Goal: Task Accomplishment & Management: Manage account settings

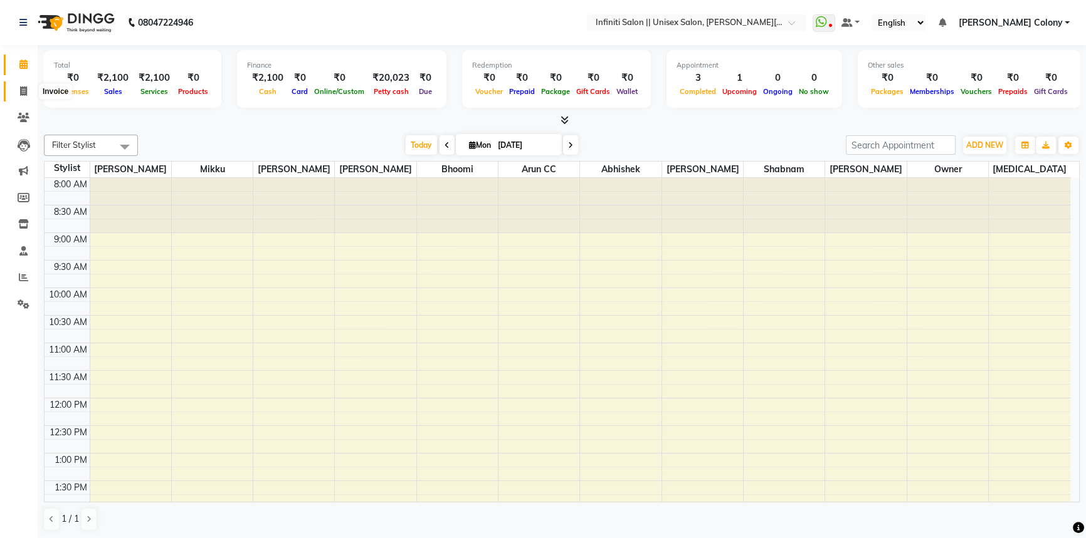
click at [13, 92] on span at bounding box center [24, 92] width 22 height 14
select select "service"
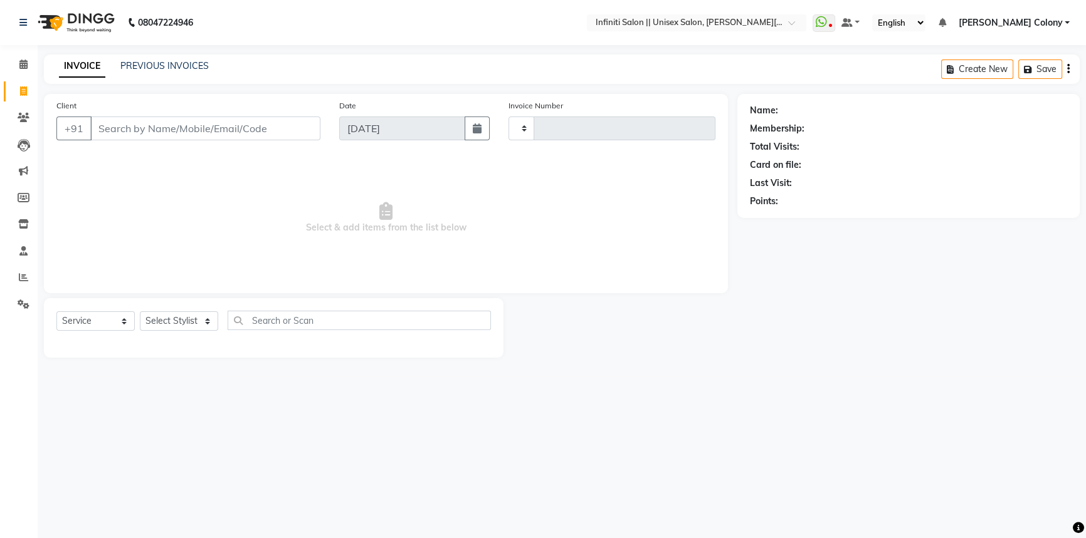
type input "0899"
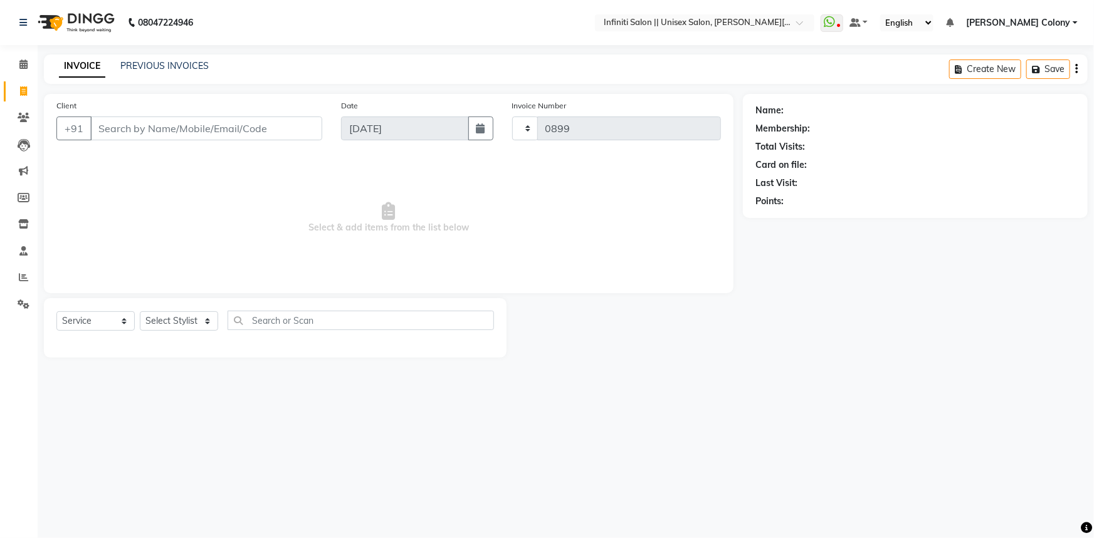
select select "8233"
click at [181, 325] on select "Select Stylist Abhishek Anjali Mahato Arun CC Bhoomi Dilshad Ahmad Ishu Jitesh …" at bounding box center [179, 321] width 78 height 19
select select "78903"
click at [140, 312] on select "Select Stylist Abhishek Anjali Mahato Arun CC Bhoomi Dilshad Ahmad Ishu Jitesh …" at bounding box center [179, 321] width 78 height 19
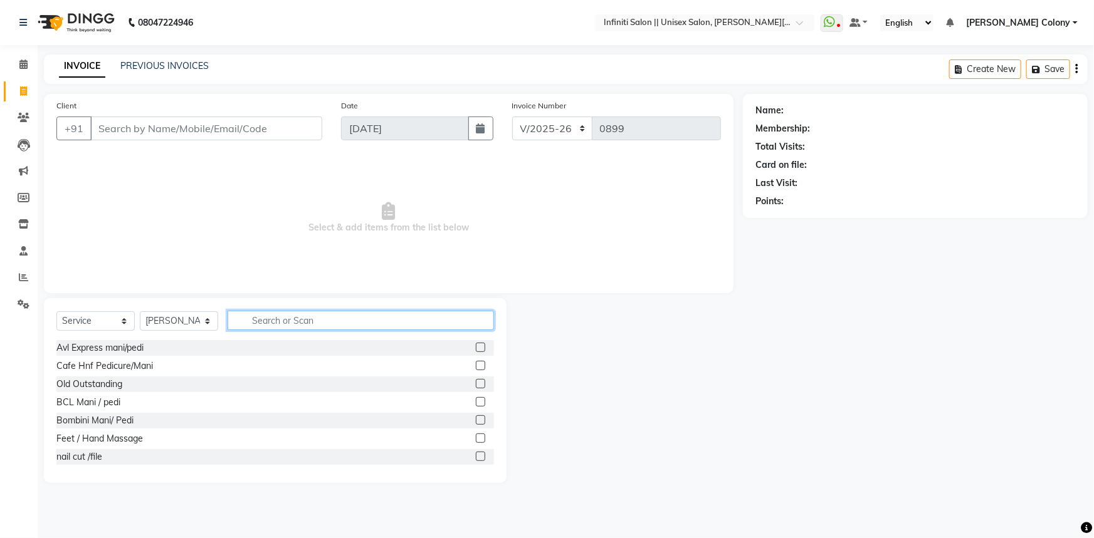
click at [276, 330] on input "text" at bounding box center [361, 320] width 266 height 19
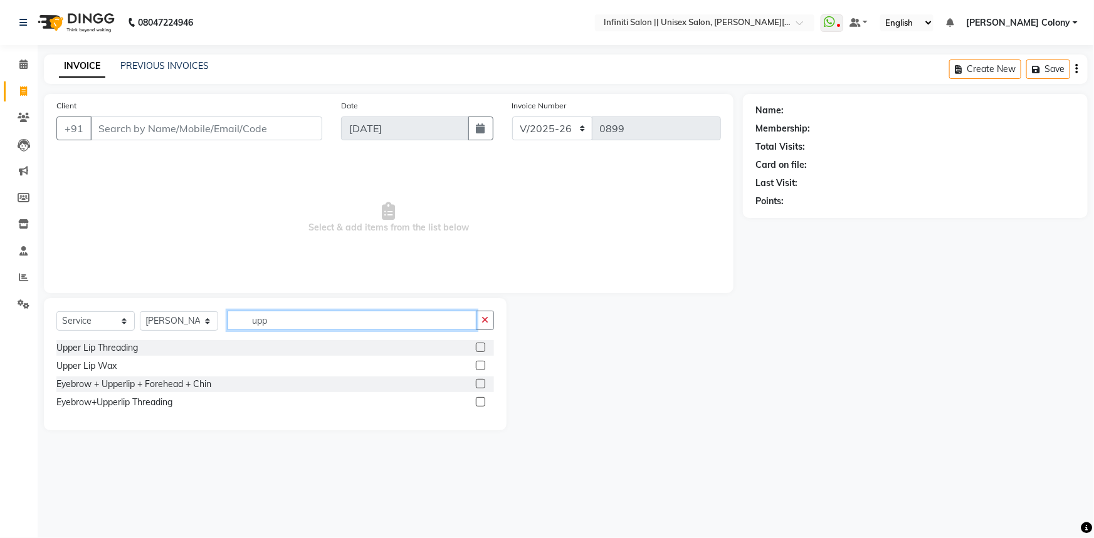
type input "upp"
click at [478, 404] on label at bounding box center [480, 401] width 9 height 9
click at [478, 404] on input "checkbox" at bounding box center [480, 403] width 8 height 8
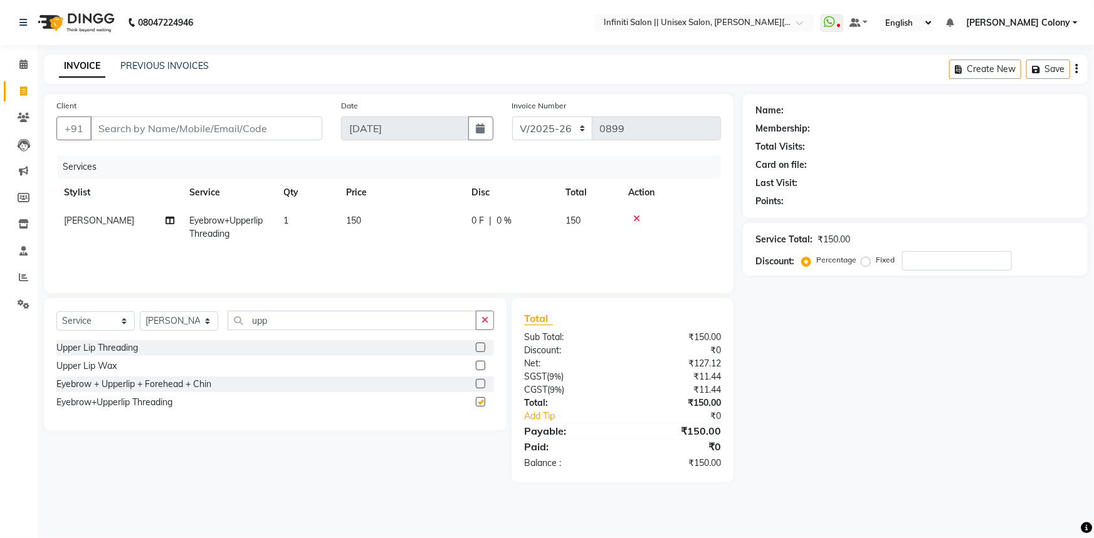
checkbox input "false"
drag, startPoint x: 307, startPoint y: 318, endPoint x: 214, endPoint y: 339, distance: 95.0
click at [214, 339] on div "Select Service Product Membership Package Voucher Prepaid Gift Card Select Styl…" at bounding box center [275, 325] width 438 height 29
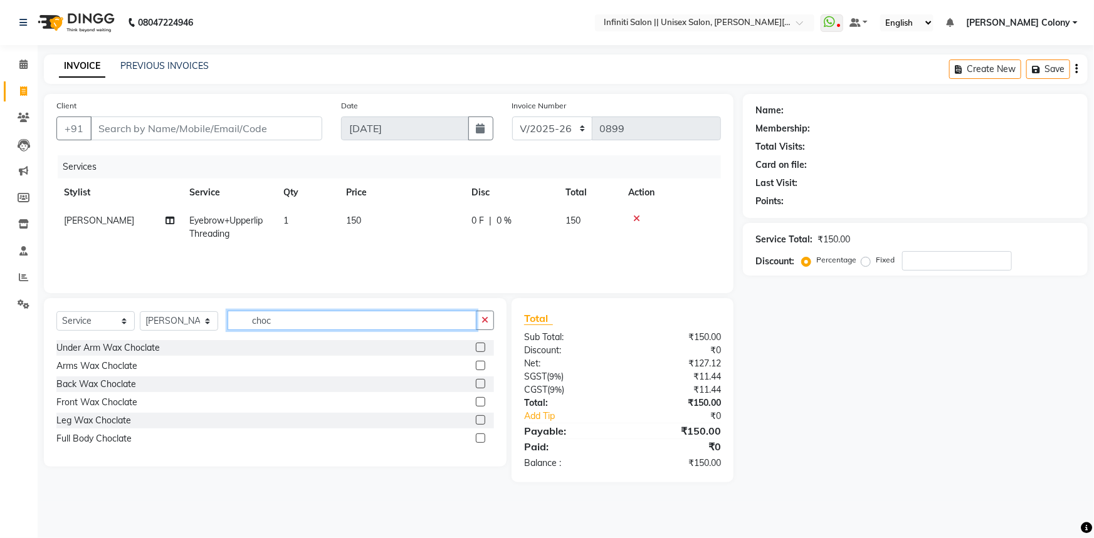
type input "choc"
click at [481, 347] on label at bounding box center [480, 347] width 9 height 9
click at [481, 347] on input "checkbox" at bounding box center [480, 348] width 8 height 8
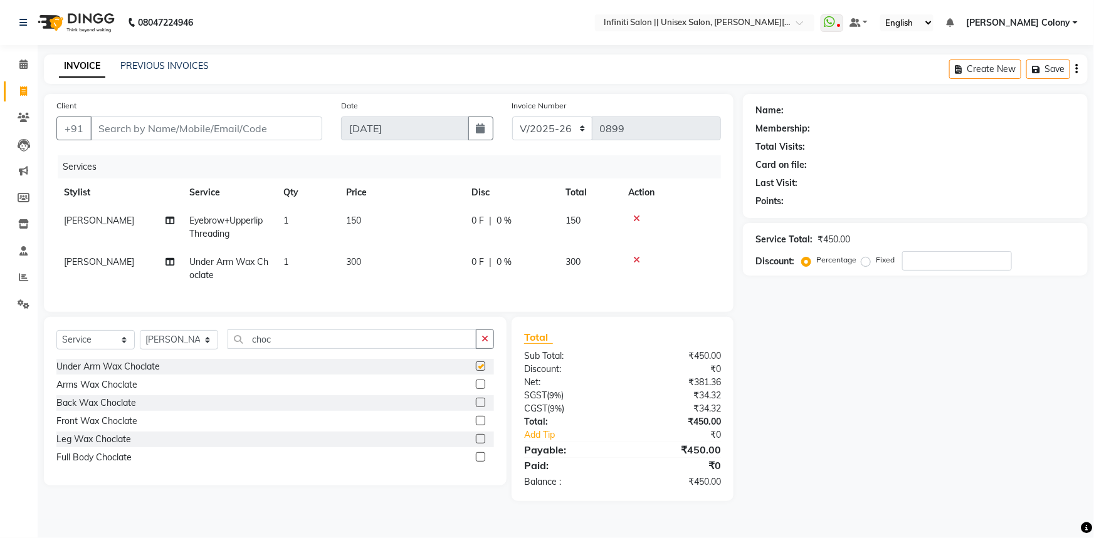
checkbox input "false"
click at [481, 389] on label at bounding box center [480, 384] width 9 height 9
click at [481, 389] on input "checkbox" at bounding box center [480, 385] width 8 height 8
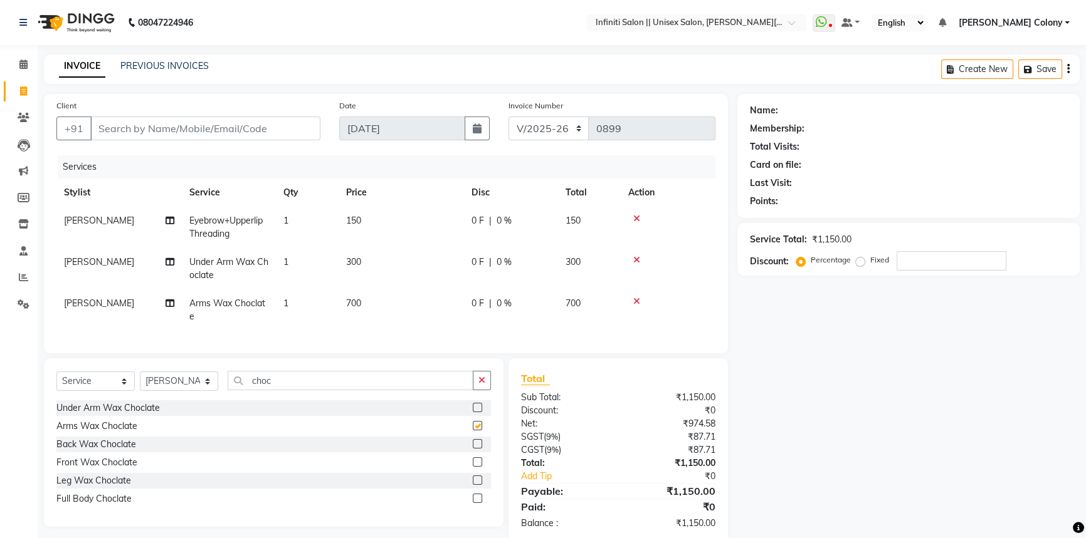
checkbox input "false"
click at [473, 485] on label at bounding box center [477, 480] width 9 height 9
click at [473, 485] on input "checkbox" at bounding box center [477, 481] width 8 height 8
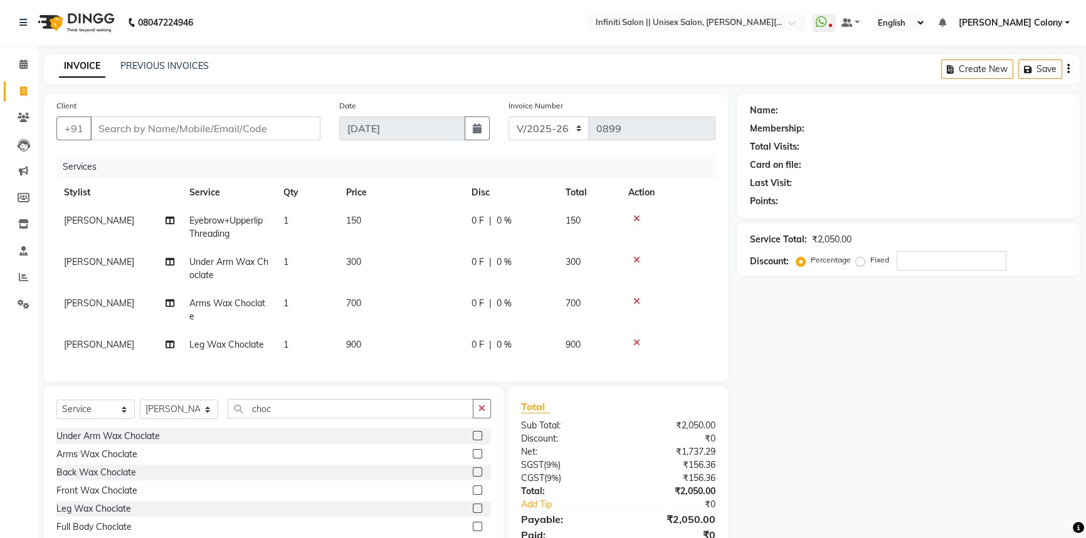
checkbox input "false"
click at [385, 335] on td "900" at bounding box center [400, 345] width 125 height 28
select select "78903"
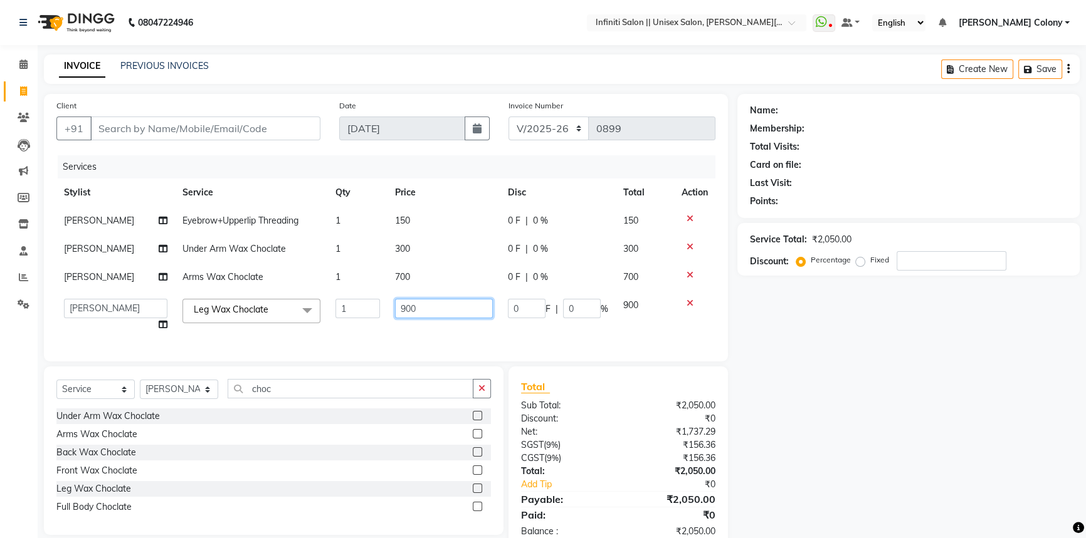
drag, startPoint x: 432, startPoint y: 303, endPoint x: 276, endPoint y: 345, distance: 161.2
click at [276, 345] on div "Services Stylist Service Qty Price Disc Total Action Anjali Mahato Eyebrow+Uppe…" at bounding box center [385, 252] width 659 height 194
type input "700"
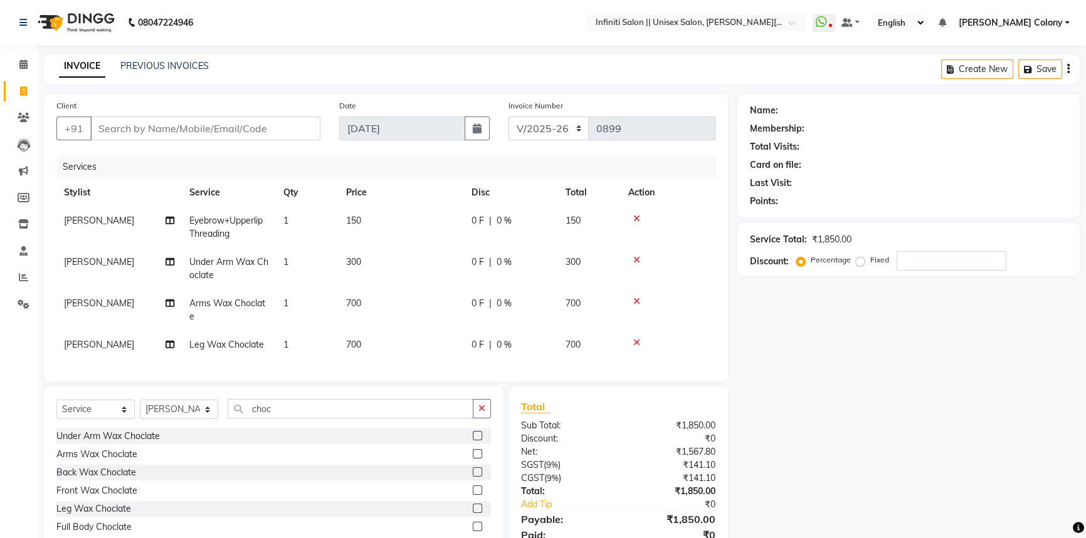
click at [427, 246] on tbody "Anjali Mahato Eyebrow+Upperlip Threading 1 150 0 F | 0 % 150 Anjali Mahato Unde…" at bounding box center [385, 283] width 659 height 152
click at [366, 270] on td "300" at bounding box center [400, 268] width 125 height 41
select select "78903"
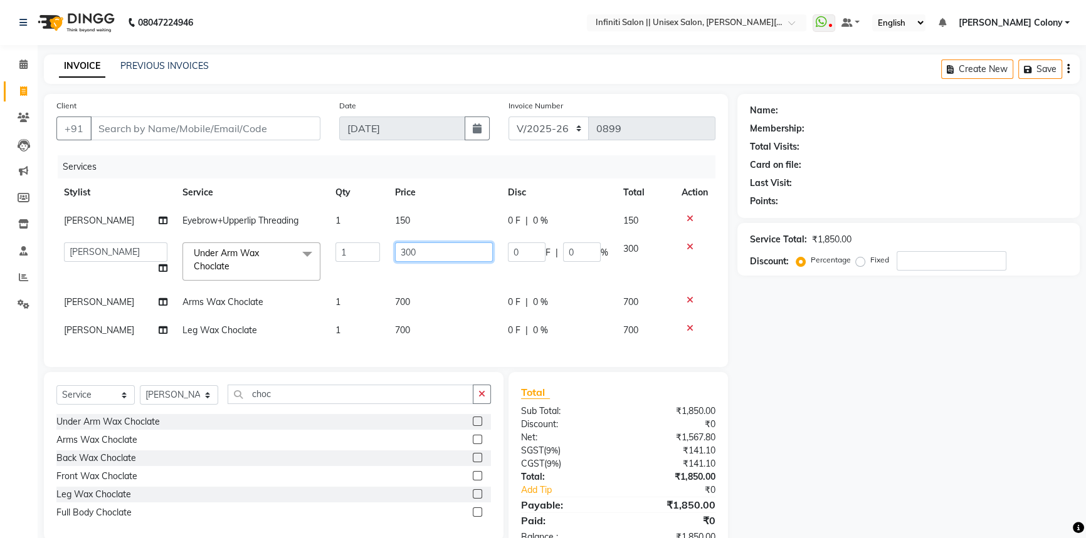
drag, startPoint x: 437, startPoint y: 251, endPoint x: 290, endPoint y: 298, distance: 154.6
click at [290, 298] on tbody "Anjali Mahato Eyebrow+Upperlip Threading 1 150 0 F | 0 % 150 Abhishek Anjali Ma…" at bounding box center [385, 276] width 659 height 138
type input "400"
click at [501, 159] on div "Services" at bounding box center [391, 166] width 667 height 23
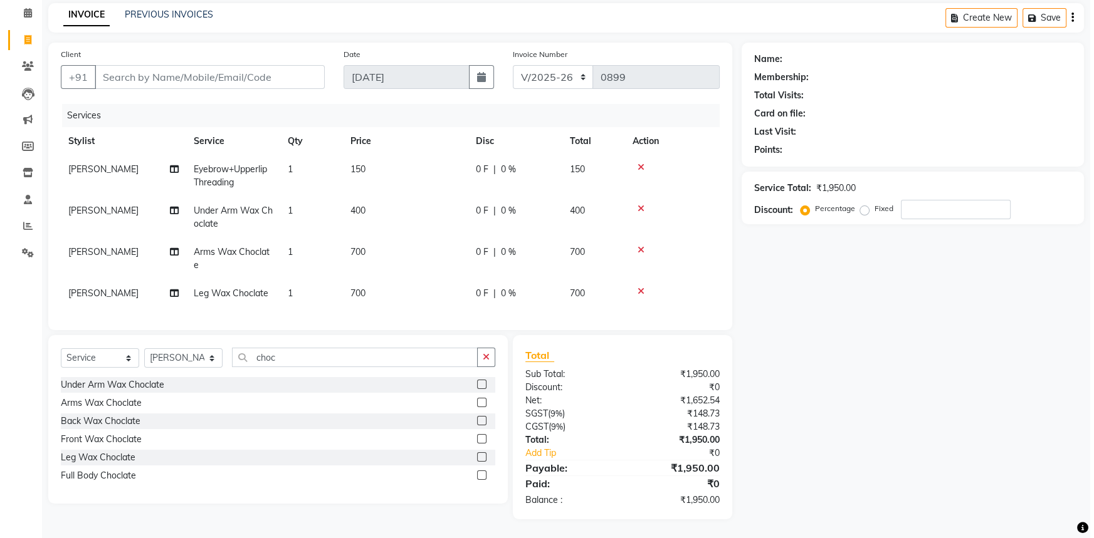
scroll to position [60, 0]
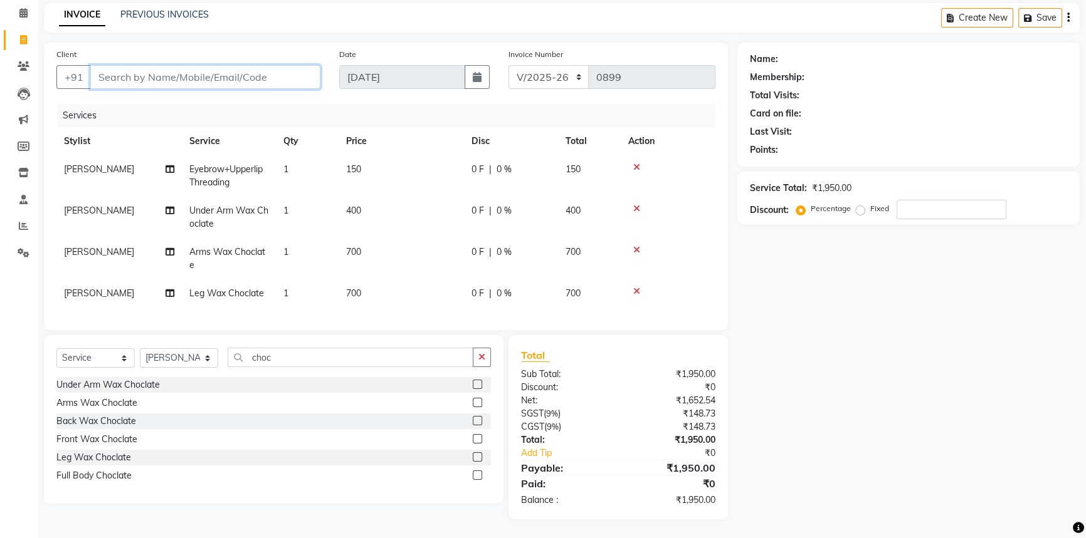
click at [224, 65] on input "Client" at bounding box center [205, 77] width 230 height 24
click at [142, 70] on input "Client" at bounding box center [205, 77] width 230 height 24
type input "9"
type input "0"
type input "9999443588"
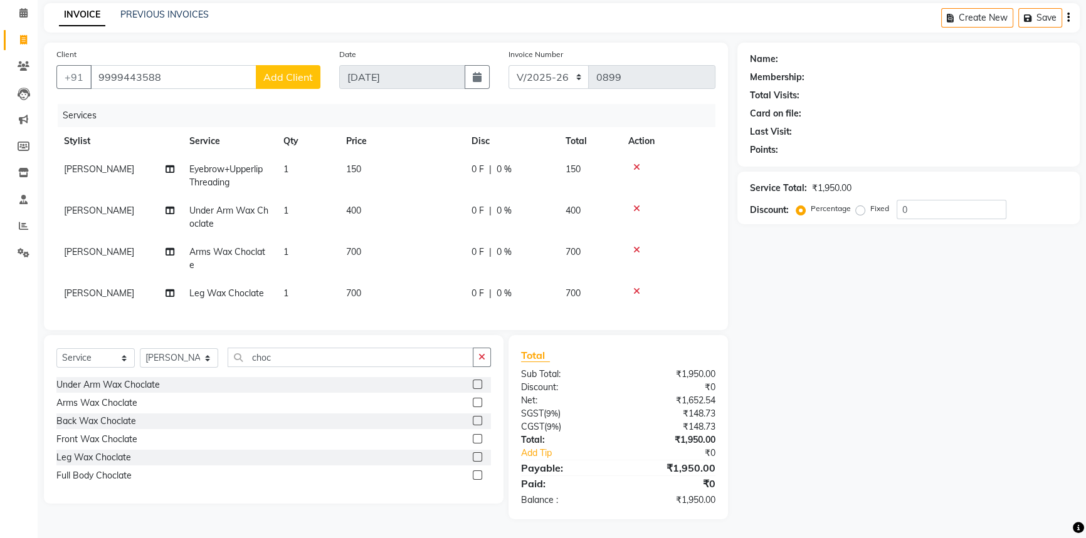
click at [296, 71] on span "Add Client" at bounding box center [288, 77] width 50 height 13
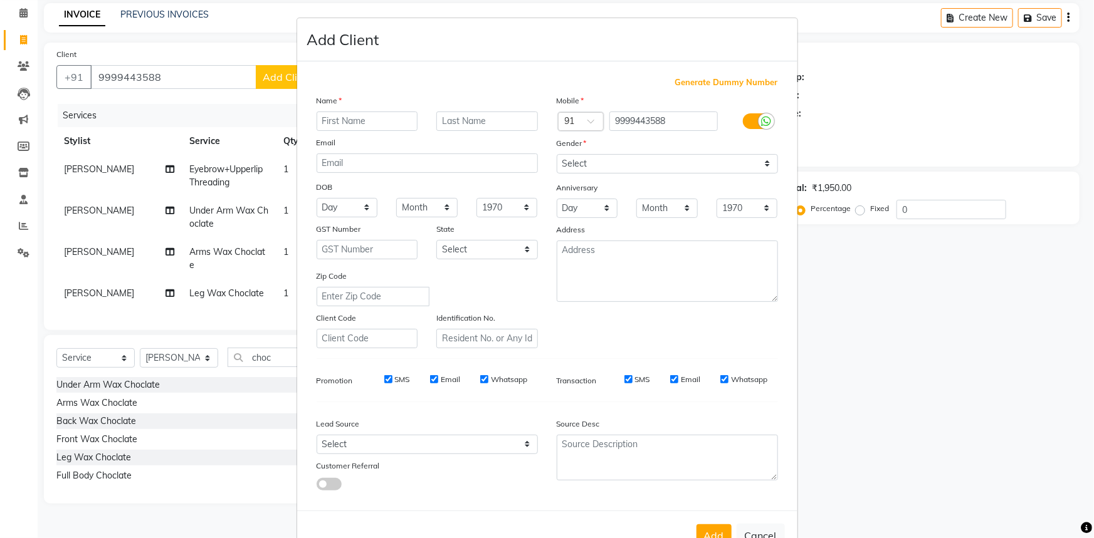
click at [395, 118] on input "text" at bounding box center [368, 121] width 102 height 19
click at [372, 120] on input "text" at bounding box center [368, 121] width 102 height 19
click at [577, 157] on select "Select Male Female Other Prefer Not To Say" at bounding box center [667, 163] width 221 height 19
select select "female"
click at [557, 154] on select "Select Male Female Other Prefer Not To Say" at bounding box center [667, 163] width 221 height 19
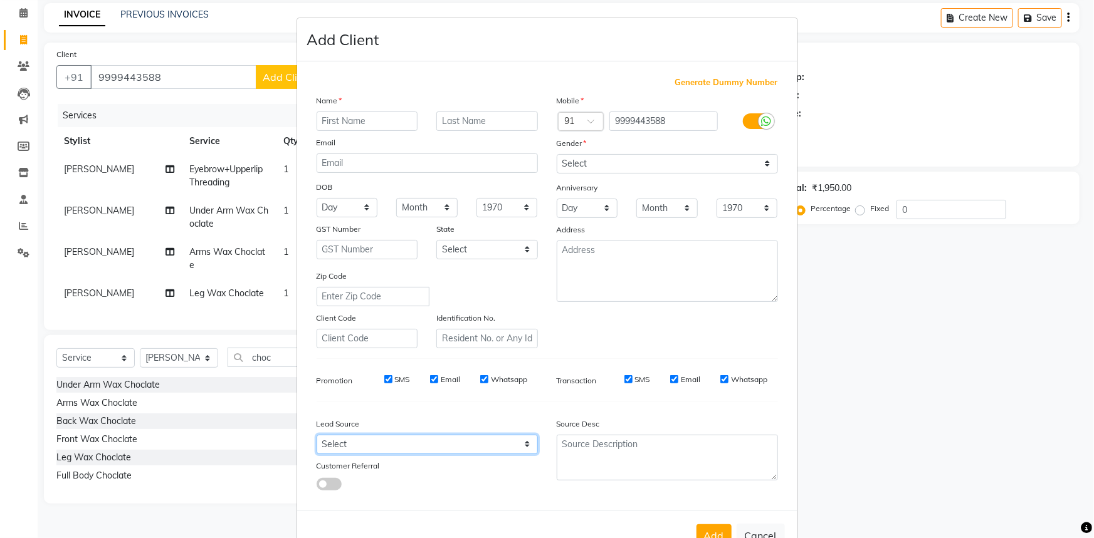
click at [414, 449] on select "Select Walk-in Referral Internet Friend Word of Mouth Advertisement Facebook Ju…" at bounding box center [427, 444] width 221 height 19
select select "54379"
click at [317, 438] on select "Select Walk-in Referral Internet Friend Word of Mouth Advertisement Facebook Ju…" at bounding box center [427, 444] width 221 height 19
click at [344, 118] on input "text" at bounding box center [368, 121] width 102 height 19
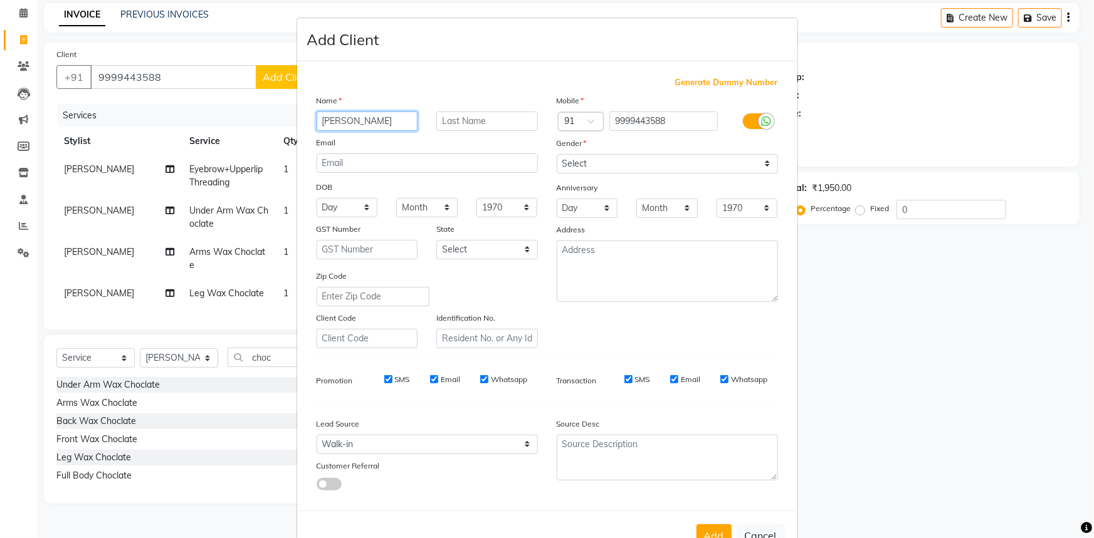
type input "Namrata"
click at [462, 121] on input "text" at bounding box center [487, 121] width 102 height 19
type input "Gupta"
click at [417, 214] on select "Month January February March April May June July August September October Novem…" at bounding box center [426, 207] width 61 height 19
select select "07"
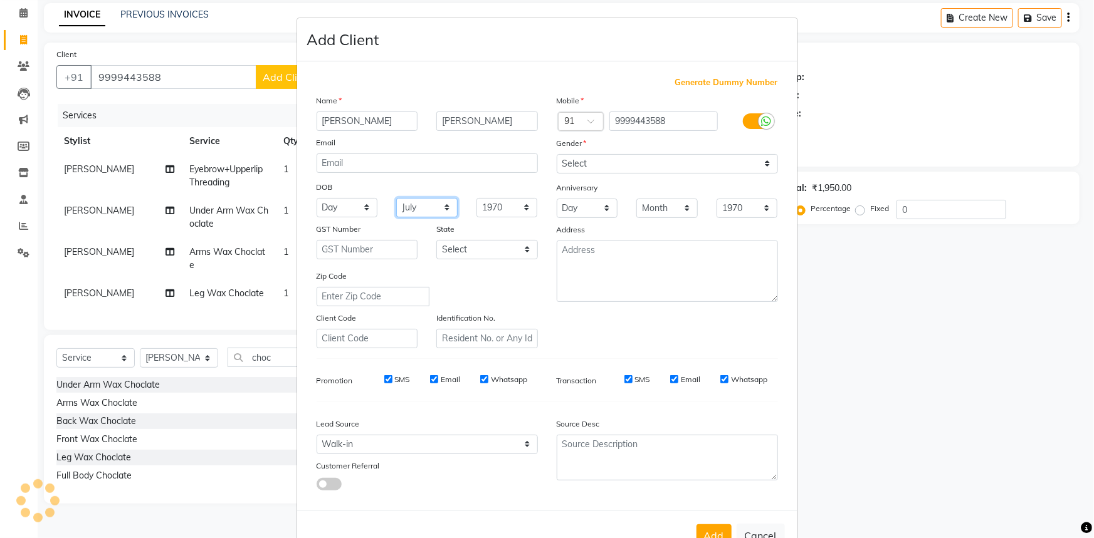
click at [396, 199] on select "Month January February March April May June July August September October Novem…" at bounding box center [426, 207] width 61 height 19
click at [342, 202] on select "Day 01 02 03 04 05 06 07 08 09 10 11 12 13 14 15 16 17 18 19 20 21 22 23 24 25 …" at bounding box center [347, 207] width 61 height 19
select select "05"
click at [317, 199] on select "Day 01 02 03 04 05 06 07 08 09 10 11 12 13 14 15 16 17 18 19 20 21 22 23 24 25 …" at bounding box center [347, 207] width 61 height 19
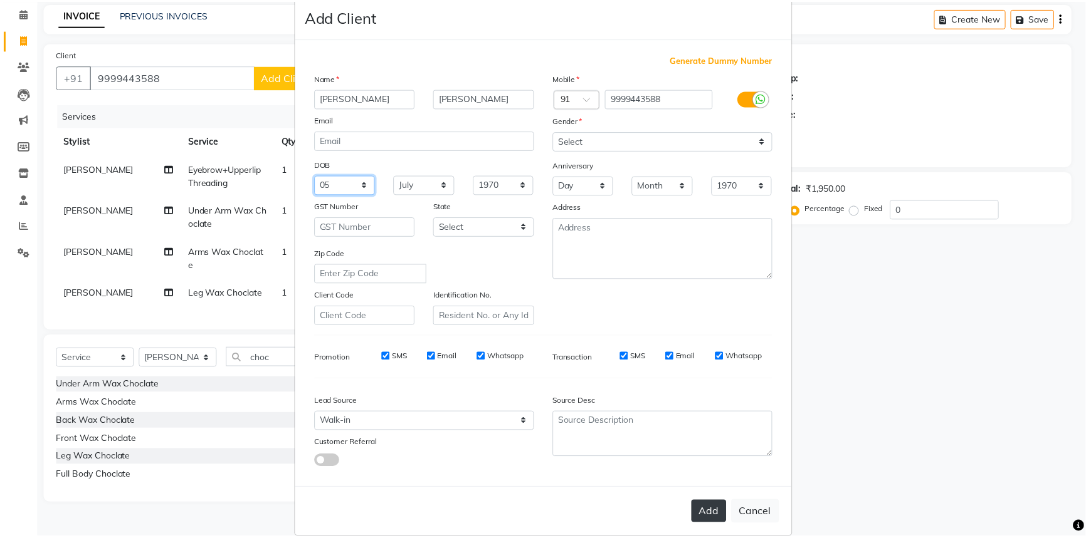
scroll to position [44, 0]
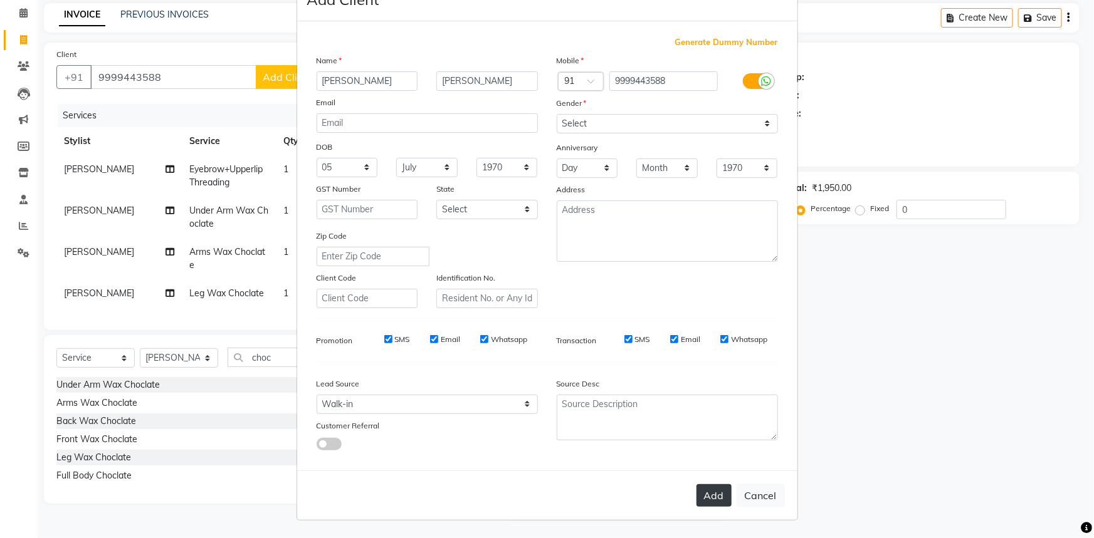
click at [714, 489] on button "Add" at bounding box center [713, 496] width 35 height 23
select select
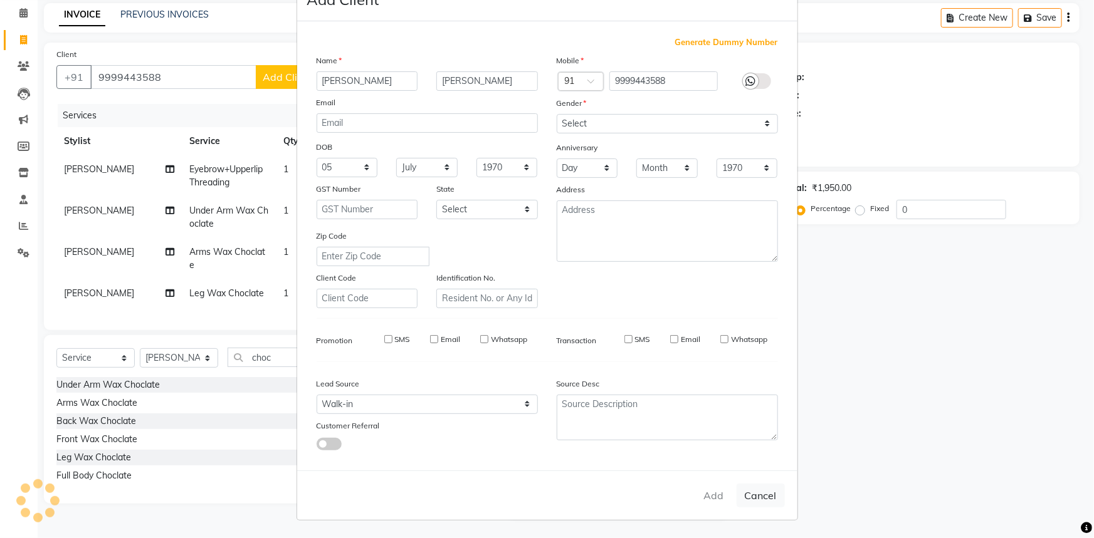
select select
checkbox input "false"
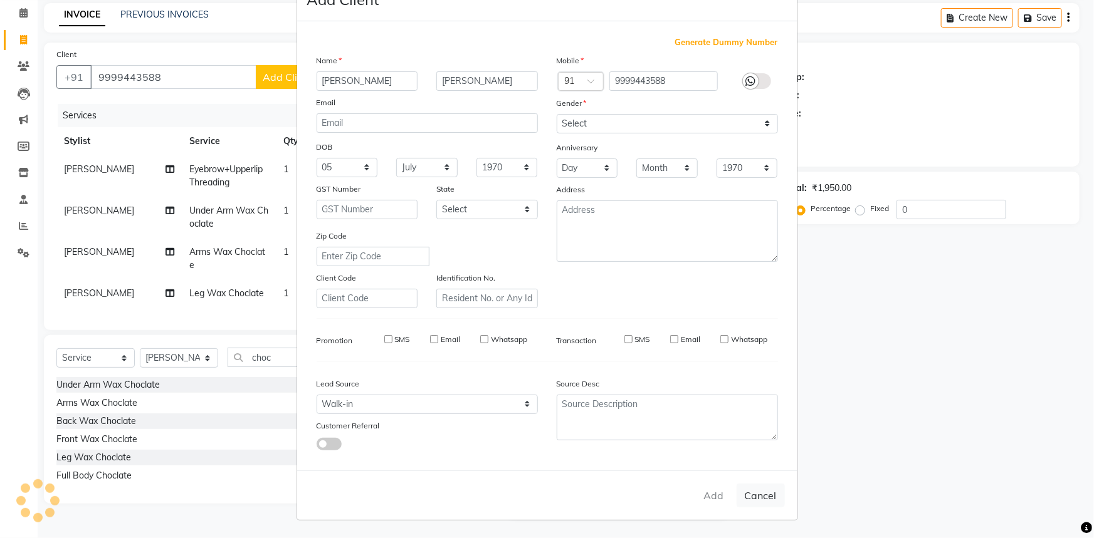
checkbox input "false"
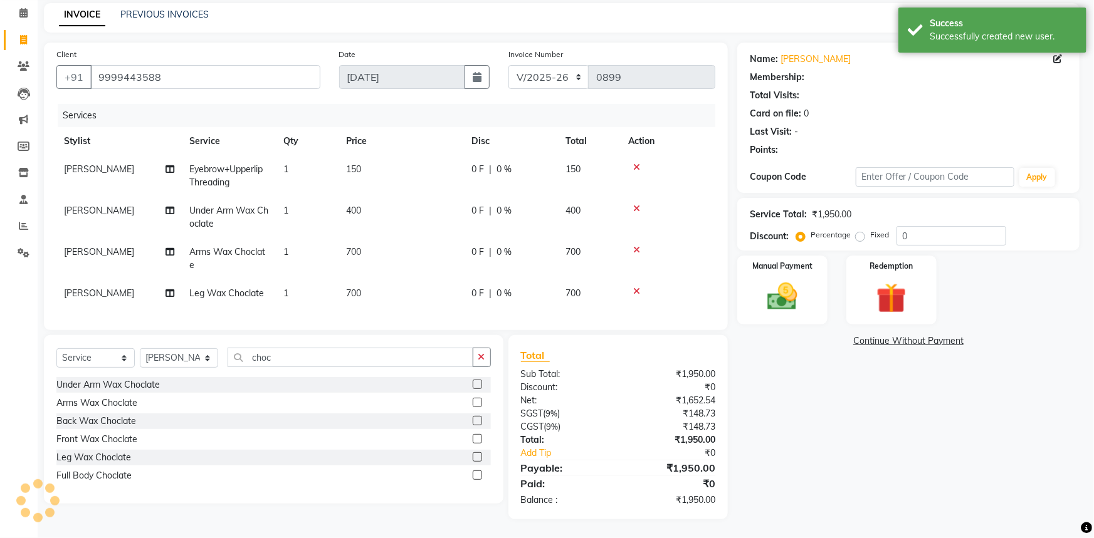
select select "1: Object"
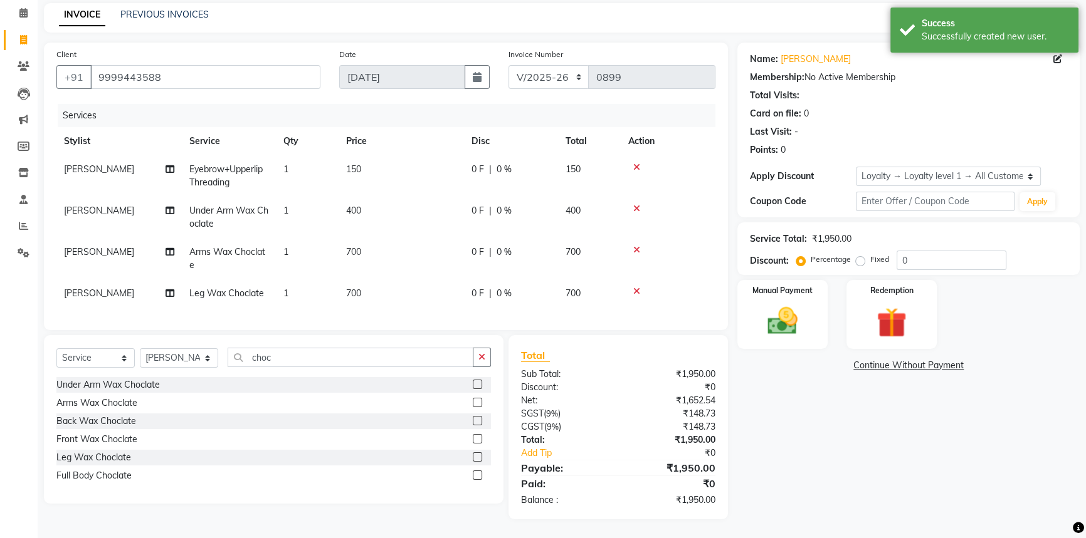
click at [940, 238] on div "Service Total: ₹1,950.00 Discount: Percentage Fixed 0" at bounding box center [908, 249] width 317 height 43
click at [943, 251] on input "0" at bounding box center [951, 260] width 110 height 19
type input "010"
click at [802, 307] on img at bounding box center [782, 321] width 51 height 36
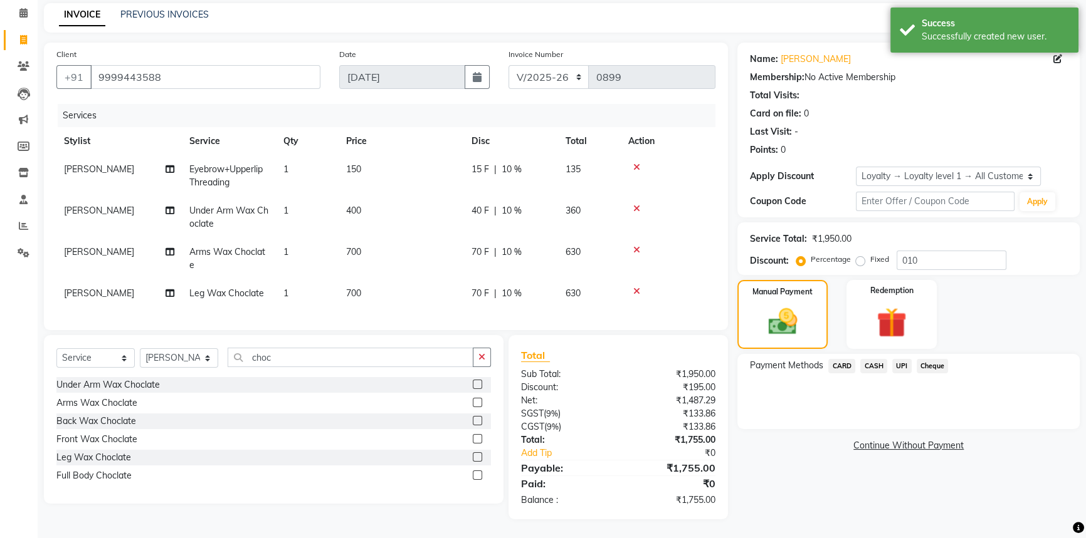
click at [904, 359] on span "UPI" at bounding box center [901, 366] width 19 height 14
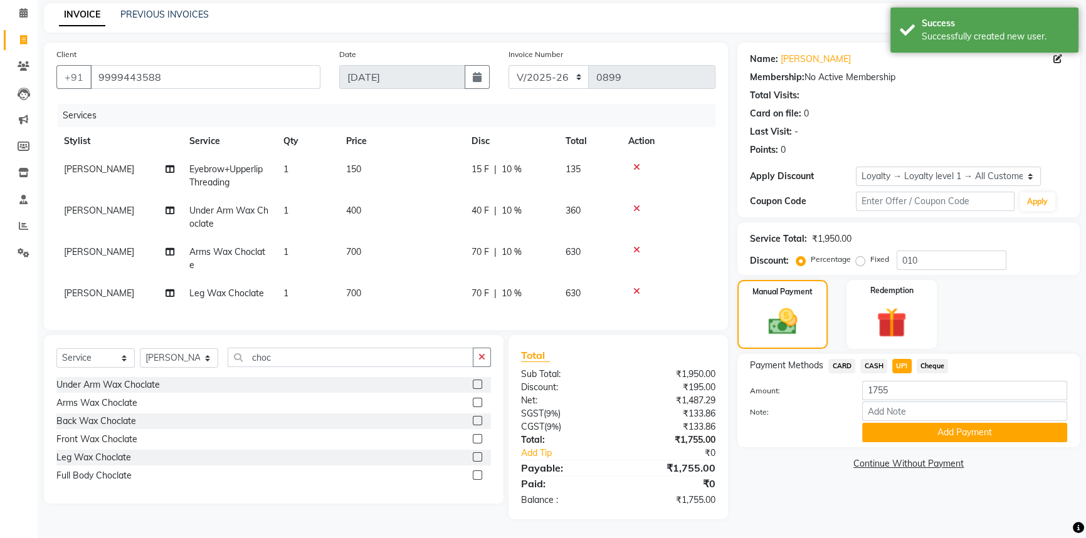
drag, startPoint x: 890, startPoint y: 414, endPoint x: 888, endPoint y: 424, distance: 10.2
click at [889, 423] on button "Add Payment" at bounding box center [964, 432] width 205 height 19
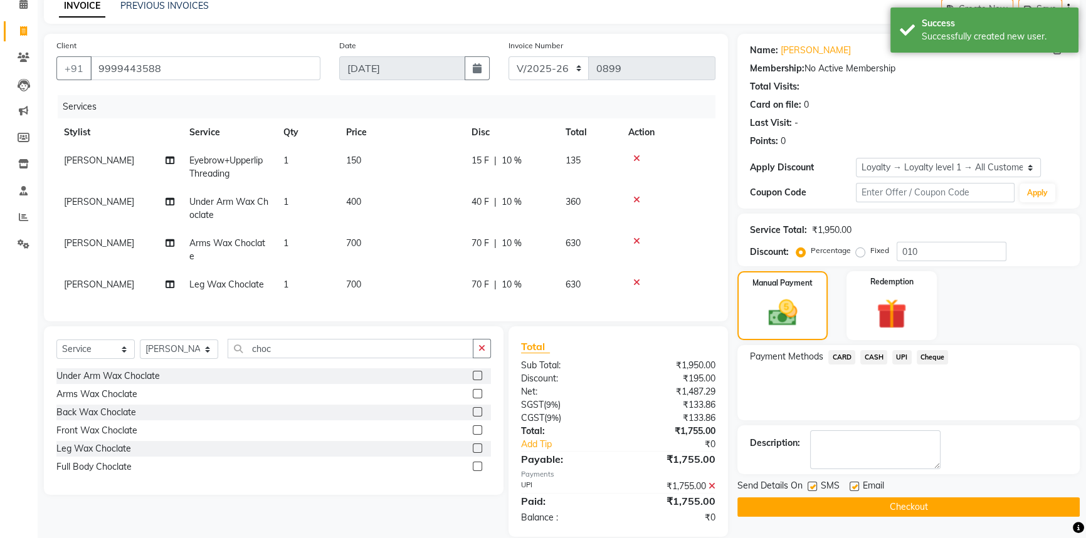
scroll to position [149, 0]
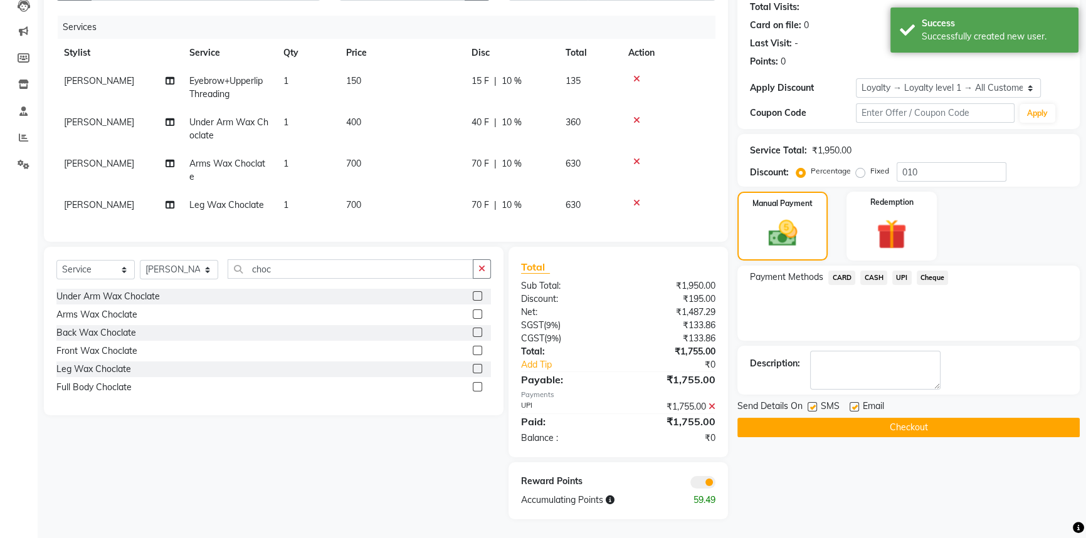
click at [907, 426] on button "Checkout" at bounding box center [908, 427] width 342 height 19
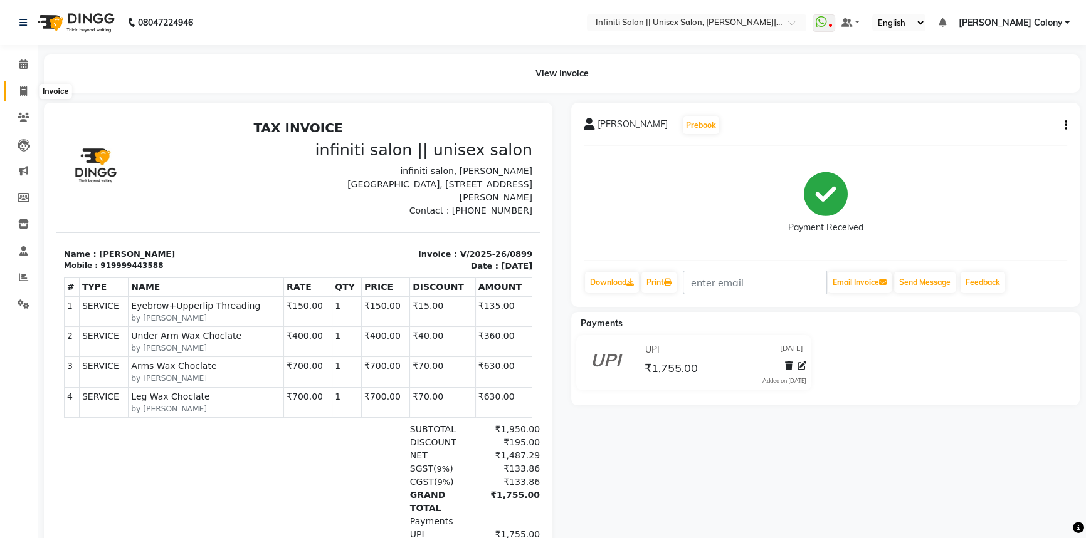
click at [24, 94] on icon at bounding box center [23, 90] width 7 height 9
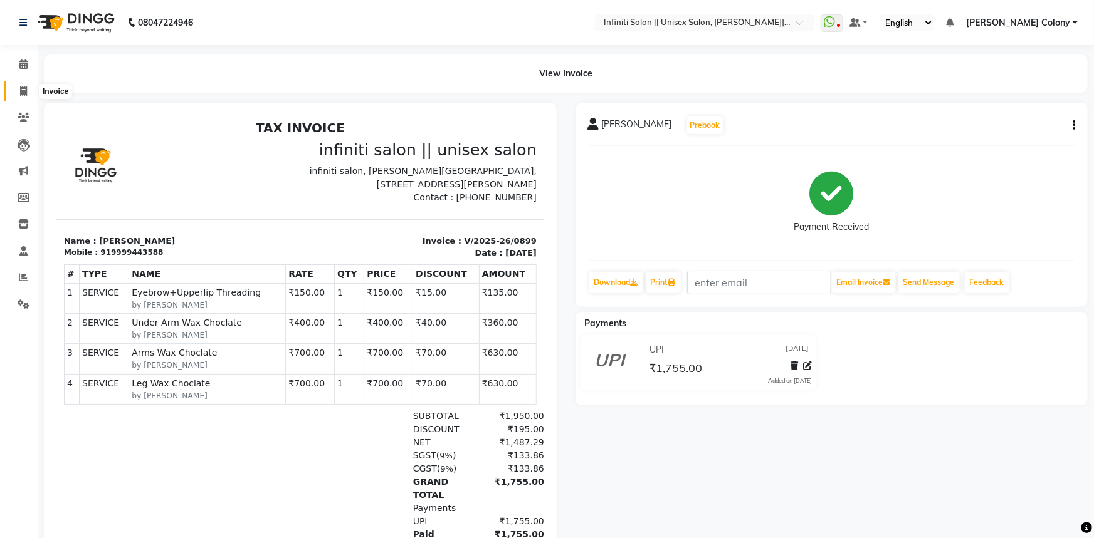
select select "service"
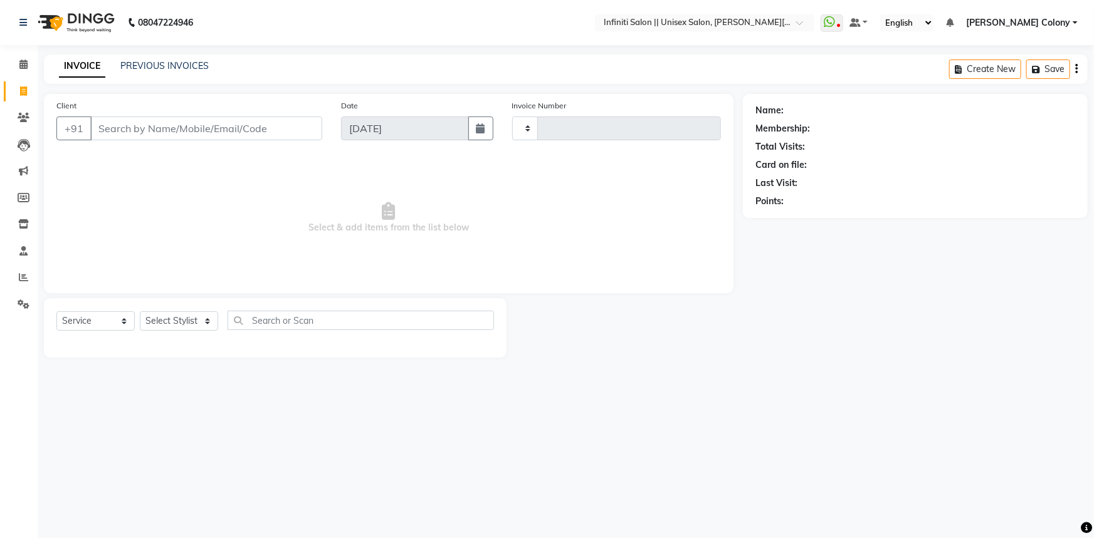
type input "0900"
select select "8233"
click at [138, 135] on input "Client" at bounding box center [206, 129] width 232 height 24
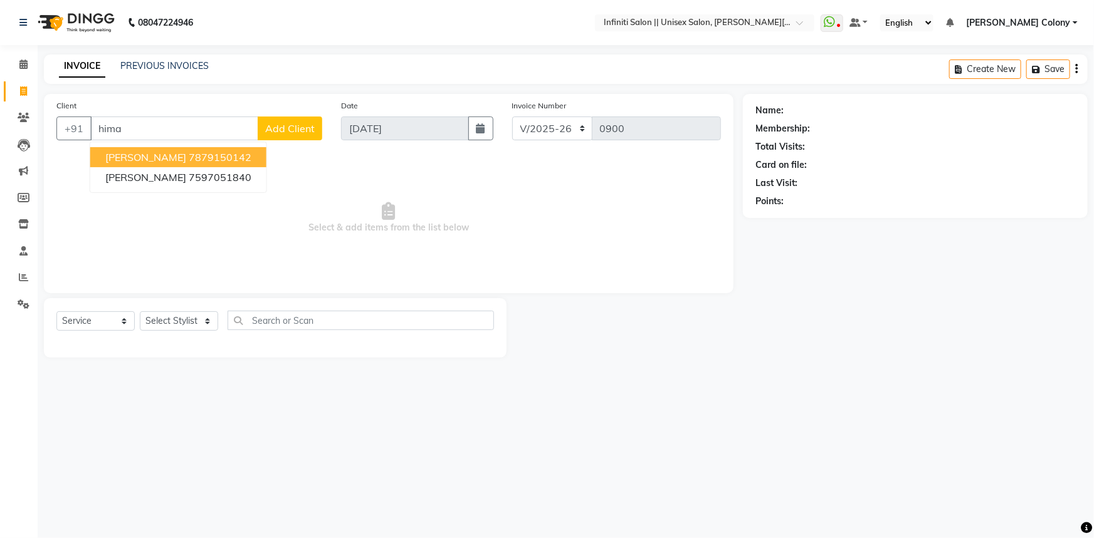
click at [189, 157] on ngb-highlight "7879150142" at bounding box center [220, 157] width 63 height 13
type input "7879150142"
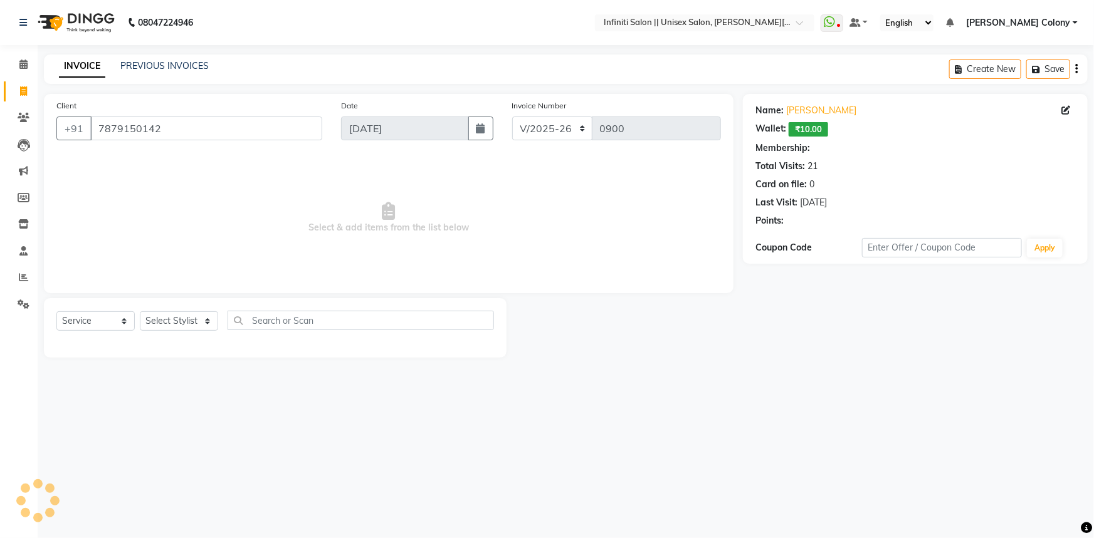
select select "1: Object"
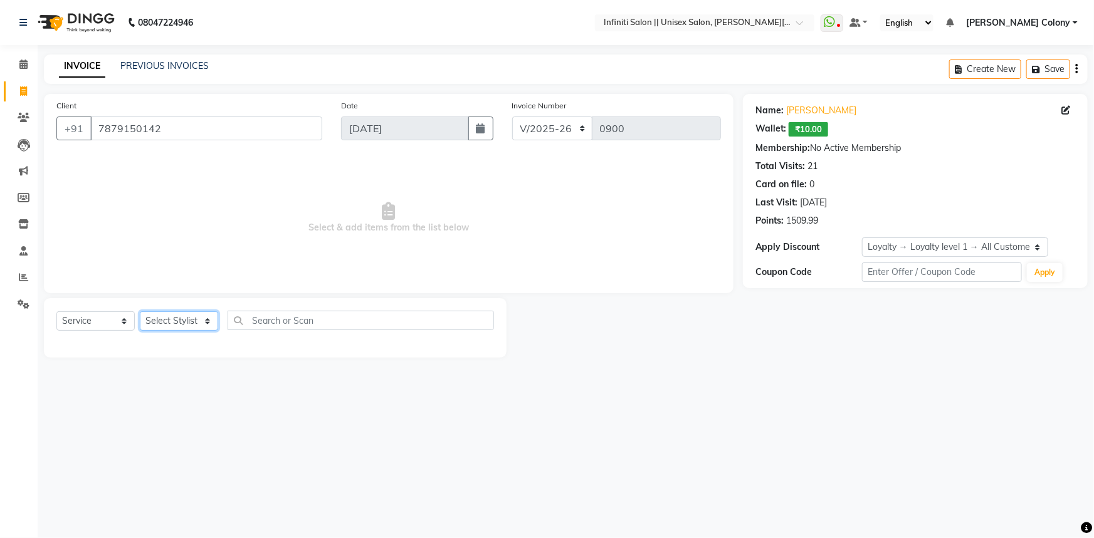
click at [164, 317] on select "Select Stylist Abhishek Anjali Mahato Arun CC Bhoomi Dilshad Ahmad Ishu Jitesh …" at bounding box center [179, 321] width 78 height 19
select select "79162"
click at [140, 312] on select "Select Stylist Abhishek Anjali Mahato Arun CC Bhoomi Dilshad Ahmad Ishu Jitesh …" at bounding box center [179, 321] width 78 height 19
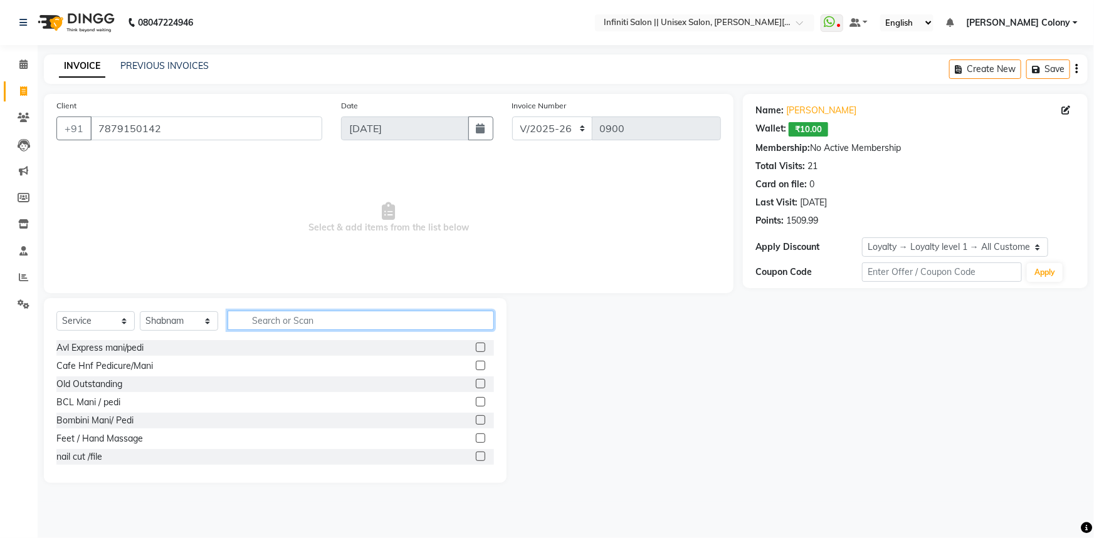
click at [313, 319] on input "text" at bounding box center [361, 320] width 266 height 19
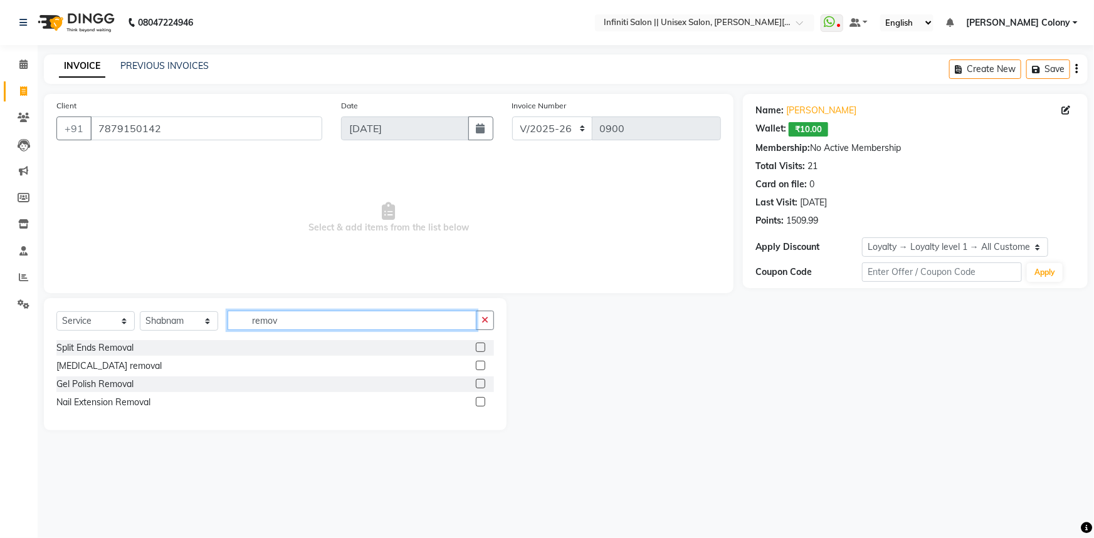
type input "remov"
click at [480, 403] on label at bounding box center [480, 401] width 9 height 9
click at [480, 403] on input "checkbox" at bounding box center [480, 403] width 8 height 8
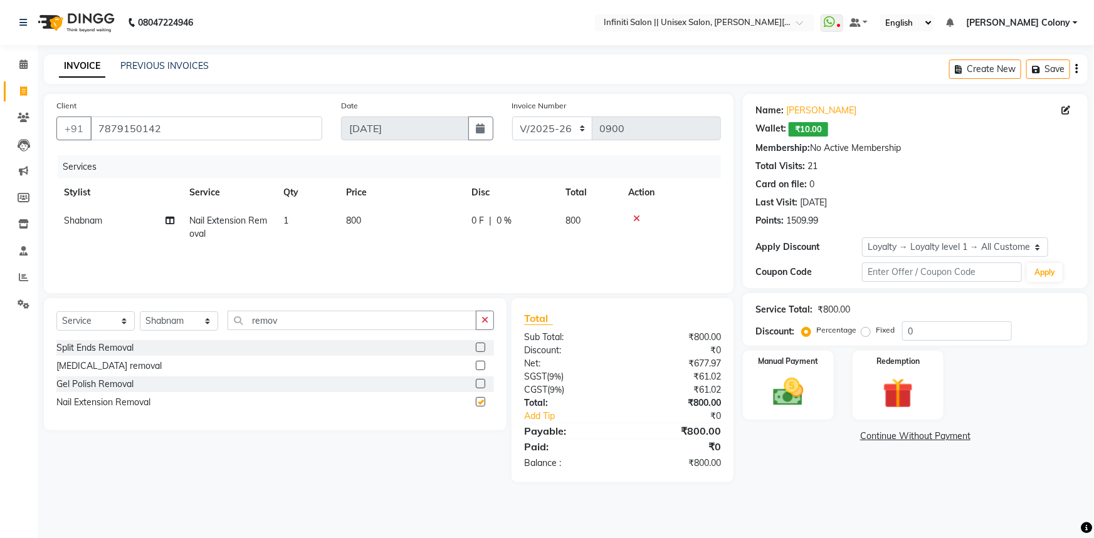
checkbox input "false"
click at [359, 222] on span "800" at bounding box center [353, 220] width 15 height 11
select select "79162"
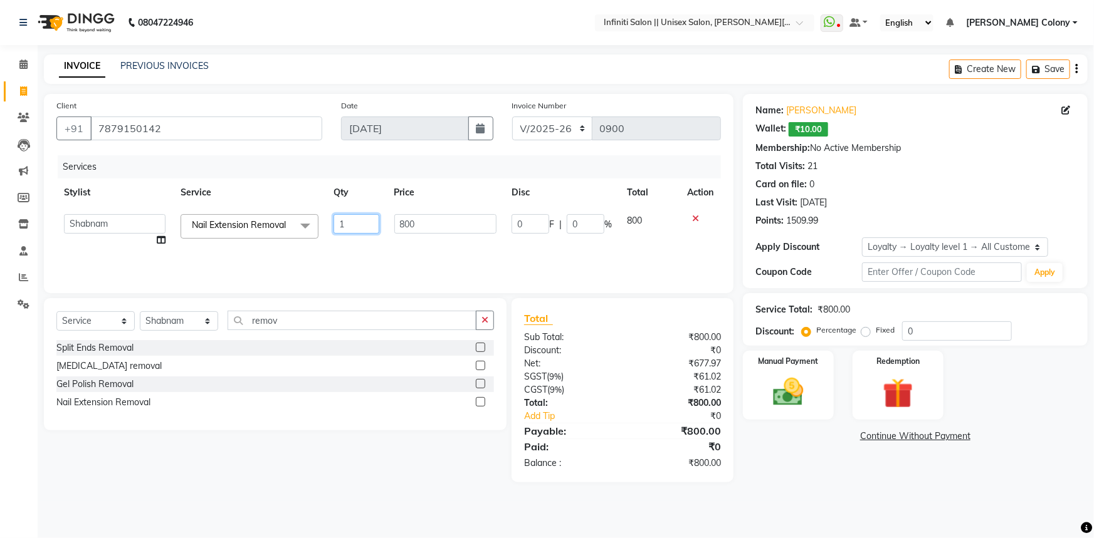
drag, startPoint x: 345, startPoint y: 223, endPoint x: 268, endPoint y: 258, distance: 84.7
click at [268, 258] on div "Services Stylist Service Qty Price Disc Total Action Abhishek Anjali Mahato Aru…" at bounding box center [388, 217] width 664 height 125
type input "2"
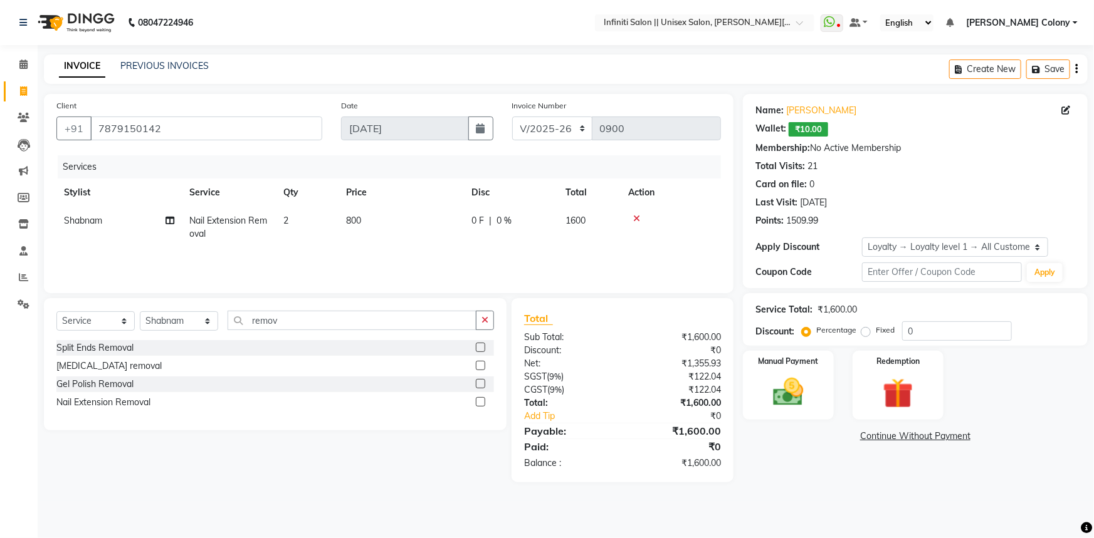
click at [351, 249] on div "Services Stylist Service Qty Price Disc Total Action Shabnam Nail Extension Rem…" at bounding box center [388, 217] width 664 height 125
click at [476, 206] on th "Disc" at bounding box center [511, 193] width 94 height 28
click at [547, 211] on td "0 F | 0 %" at bounding box center [511, 227] width 94 height 41
select select "79162"
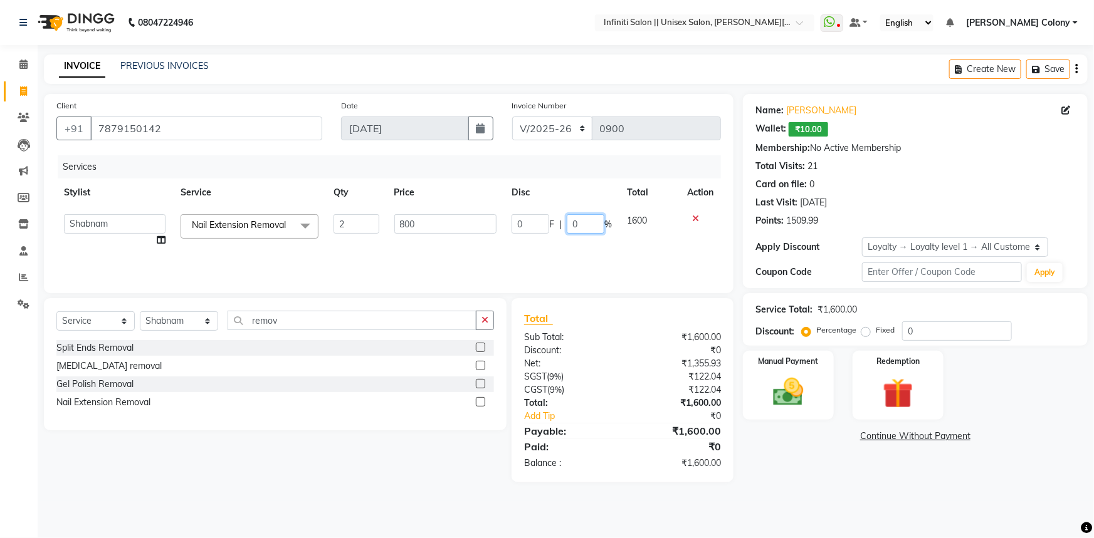
click at [580, 226] on input "0" at bounding box center [586, 223] width 38 height 19
type input "0200"
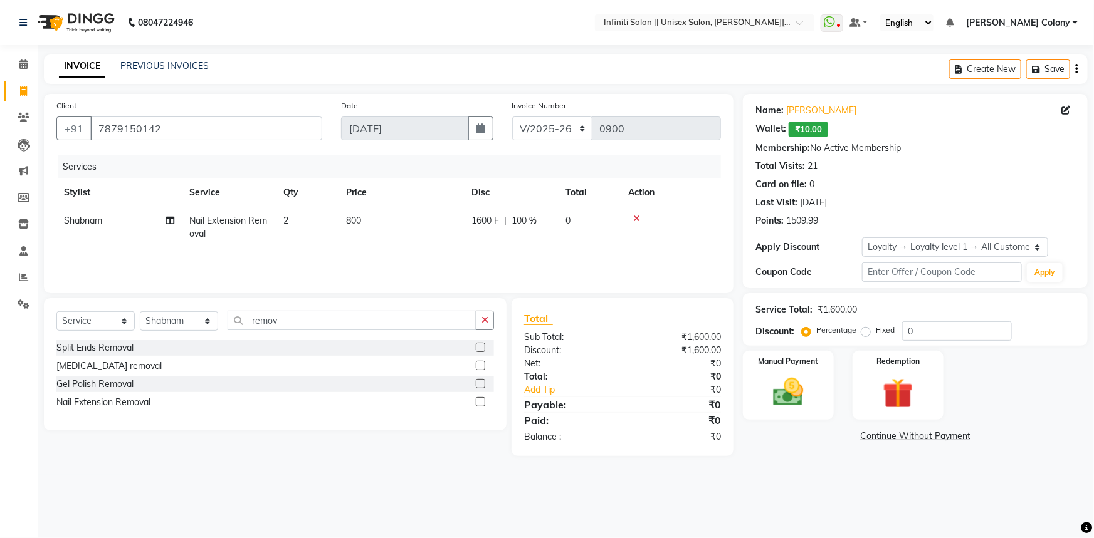
click at [590, 247] on tr "Shabnam Nail Extension Removal 2 800 1600 F | 100 % 0" at bounding box center [388, 227] width 664 height 41
drag, startPoint x: 281, startPoint y: 324, endPoint x: 125, endPoint y: 382, distance: 166.6
click at [125, 382] on div "Select Service Product Membership Package Voucher Prepaid Gift Card Select Styl…" at bounding box center [275, 364] width 463 height 132
type input "upp"
click at [475, 401] on div "Eyebrow+Upperlip Threading" at bounding box center [275, 403] width 438 height 16
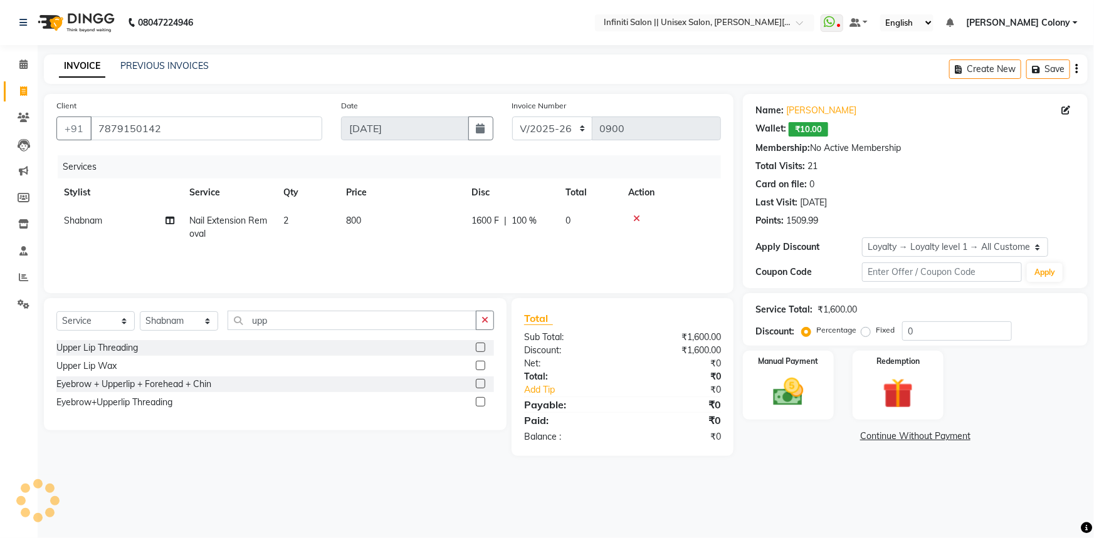
click at [480, 403] on label at bounding box center [480, 401] width 9 height 9
click input "checkbox"
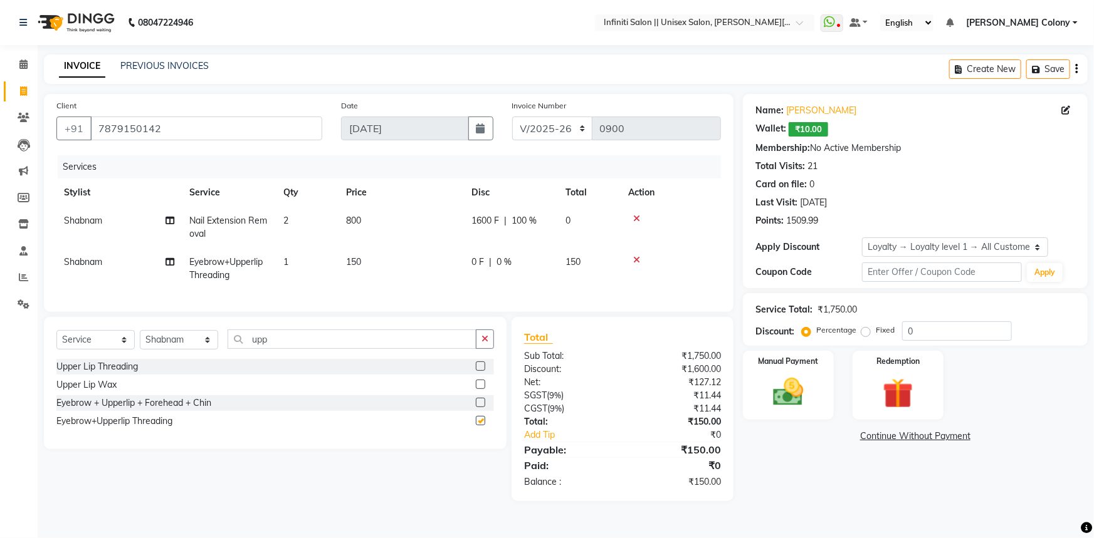
checkbox input "false"
click td "1600 F | 100 %"
select select "79162"
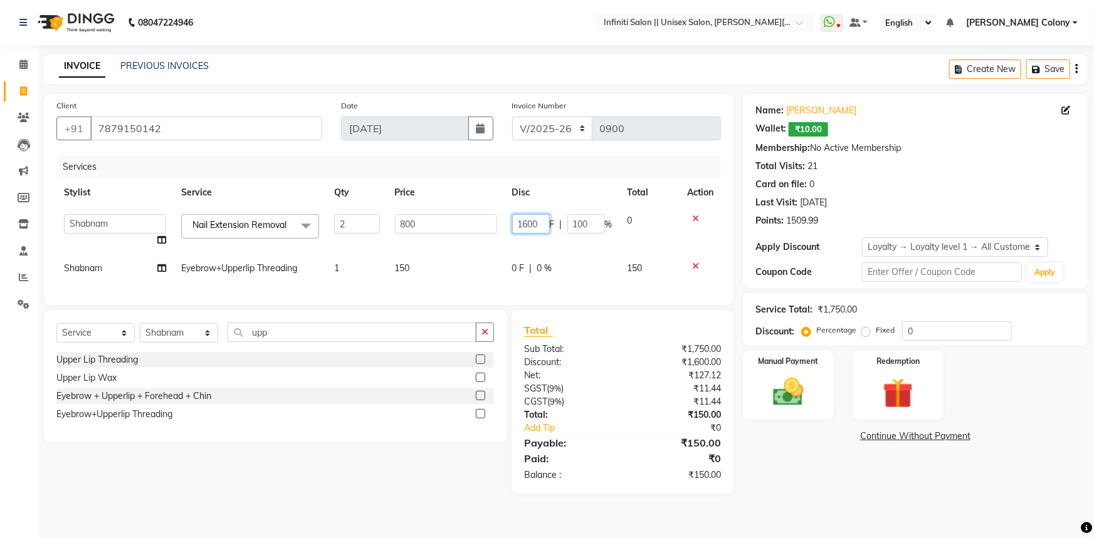
drag, startPoint x: 546, startPoint y: 225, endPoint x: 464, endPoint y: 253, distance: 86.6
click tr "Abhishek Anjali Mahato Arun CC Bhoomi Dilshad Ahmad Ishu Jitesh Mikku Moye Niki…"
type input "200"
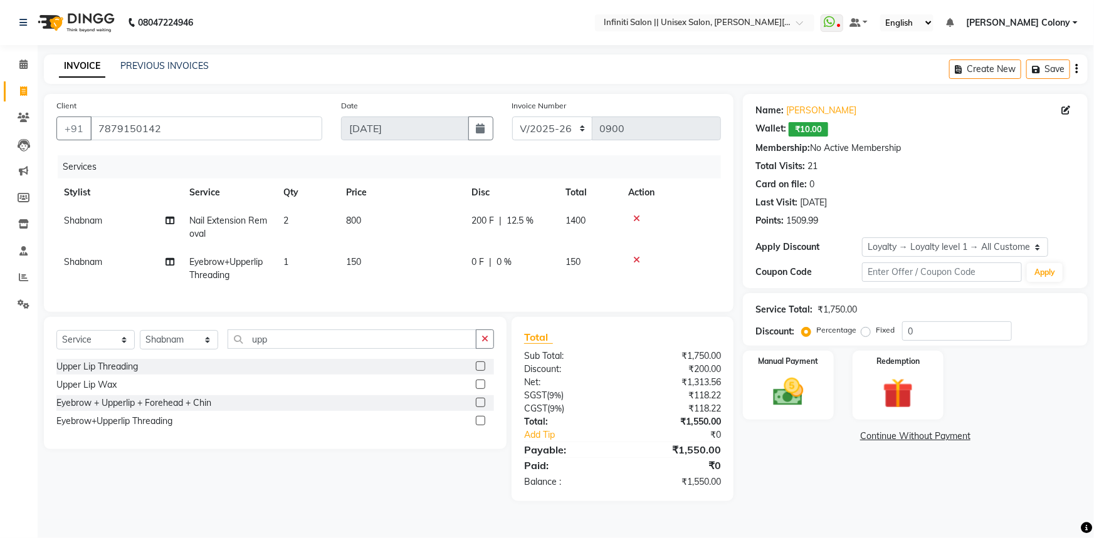
click div "Services"
click img
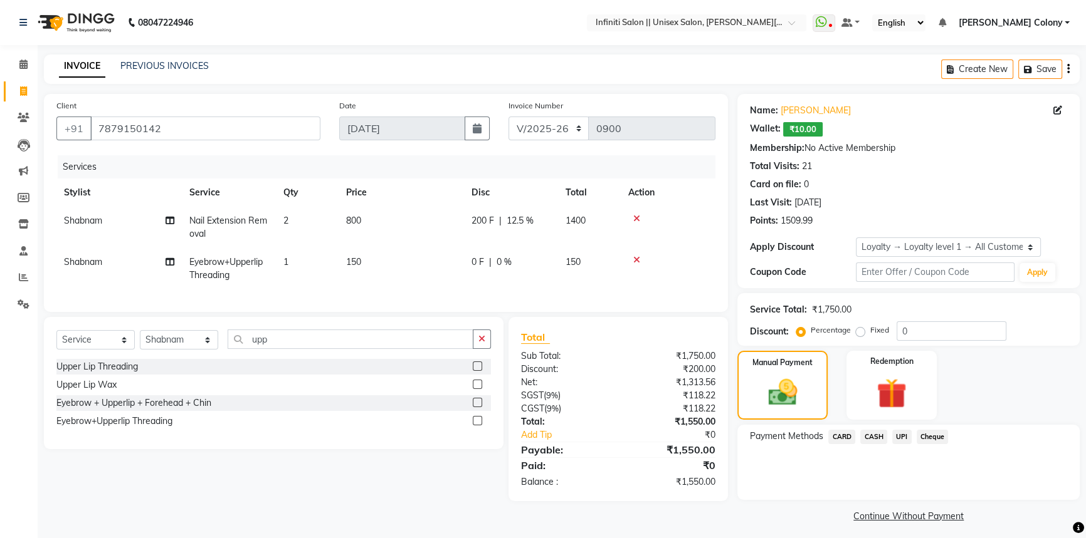
click span "CASH"
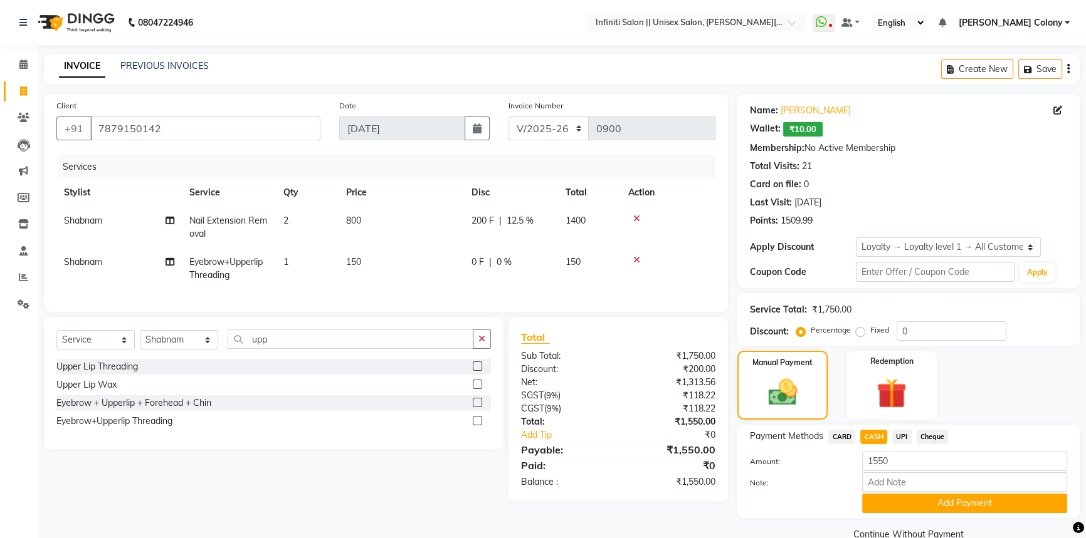
click button "Add Payment"
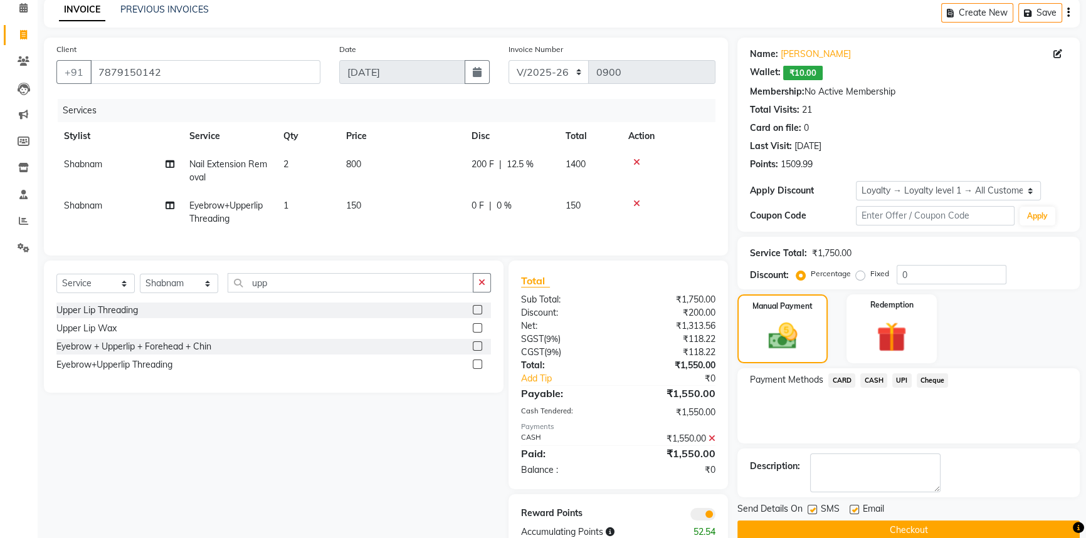
scroll to position [98, 0]
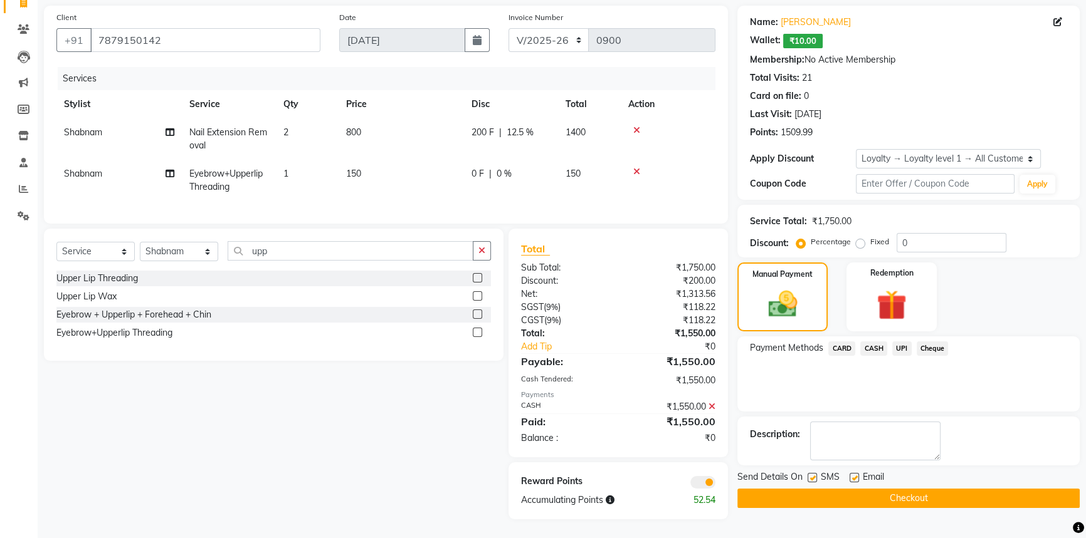
click button "Checkout"
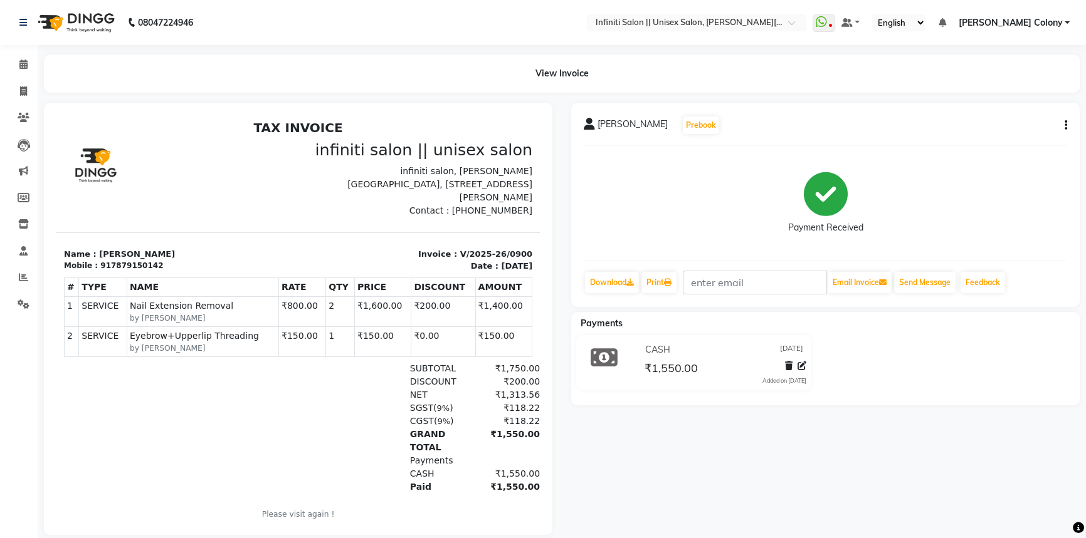
click img
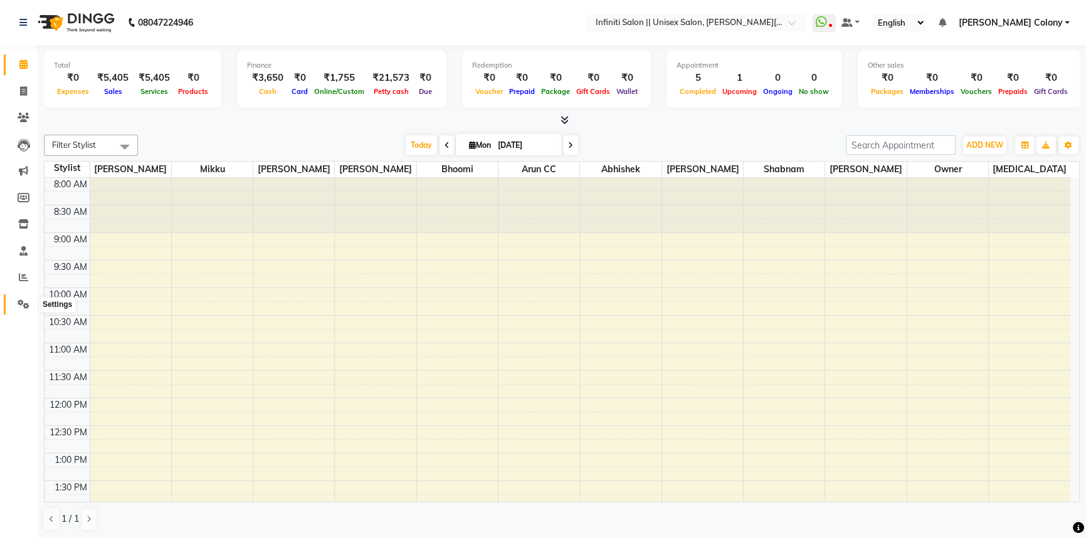
click span
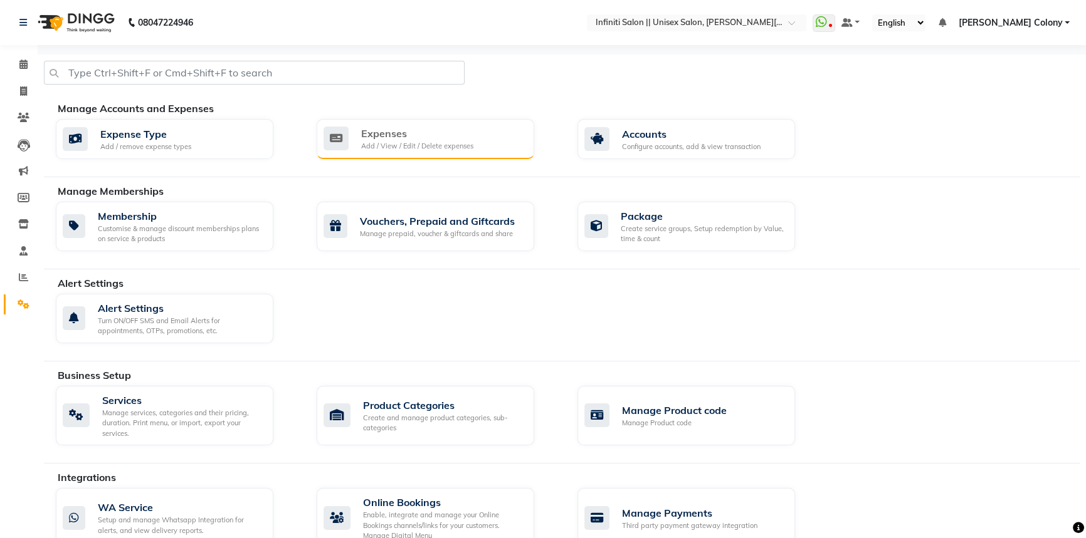
click div "Expenses"
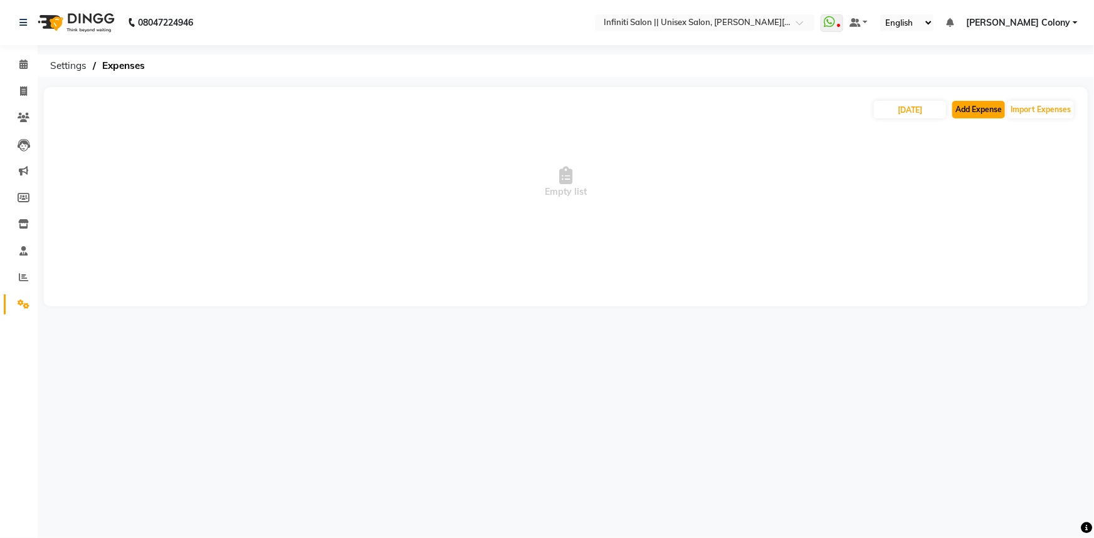
click button "Add Expense"
select select "1"
select select "7361"
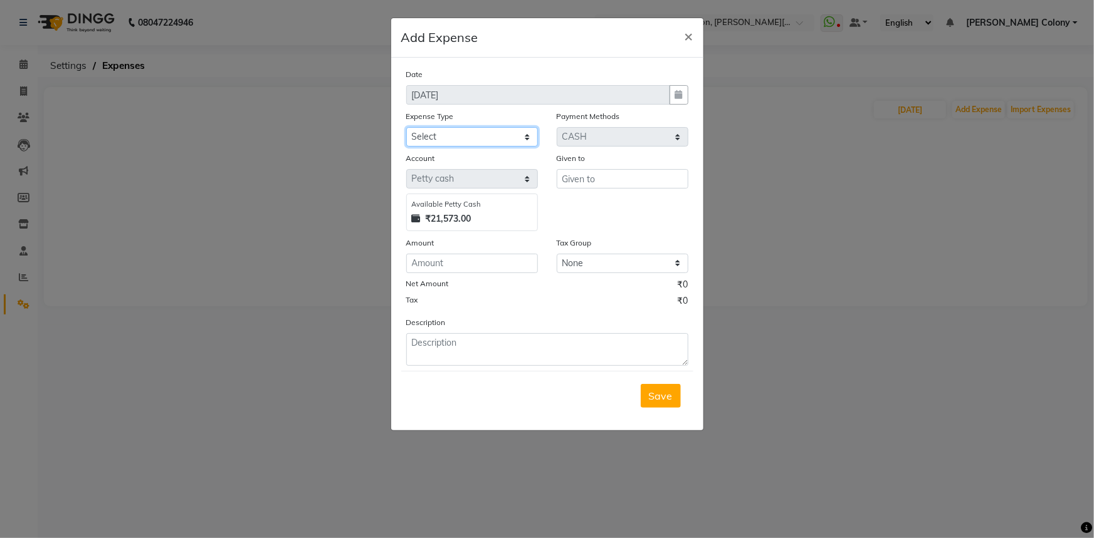
click select "Select Advance Salary Client Snacks Fuel Incentive Maintenance Miscellaneous Pa…"
select select "12403"
click select "Select Advance Salary Client Snacks Fuel Incentive Maintenance Miscellaneous Pa…"
click input "text"
click input "number"
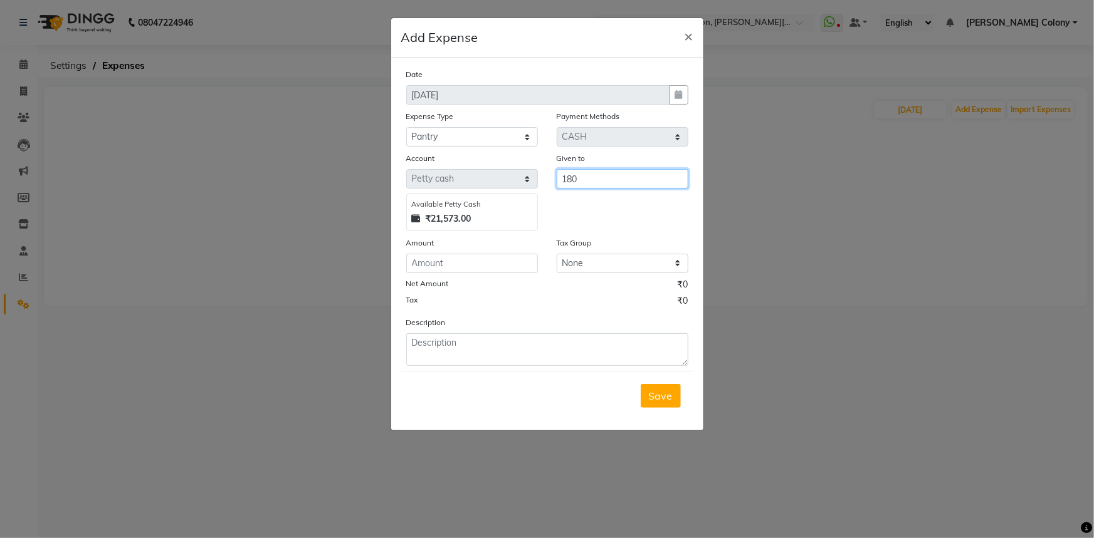
drag, startPoint x: 582, startPoint y: 179, endPoint x: 410, endPoint y: 231, distance: 180.2
click div "Account Select Petty cash Default account Available Petty Cash ₹21,573.00 Given…"
click span "[PERSON_NAME]"
type input "[PERSON_NAME]"
click input "number"
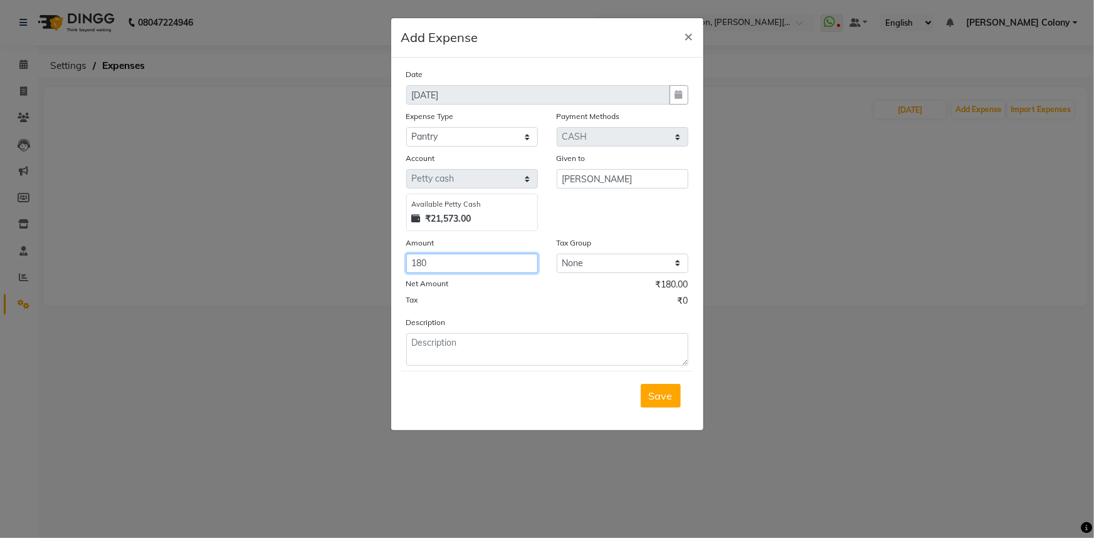
type input "180"
click textarea
type textarea "Milk-"
drag, startPoint x: 441, startPoint y: 267, endPoint x: 349, endPoint y: 290, distance: 94.9
click ngb-modal-window "Add Expense × Date 01-09-2025 Expense Type Select Advance Salary Client Snacks …"
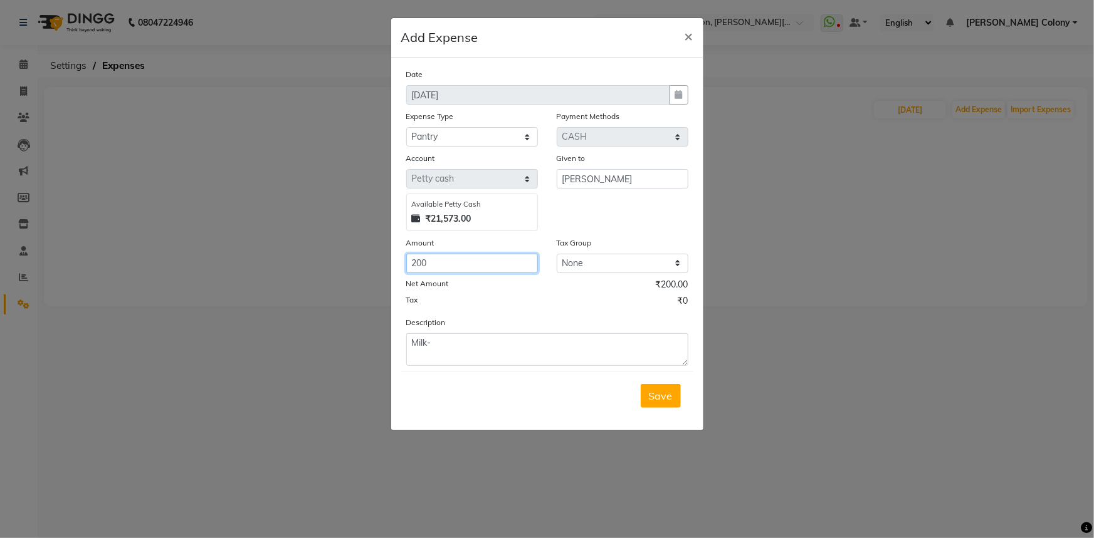
type input "200"
click textarea "Milk-"
type textarea "Milk-flowers"
click span "Save"
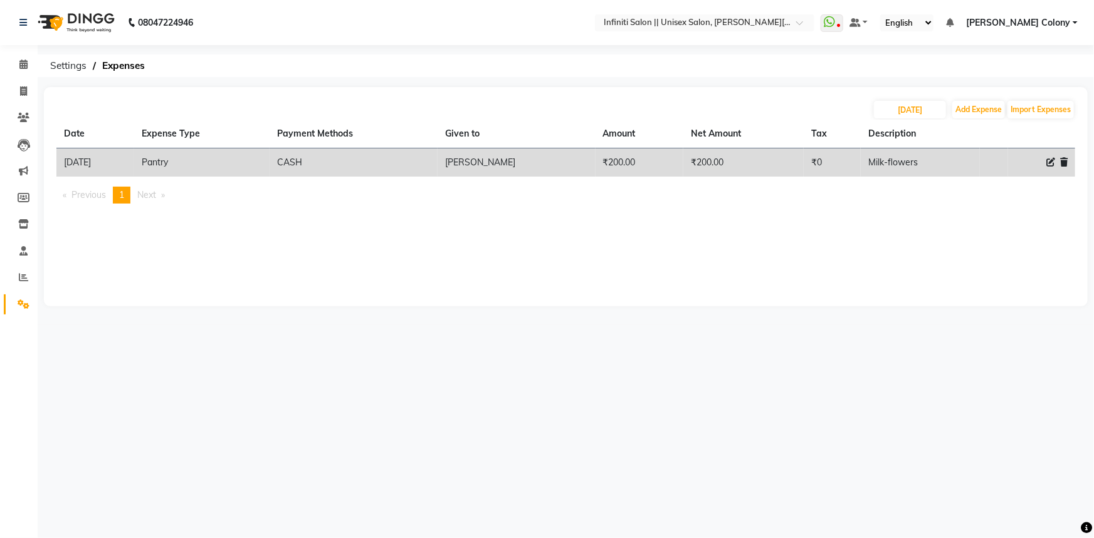
click img
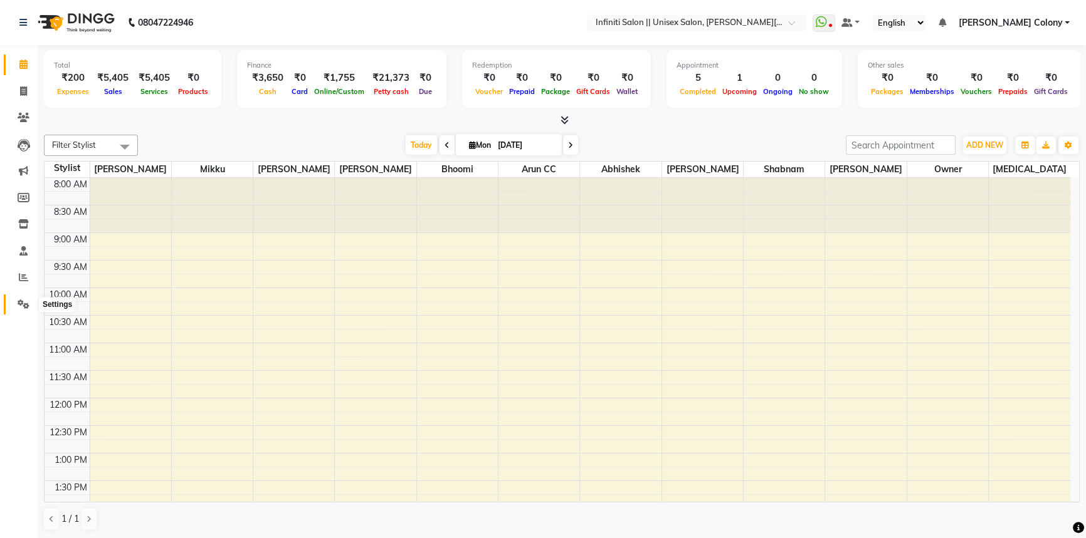
click span
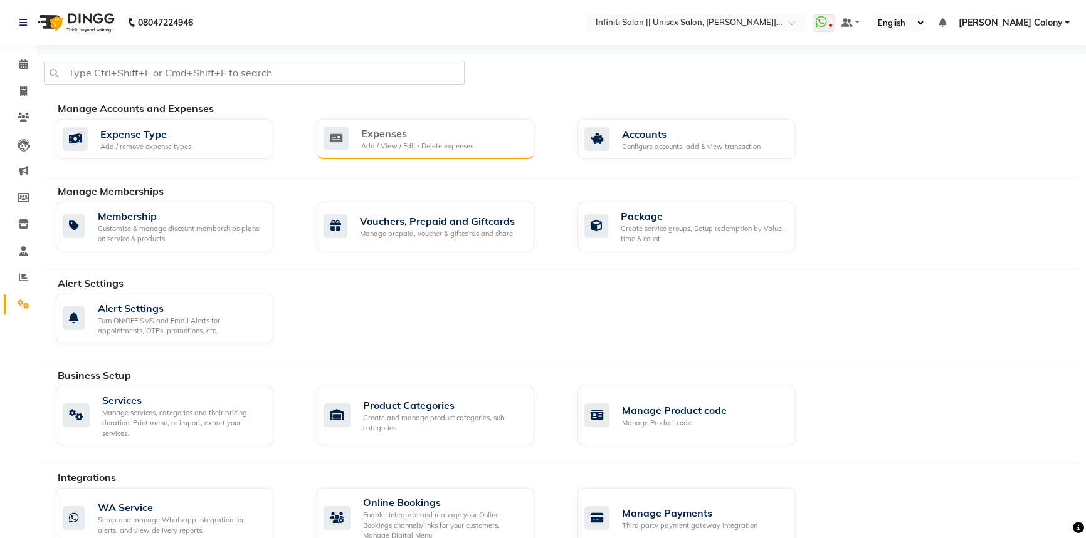
click div "Expenses"
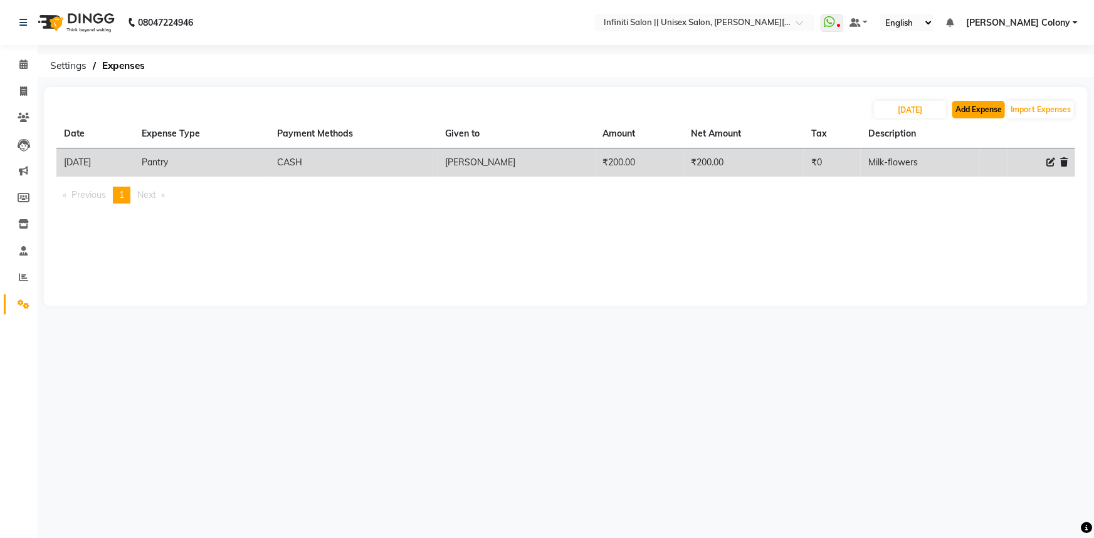
click button "Add Expense"
select select "1"
select select "7361"
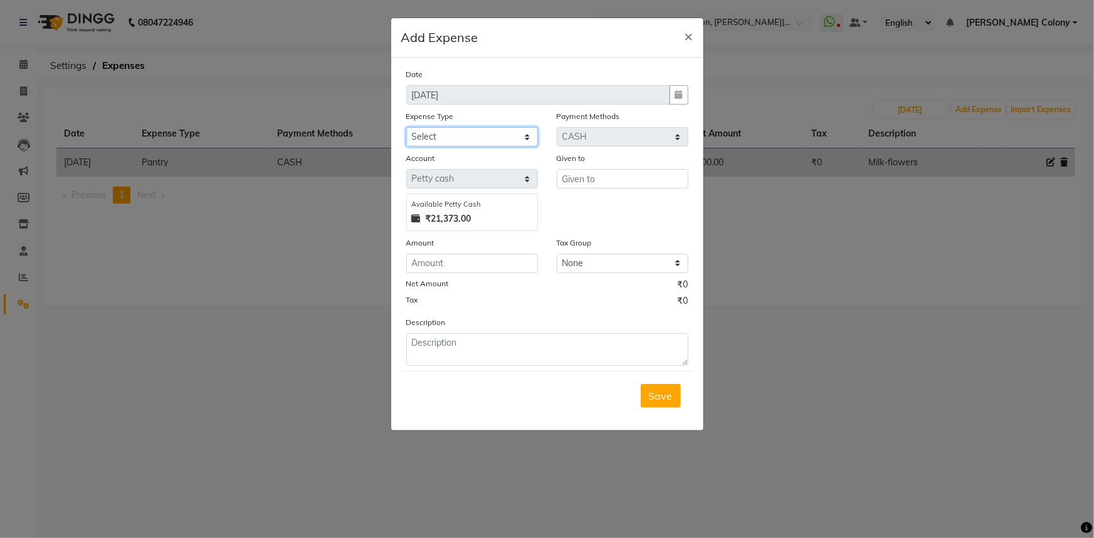
drag, startPoint x: 473, startPoint y: 137, endPoint x: 471, endPoint y: 144, distance: 7.3
click select "Select Advance Salary Client Snacks Fuel Incentive Maintenance Miscellaneous Pa…"
select select "12389"
click select "Select Advance Salary Client Snacks Fuel Incentive Maintenance Miscellaneous Pa…"
click input "text"
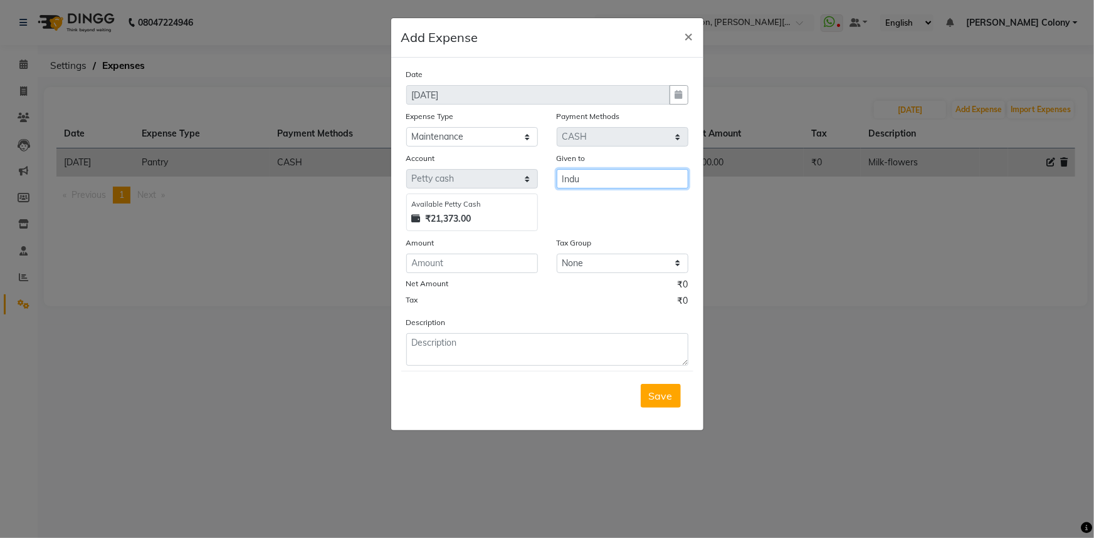
type input "Indu"
click input "number"
type input "2500"
click textarea
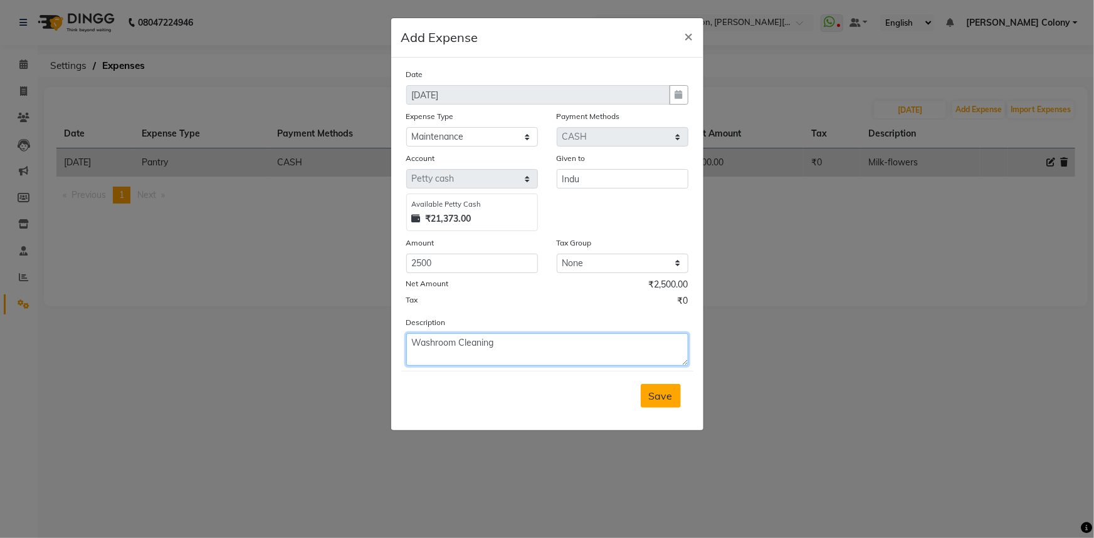
type textarea "Washroom Cleaning"
click span "Save"
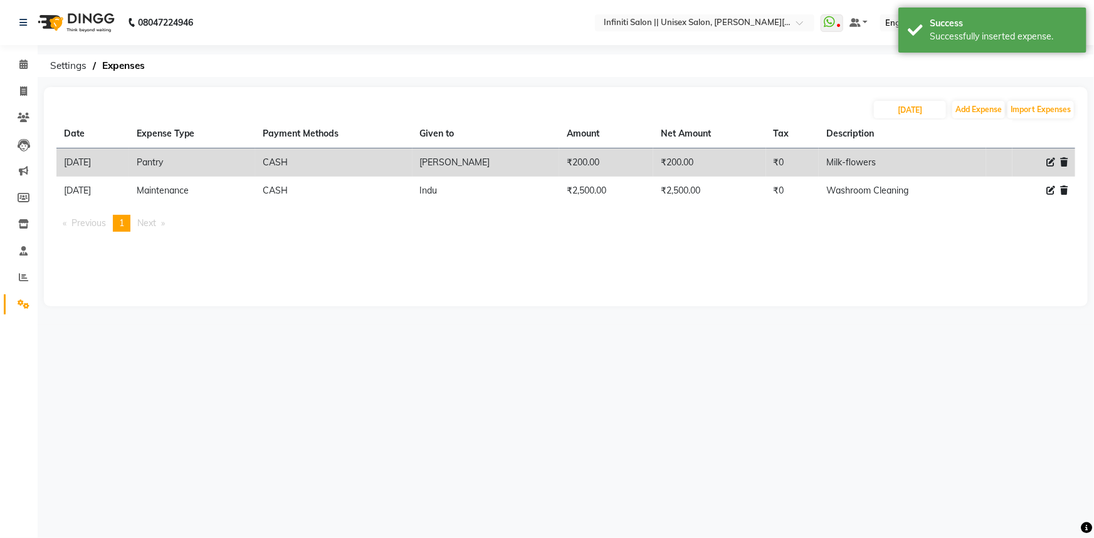
click img
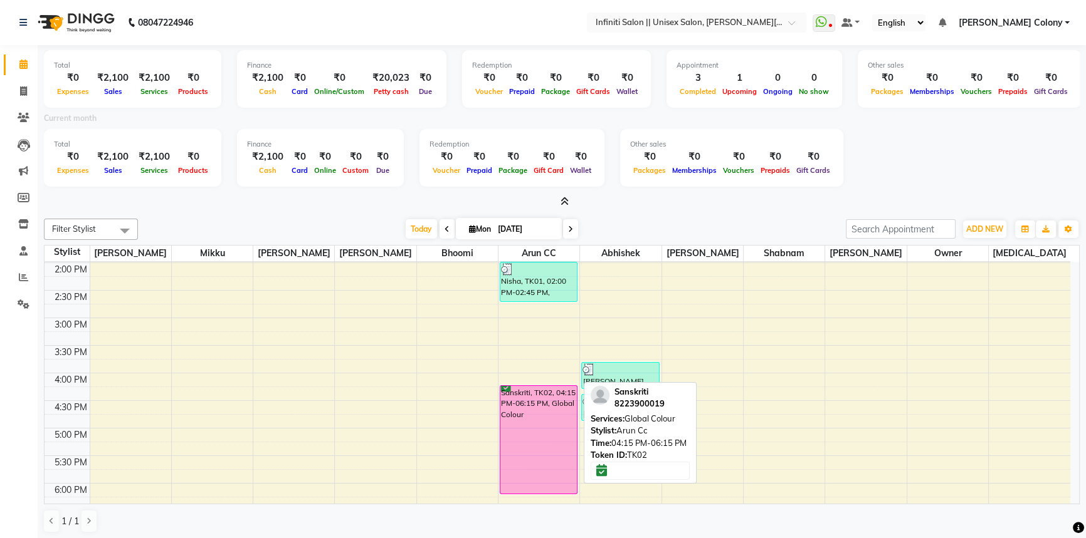
scroll to position [399, 0]
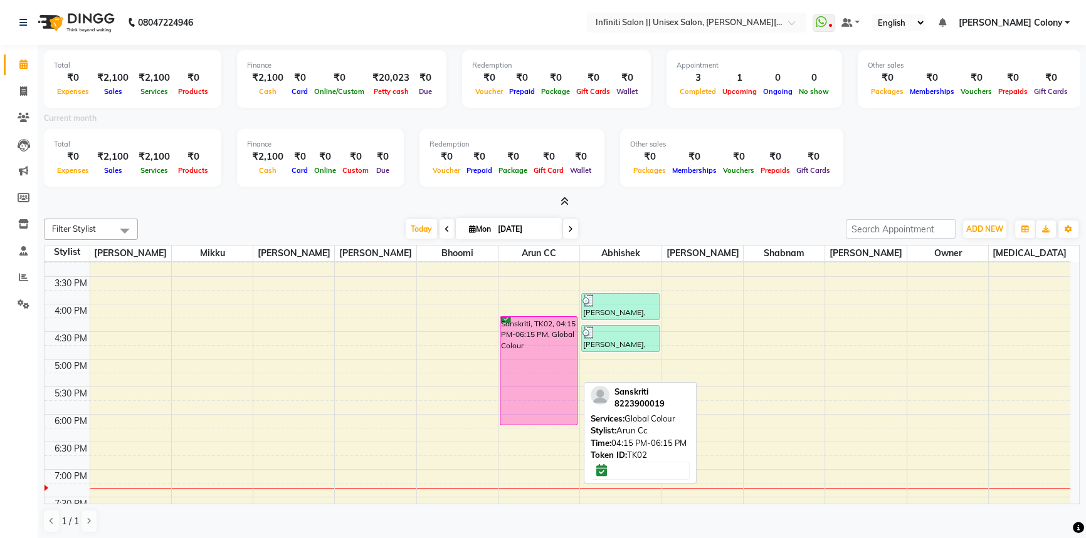
click at [533, 370] on div "Sanskriti, TK02, 04:15 PM-06:15 PM, Global Colour" at bounding box center [538, 371] width 76 height 108
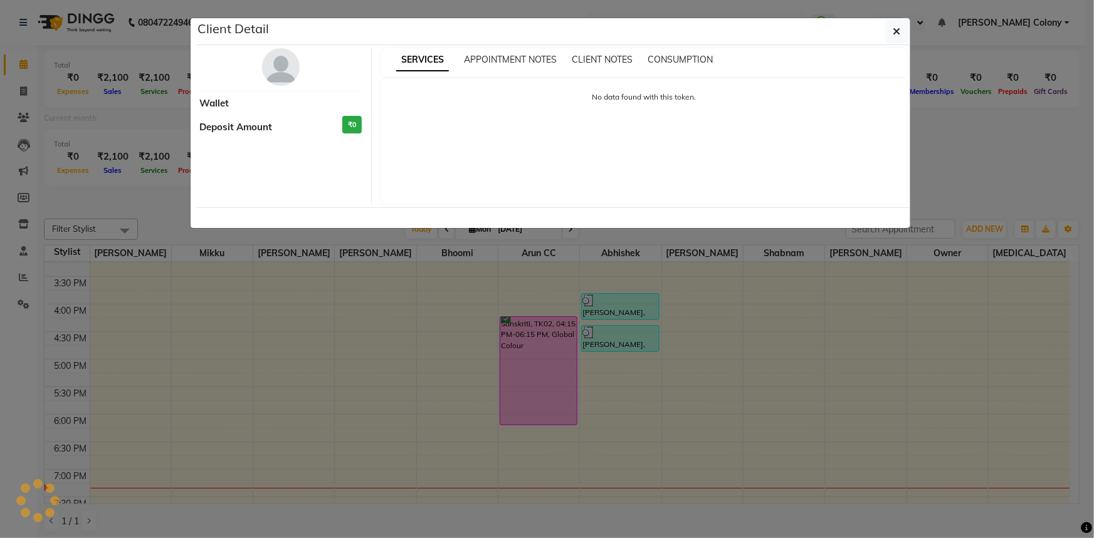
select select "6"
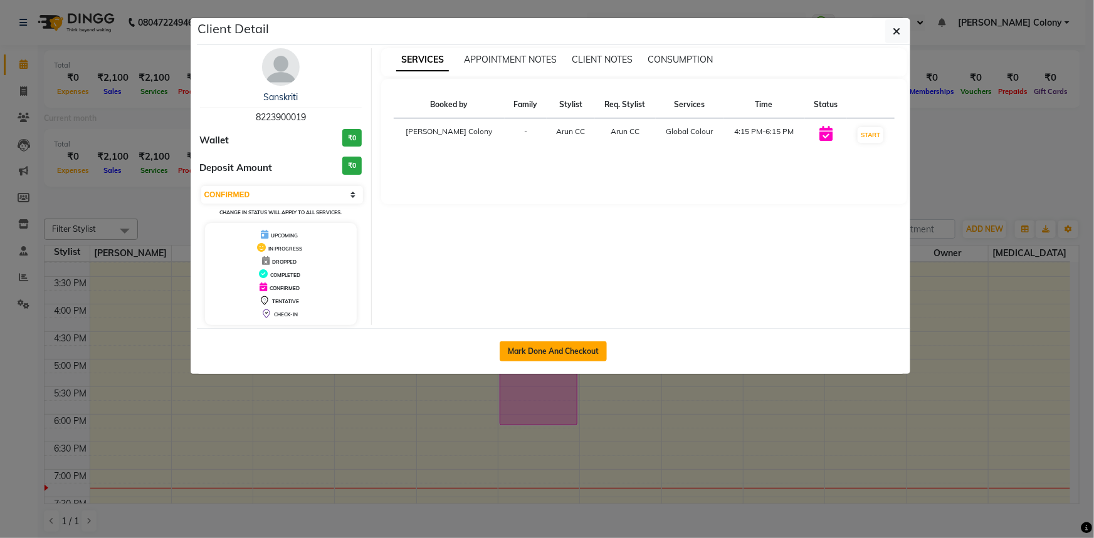
click at [548, 349] on button "Mark Done And Checkout" at bounding box center [553, 352] width 107 height 20
select select "service"
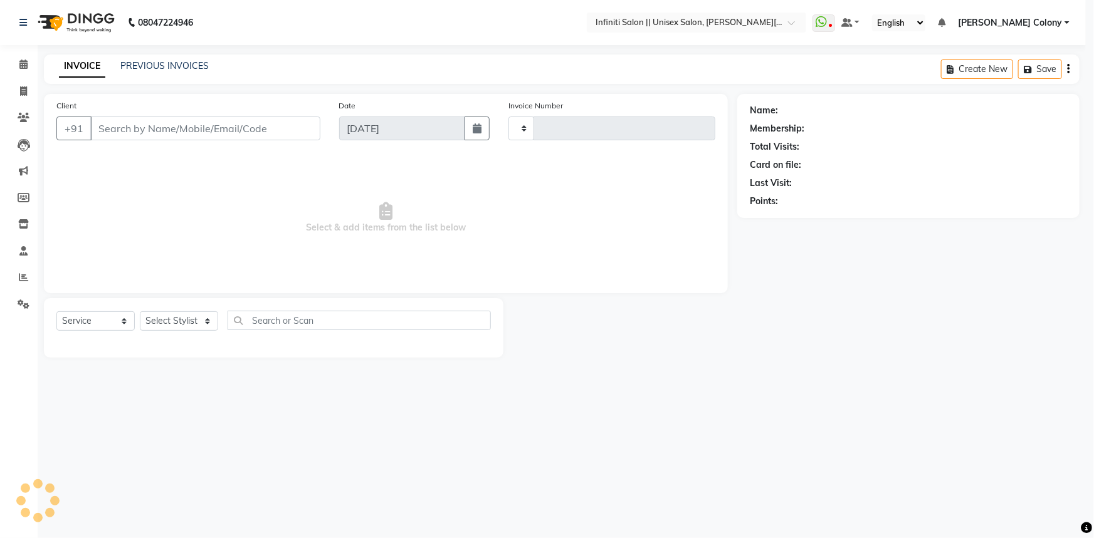
type input "0901"
select select "8233"
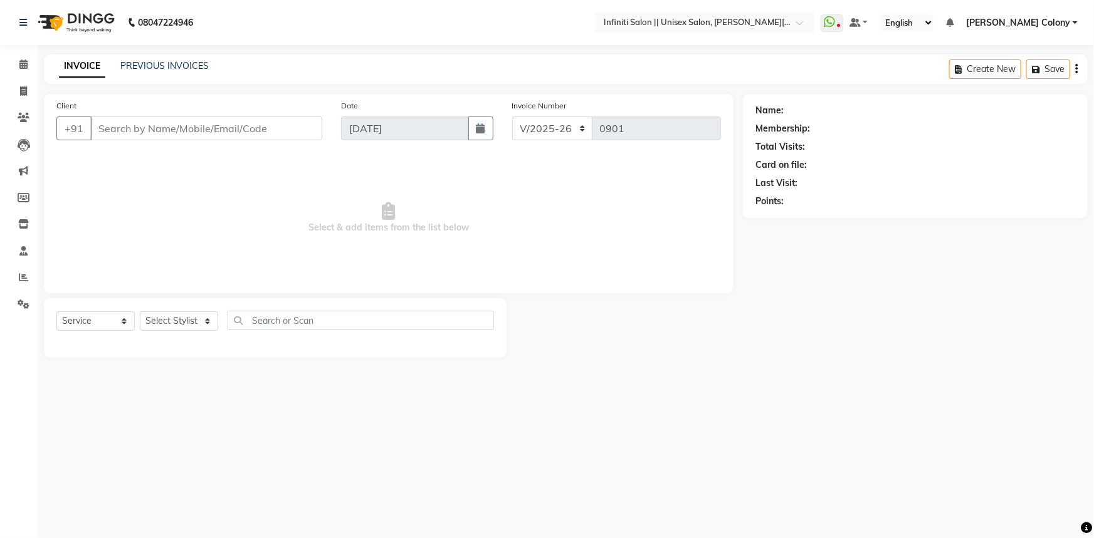
type input "8223900019"
select select "79158"
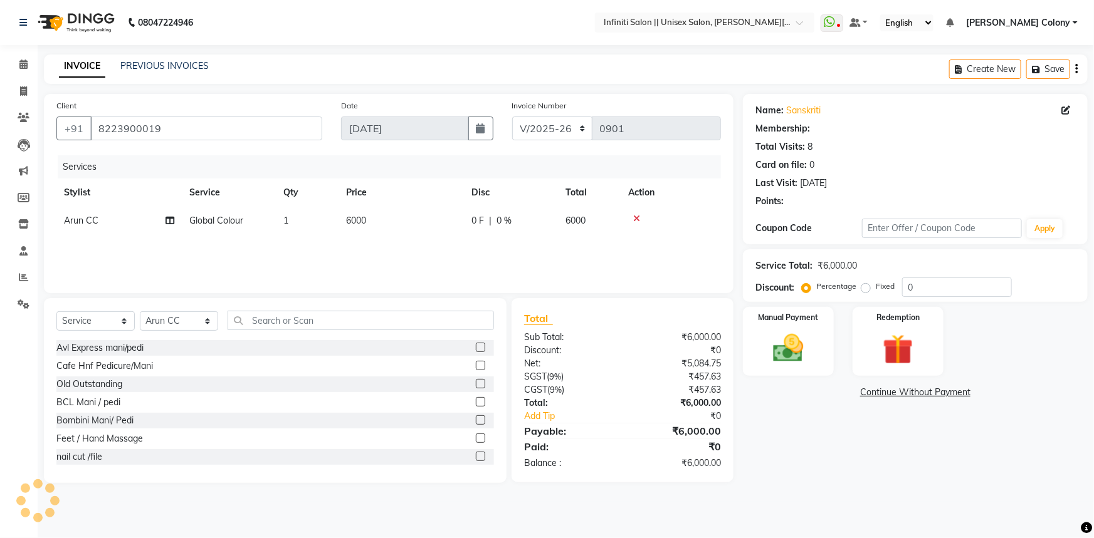
select select "1: Object"
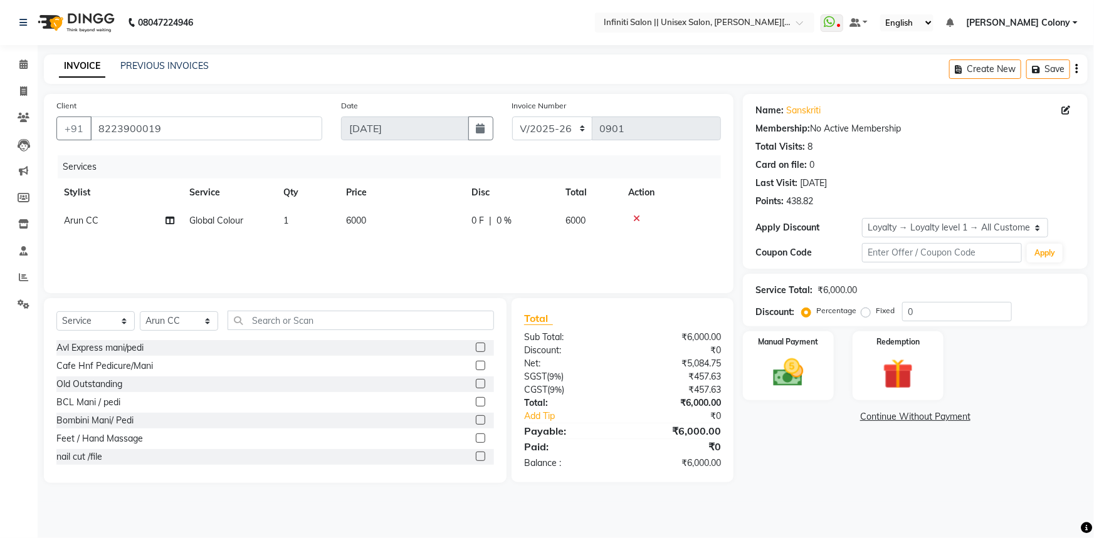
click at [186, 253] on div "Services Stylist Service Qty Price Disc Total Action Arun CC Global Colour 1 60…" at bounding box center [388, 217] width 664 height 125
click at [134, 249] on div "Services Stylist Service Qty Price Disc Total Action Arun CC Global Colour 1 60…" at bounding box center [388, 217] width 664 height 125
click at [353, 246] on div "Services Stylist Service Qty Price Disc Total Action Arun CC Global Colour 1 60…" at bounding box center [388, 217] width 664 height 125
drag, startPoint x: 218, startPoint y: 138, endPoint x: 0, endPoint y: 147, distance: 218.3
click at [0, 147] on app-home "08047224946 Select Location × Infiniti Salon || Unisex Salon, Choubey Colony Wh…" at bounding box center [547, 251] width 1094 height 502
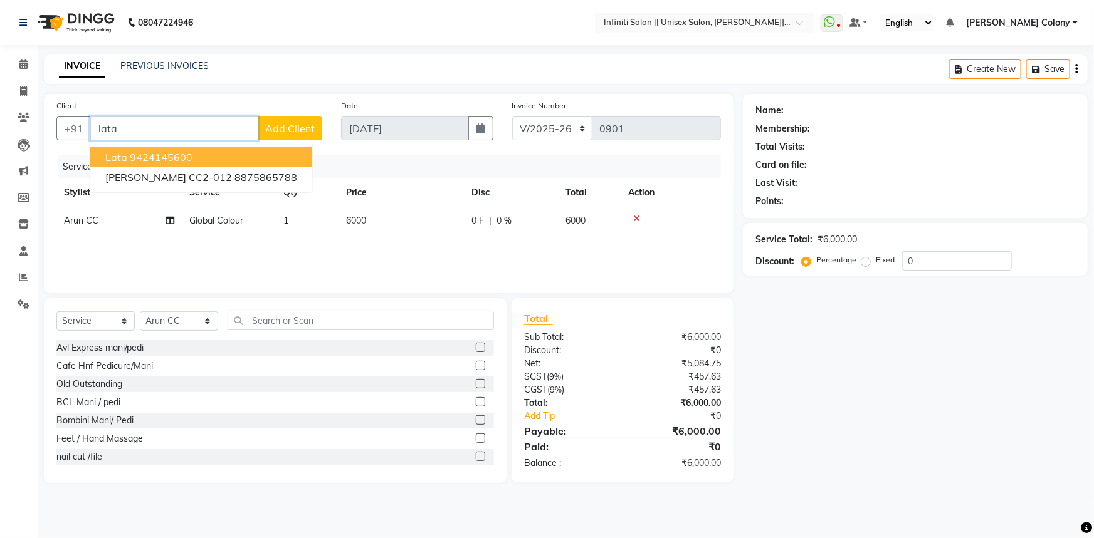
click at [158, 157] on ngb-highlight "9424145600" at bounding box center [161, 157] width 63 height 13
type input "9424145600"
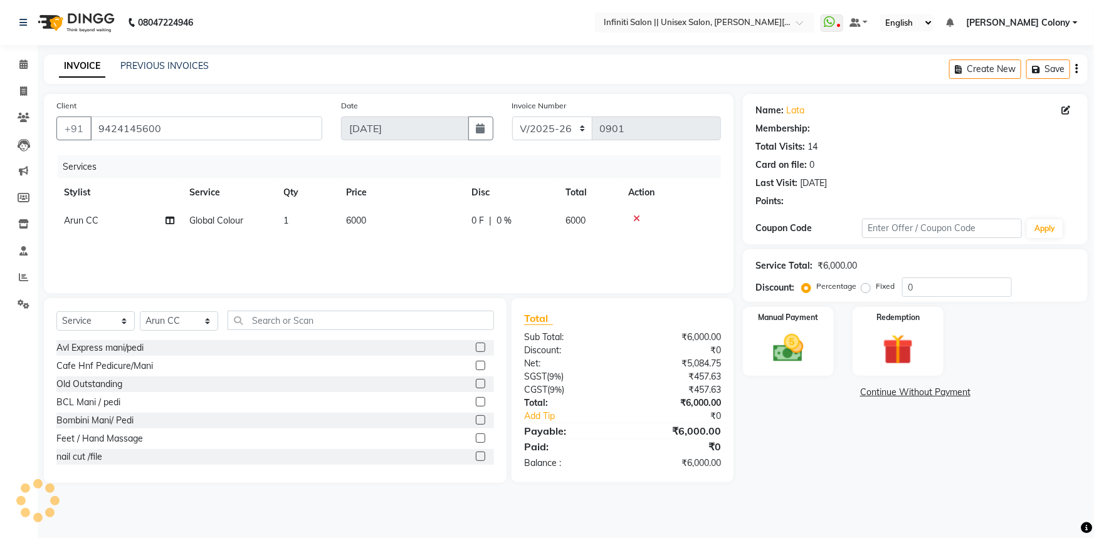
select select "2: Object"
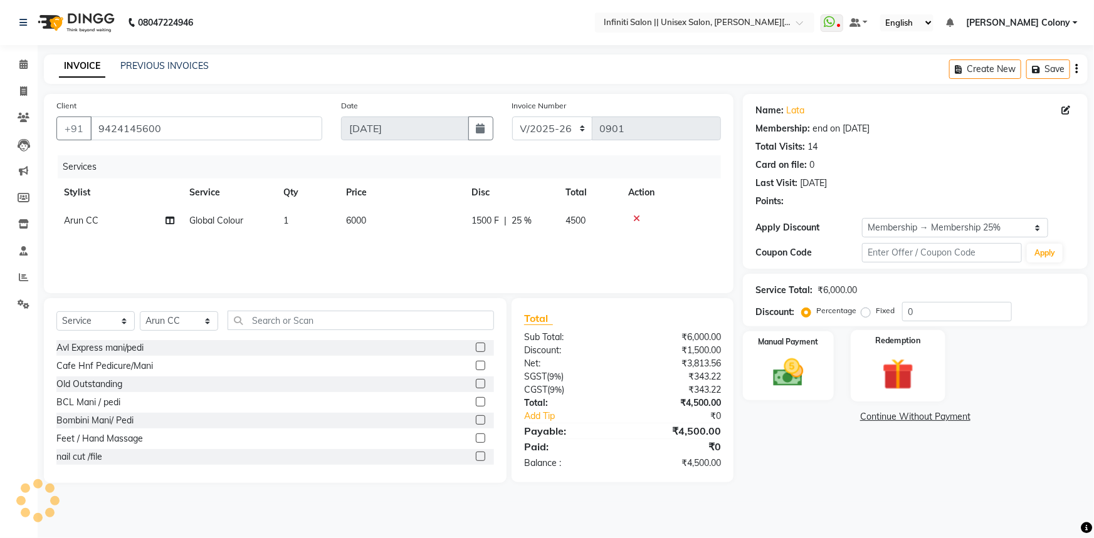
type input "25"
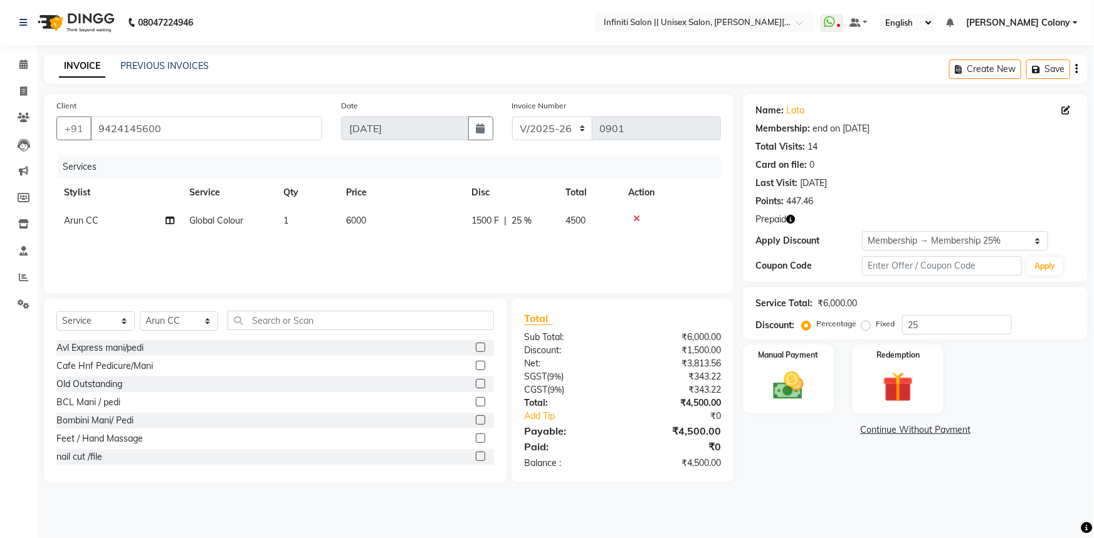
click at [792, 217] on icon "button" at bounding box center [790, 219] width 9 height 9
click at [606, 249] on div "Services Stylist Service Qty Price Disc Total Action Arun CC Global Colour 1 60…" at bounding box center [388, 217] width 664 height 125
click at [88, 210] on td "Arun CC" at bounding box center [118, 221] width 125 height 28
select select "79158"
click at [251, 235] on span "Global Colour x" at bounding box center [250, 226] width 138 height 24
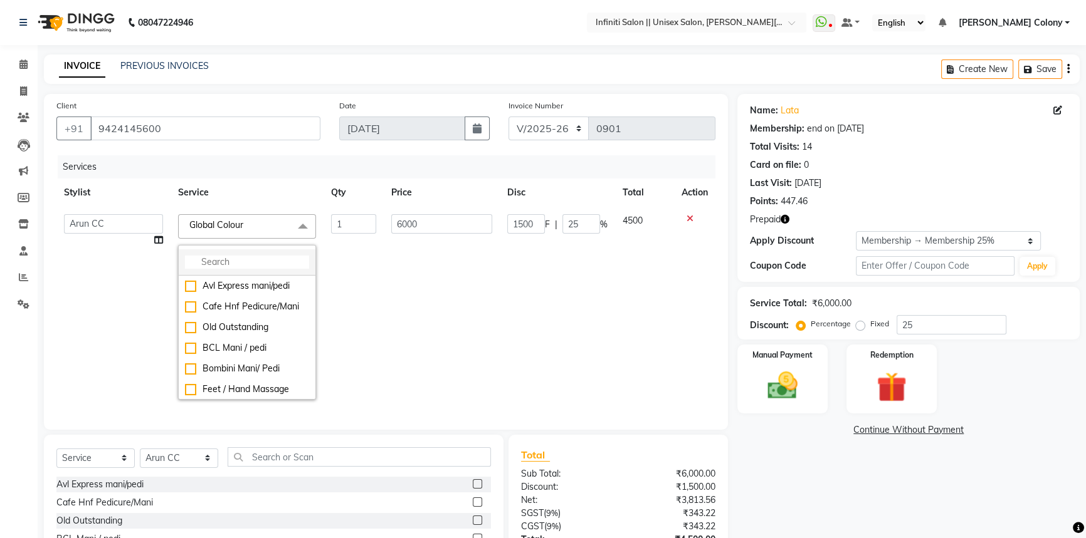
click at [254, 263] on input "multiselect-search" at bounding box center [247, 262] width 124 height 13
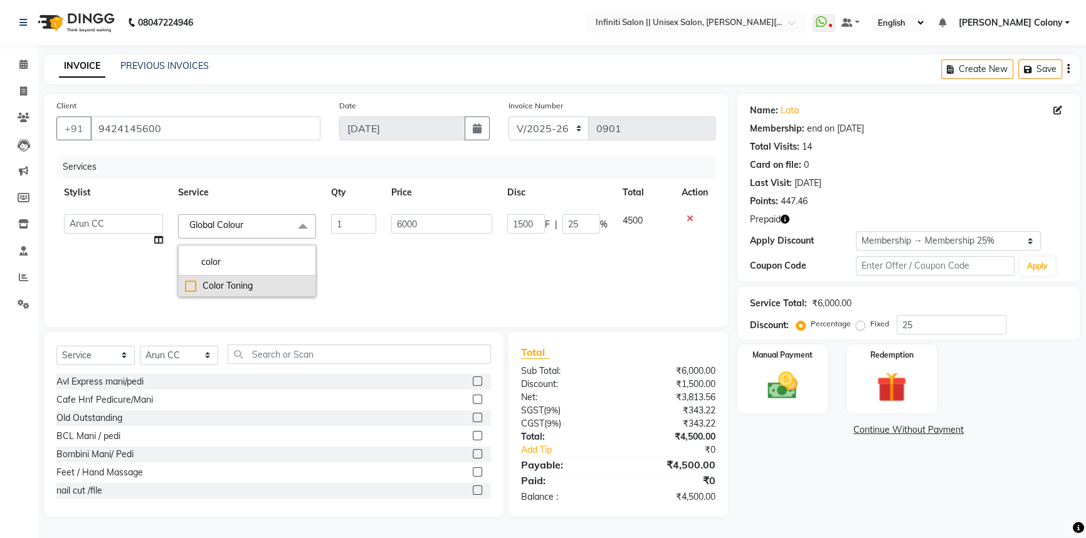
type input "color"
click at [188, 290] on div "Color Toning" at bounding box center [247, 286] width 124 height 13
checkbox input "true"
type input "2500"
type input "625"
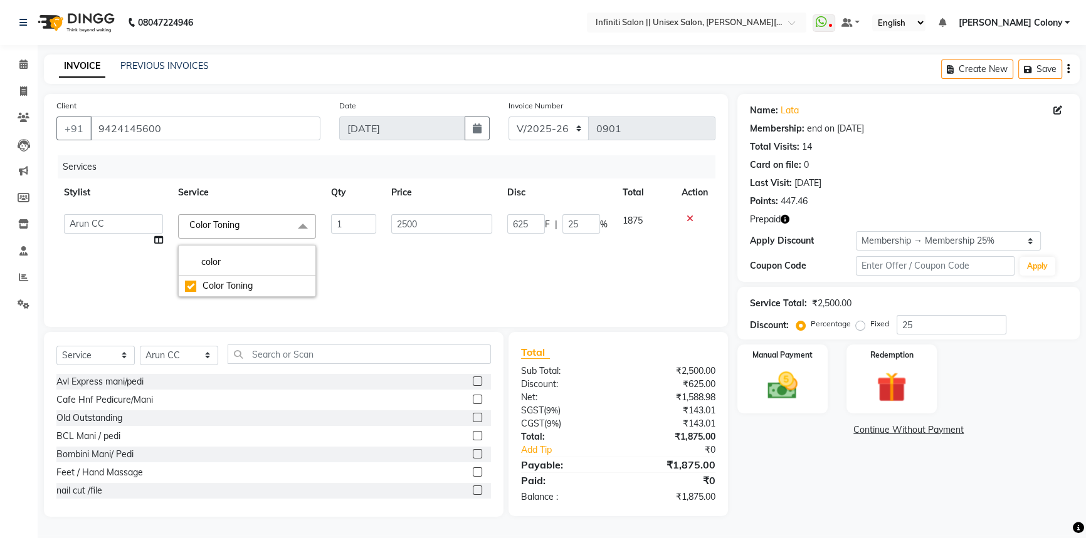
click at [411, 295] on td "2500" at bounding box center [442, 256] width 116 height 98
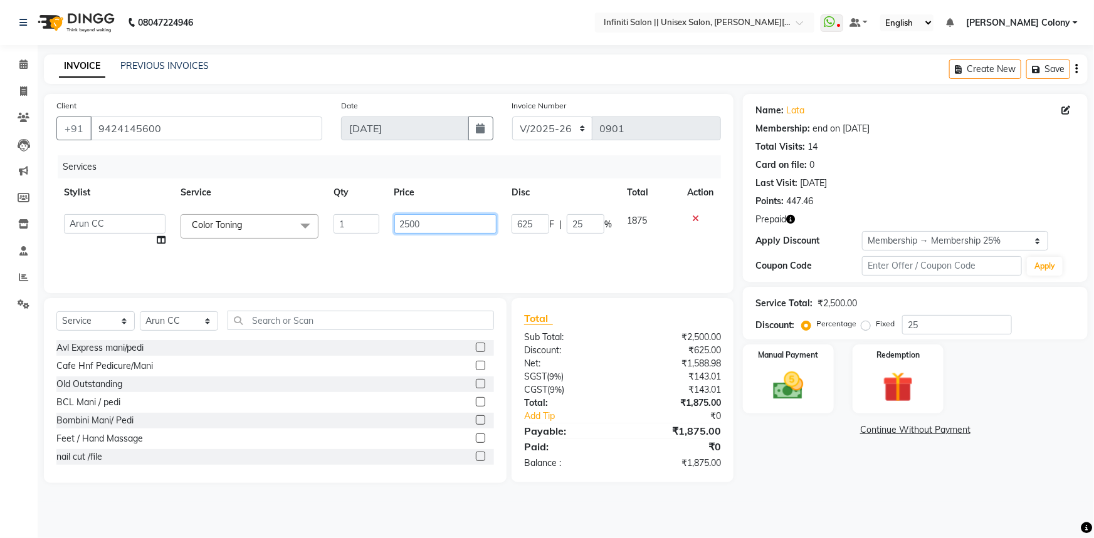
drag, startPoint x: 452, startPoint y: 218, endPoint x: 103, endPoint y: 288, distance: 355.4
click at [103, 288] on div "Client +91 9424145600 Date 01-09-2025 Invoice Number CI/2025-26 V/2025-26 0901 …" at bounding box center [388, 193] width 689 height 199
type input "10000"
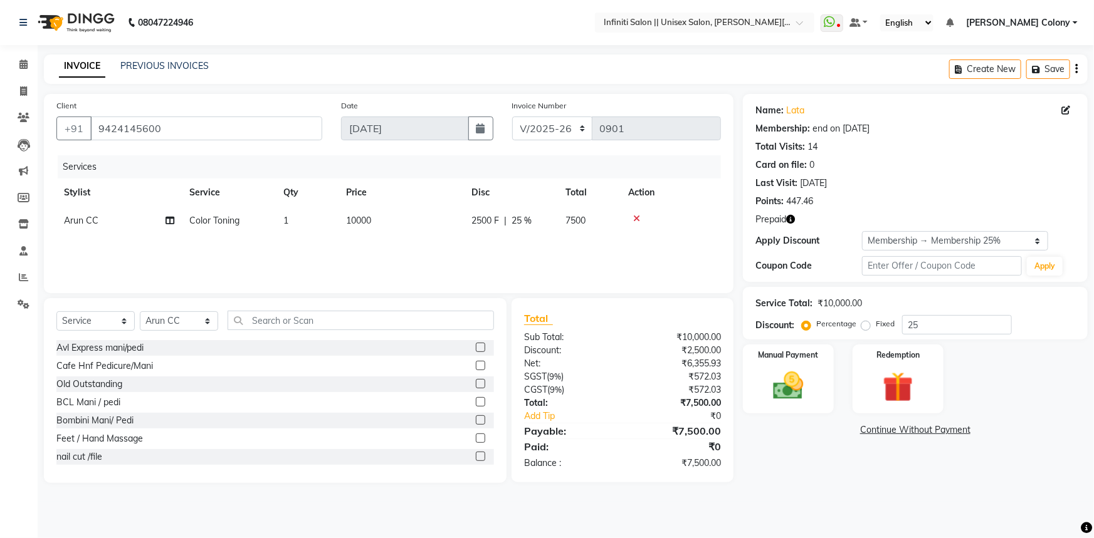
click at [176, 261] on div "Services Stylist Service Qty Price Disc Total Action Arun CC Color Toning 1 100…" at bounding box center [388, 217] width 664 height 125
click at [187, 327] on select "Select Stylist Abhishek Anjali Mahato Arun CC Bhoomi Dilshad Ahmad Ishu Jitesh …" at bounding box center [179, 321] width 78 height 19
select select "79161"
click at [140, 312] on select "Select Stylist Abhishek Anjali Mahato Arun CC Bhoomi Dilshad Ahmad Ishu Jitesh …" at bounding box center [179, 321] width 78 height 19
click at [300, 326] on input "text" at bounding box center [361, 320] width 266 height 19
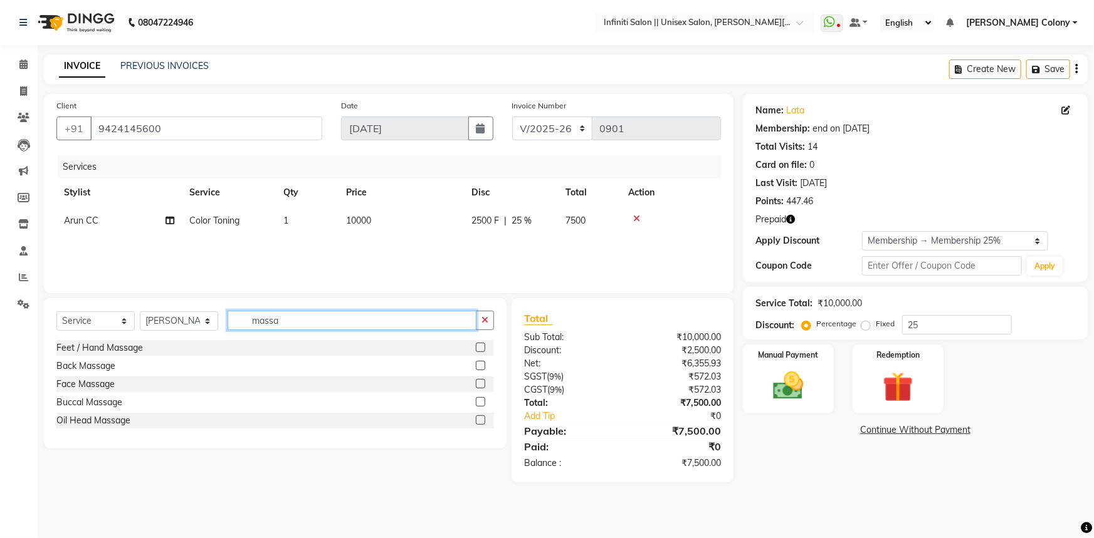
type input "massa"
click at [478, 346] on label at bounding box center [480, 347] width 9 height 9
click at [478, 346] on input "checkbox" at bounding box center [480, 348] width 8 height 8
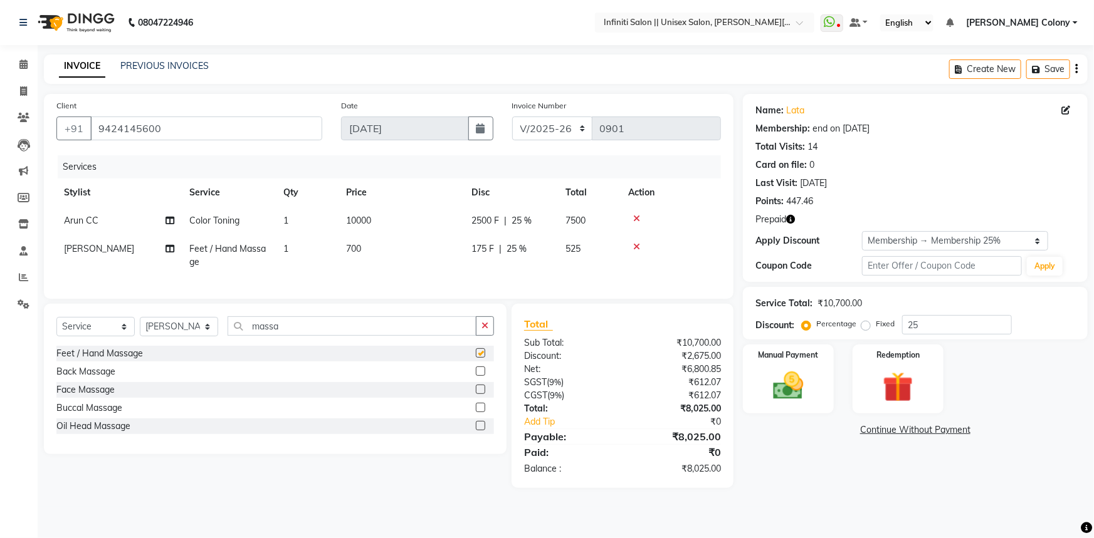
checkbox input "false"
click at [350, 256] on td "700" at bounding box center [400, 255] width 125 height 41
select select "79161"
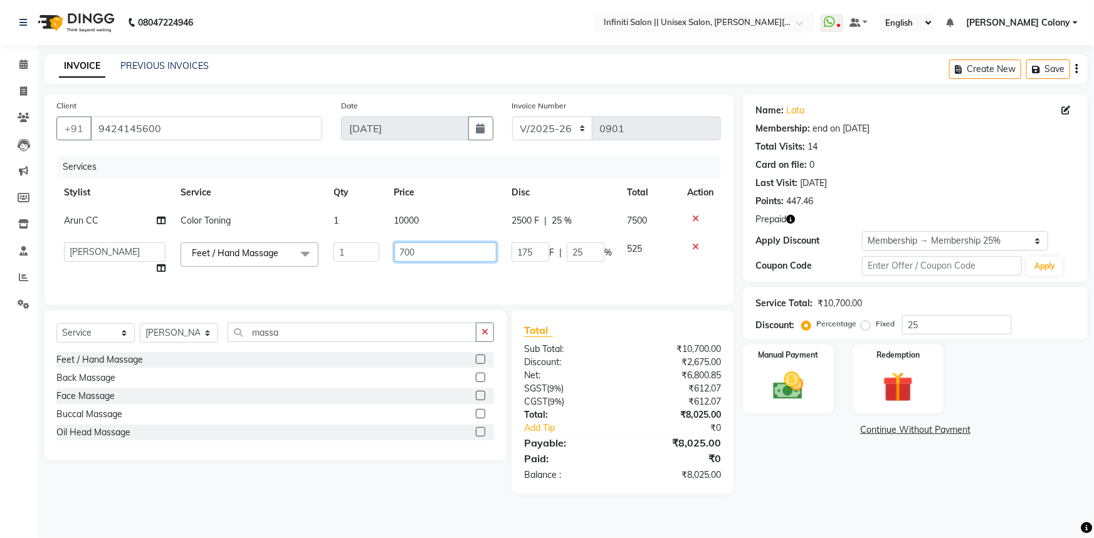
drag, startPoint x: 419, startPoint y: 253, endPoint x: 294, endPoint y: 276, distance: 127.4
click at [294, 276] on tr "Abhishek Anjali Mahato Arun CC Bhoomi Dilshad Ahmad Ishu Jitesh Mikku Moye Niki…" at bounding box center [388, 259] width 664 height 48
type input "1500"
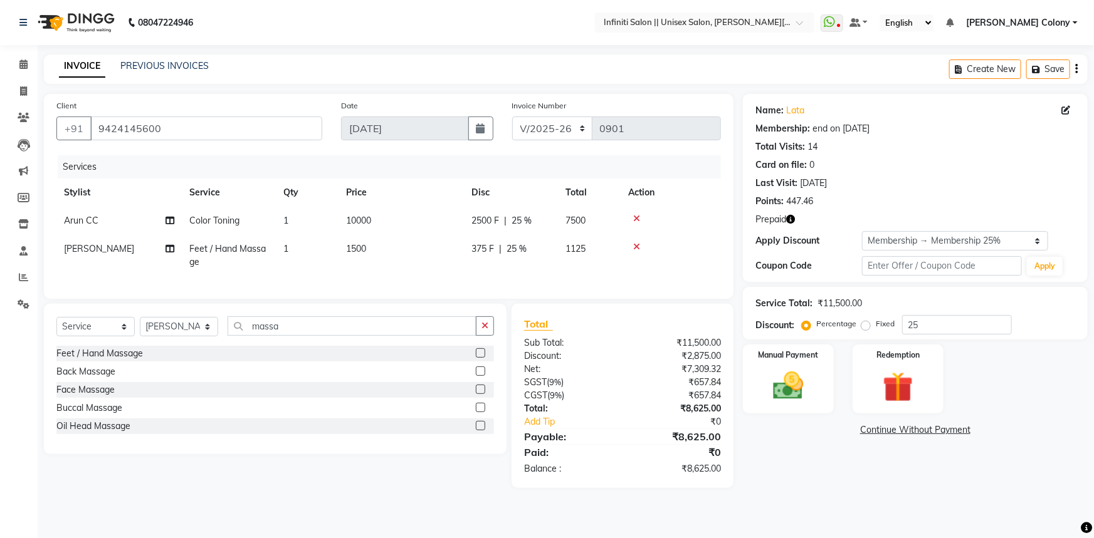
click at [138, 280] on div "Services Stylist Service Qty Price Disc Total Action Arun CC Color Toning 1 100…" at bounding box center [388, 220] width 664 height 131
click at [902, 382] on img at bounding box center [898, 387] width 51 height 39
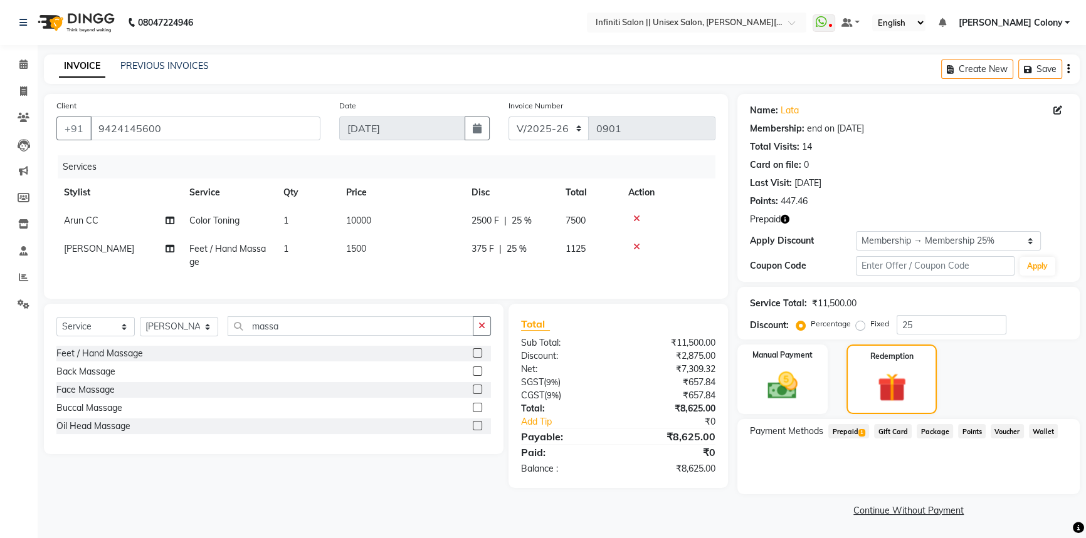
click at [858, 432] on span "Prepaid 1" at bounding box center [848, 431] width 41 height 14
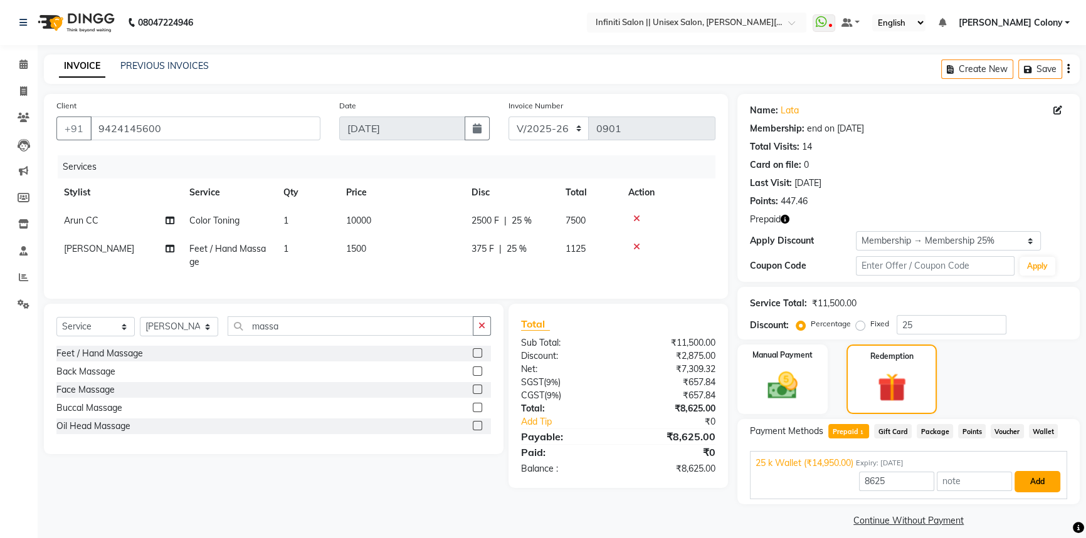
click at [1041, 482] on button "Add" at bounding box center [1037, 481] width 46 height 21
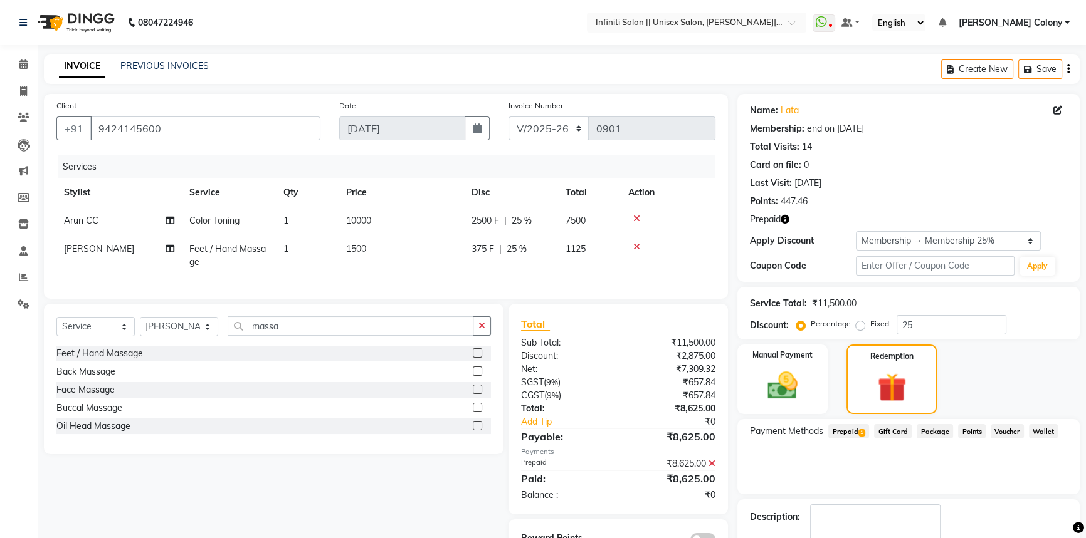
scroll to position [71, 0]
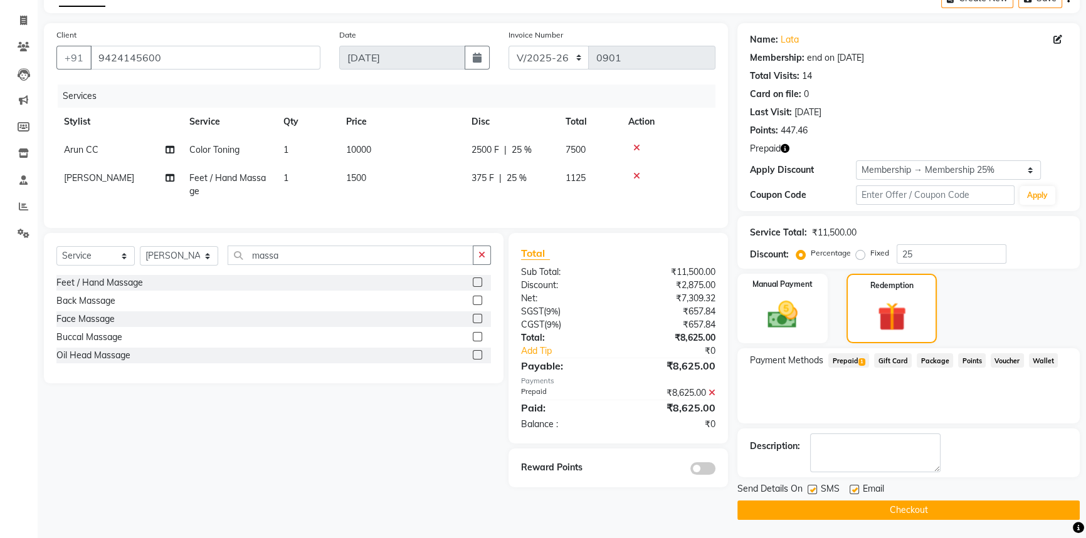
click at [976, 506] on button "Checkout" at bounding box center [908, 510] width 342 height 19
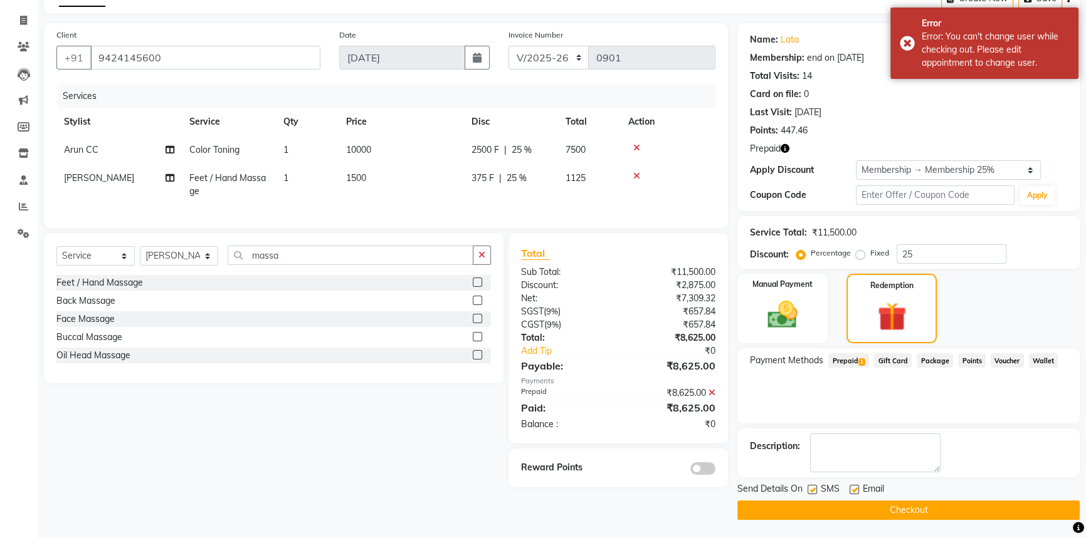
click at [850, 411] on div "Payment Methods Prepaid 1 Gift Card Package Points Voucher Wallet" at bounding box center [908, 386] width 342 height 75
click at [287, 416] on div "Select Service Product Membership Package Voucher Prepaid Gift Card Select Styl…" at bounding box center [268, 360] width 469 height 254
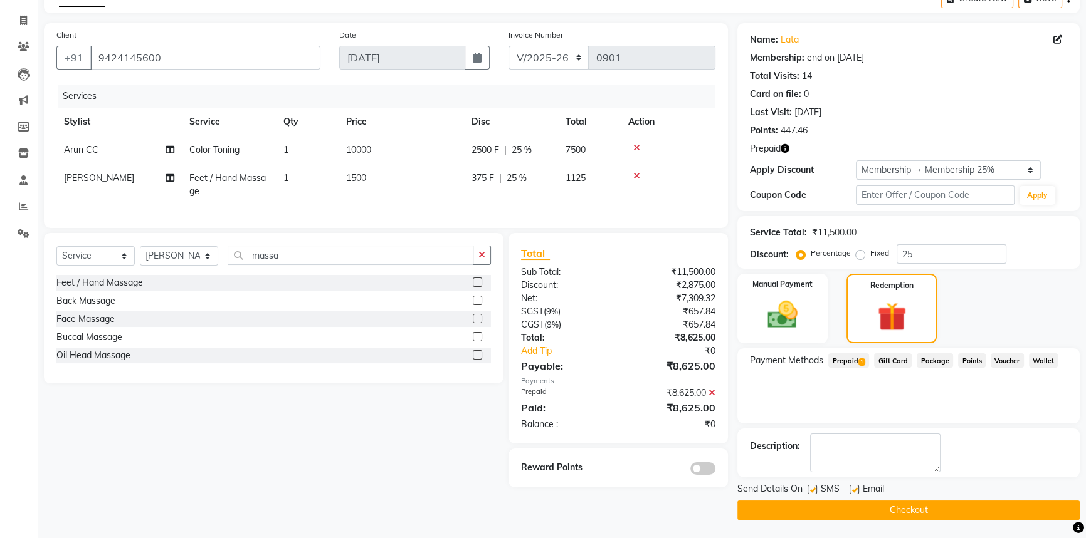
click at [903, 513] on button "Checkout" at bounding box center [908, 510] width 342 height 19
click at [184, 58] on input "9424145600" at bounding box center [205, 58] width 230 height 24
drag, startPoint x: 183, startPoint y: 58, endPoint x: 26, endPoint y: 98, distance: 162.2
click at [26, 98] on app-home "08047224946 Select Location × Infiniti Salon || Unisex Salon, Choubey Colony Wh…" at bounding box center [543, 234] width 1086 height 610
click at [250, 53] on input "Client" at bounding box center [205, 58] width 230 height 24
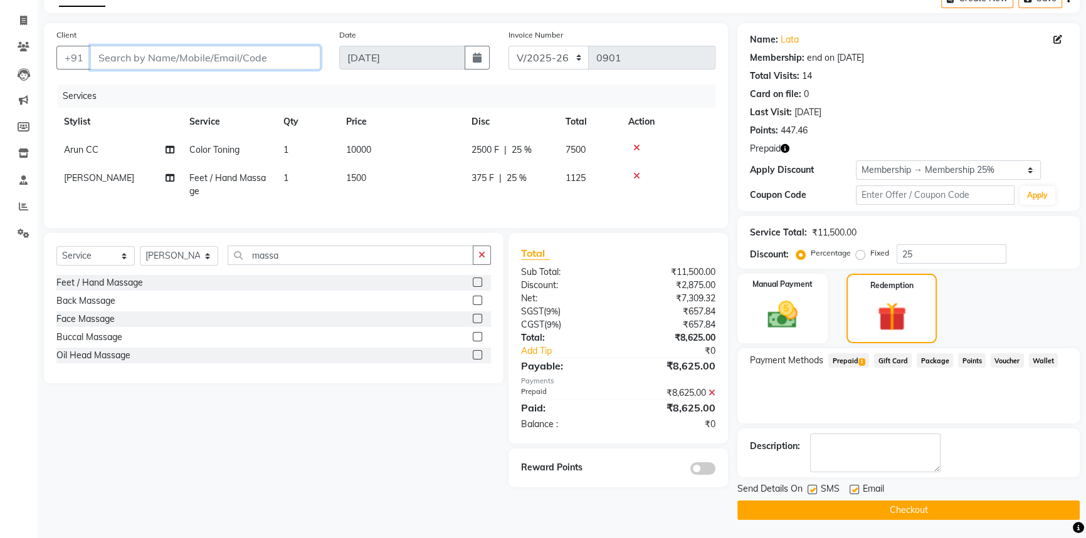
scroll to position [0, 0]
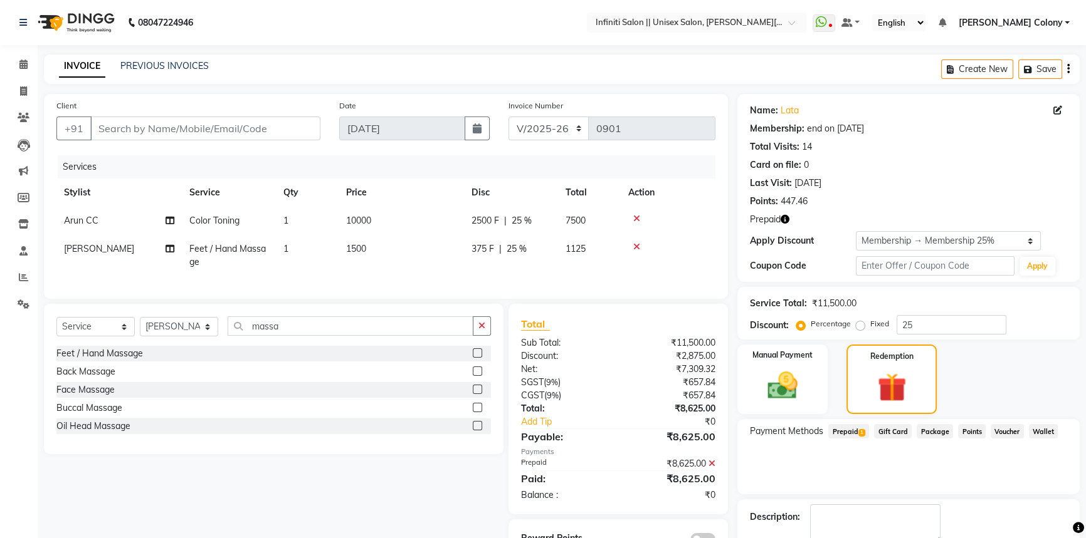
click at [51, 16] on img at bounding box center [75, 22] width 86 height 35
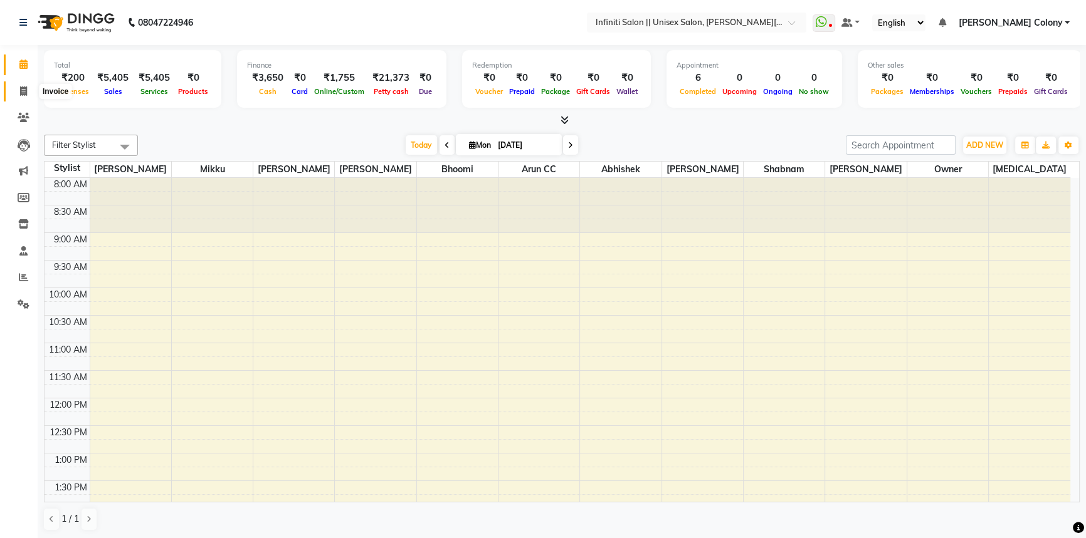
drag, startPoint x: 27, startPoint y: 95, endPoint x: 35, endPoint y: 93, distance: 8.4
click at [27, 95] on span at bounding box center [24, 92] width 22 height 14
select select "service"
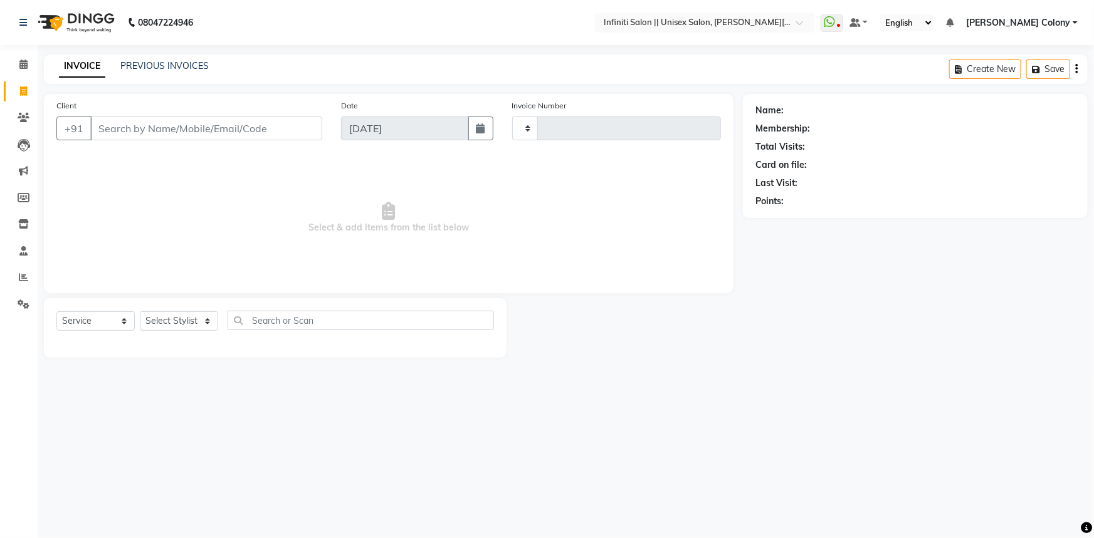
type input "0901"
select select "8233"
click at [125, 135] on input "Client" at bounding box center [206, 129] width 232 height 24
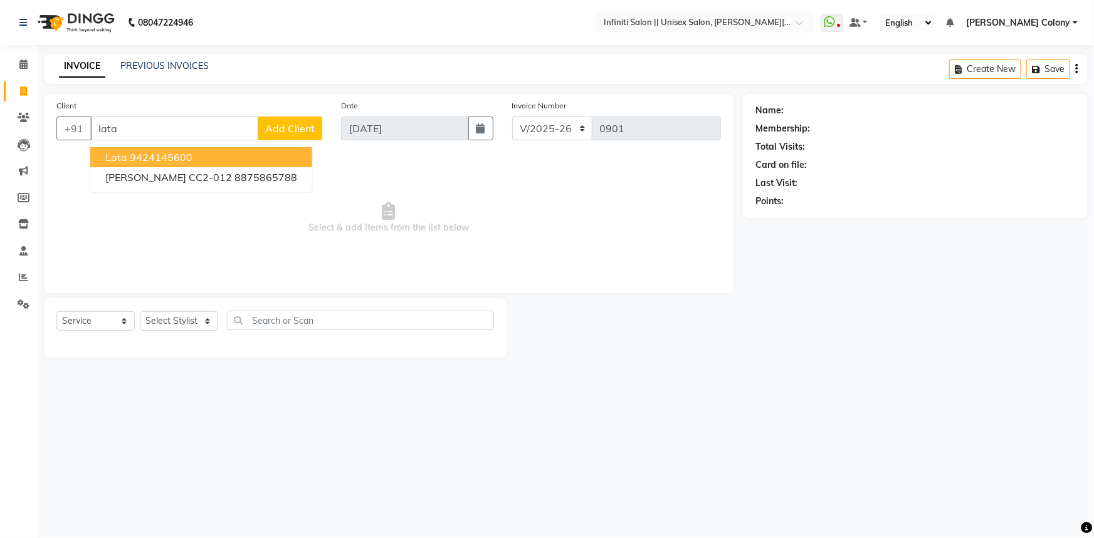
click at [189, 160] on ngb-highlight "9424145600" at bounding box center [161, 157] width 63 height 13
type input "9424145600"
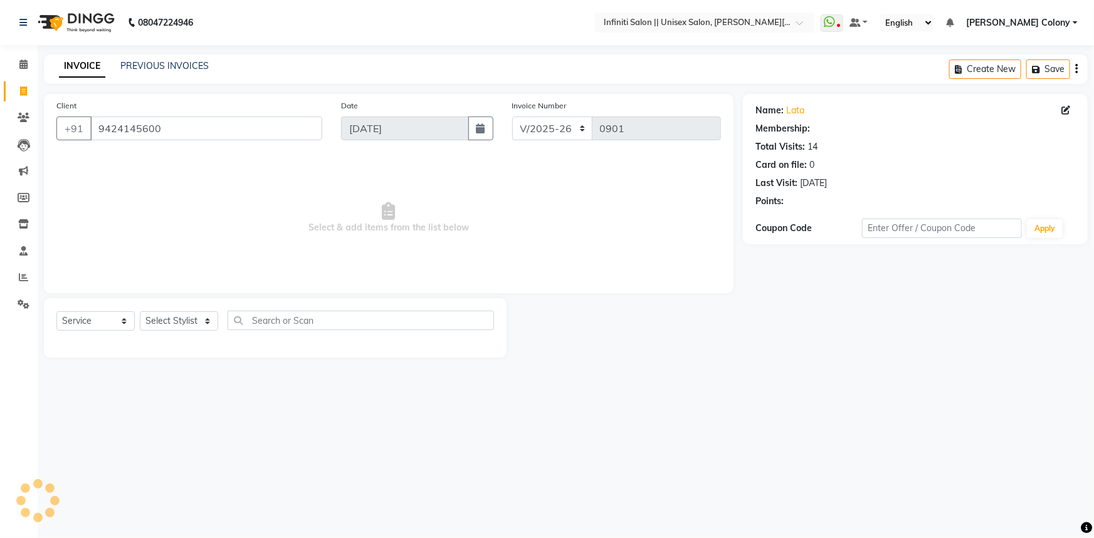
select select "2: Object"
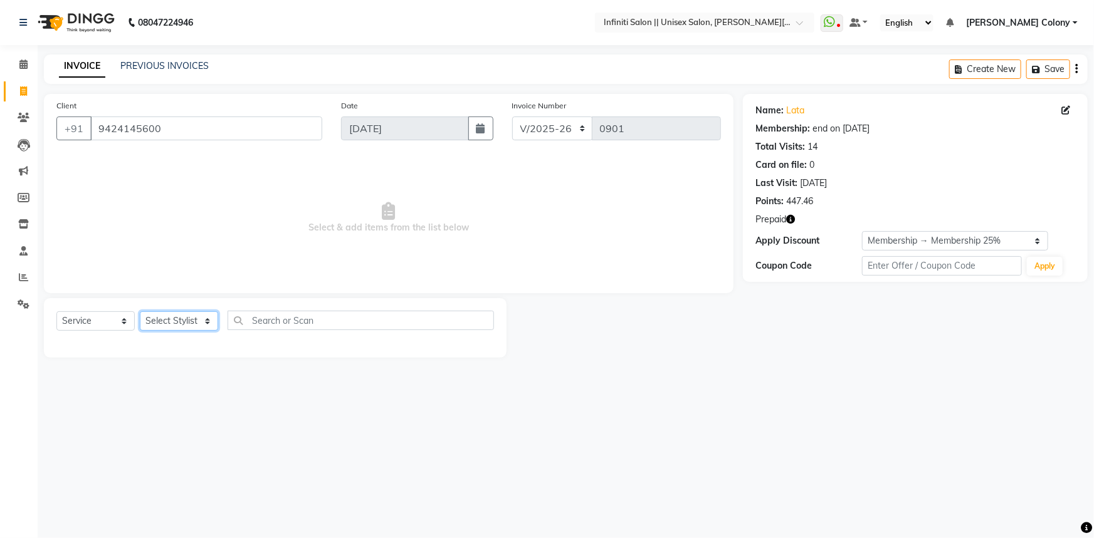
click at [169, 323] on select "Select Stylist Abhishek Anjali Mahato Arun CC Bhoomi Dilshad Ahmad Ishu Jitesh …" at bounding box center [179, 321] width 78 height 19
select select "79158"
click at [140, 312] on select "Select Stylist Abhishek Anjali Mahato Arun CC Bhoomi Dilshad Ahmad Ishu Jitesh …" at bounding box center [179, 321] width 78 height 19
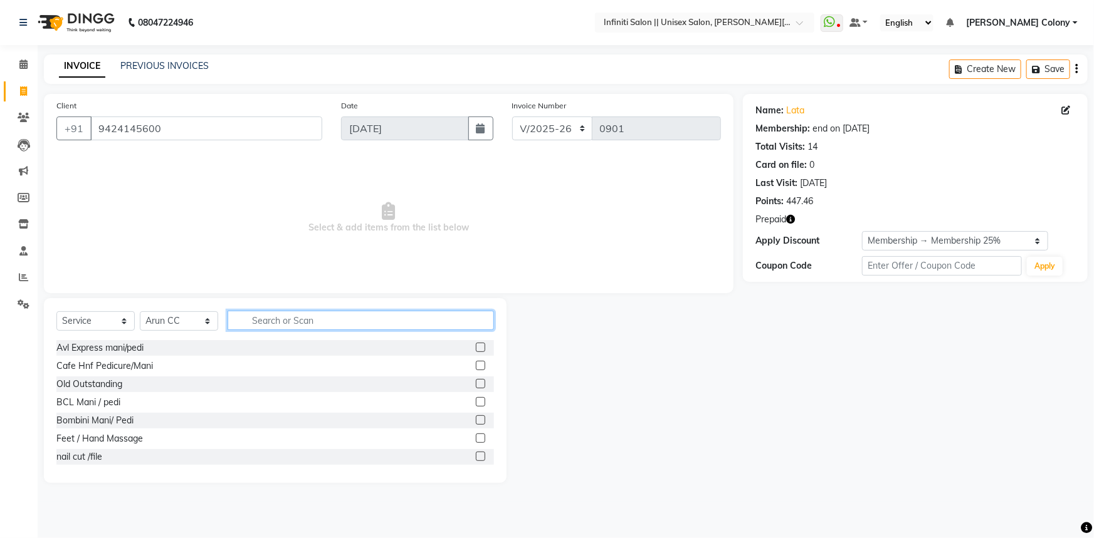
click at [284, 320] on input "text" at bounding box center [361, 320] width 266 height 19
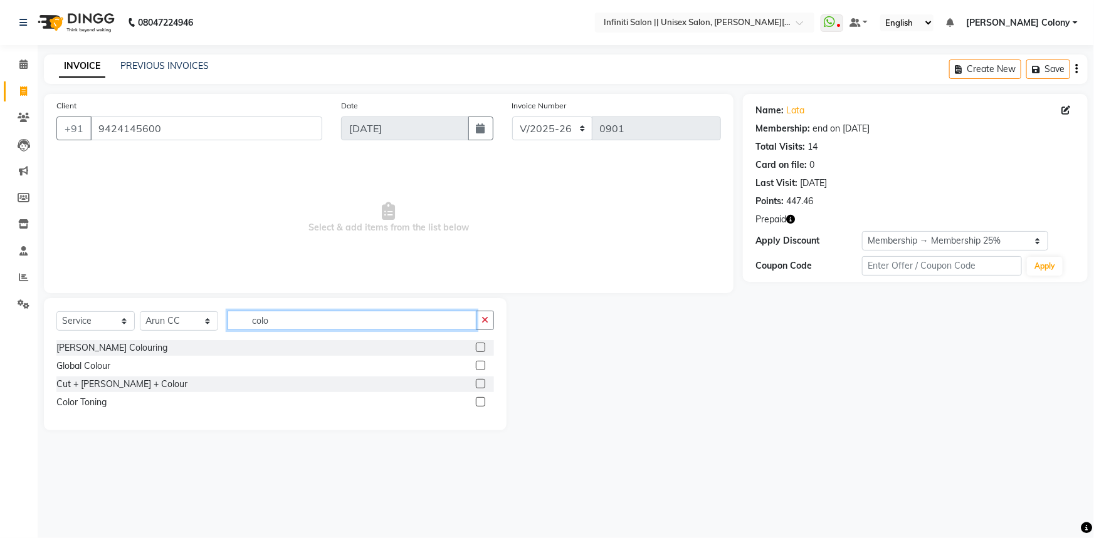
type input "colo"
click at [483, 401] on label at bounding box center [480, 401] width 9 height 9
click at [483, 401] on input "checkbox" at bounding box center [480, 403] width 8 height 8
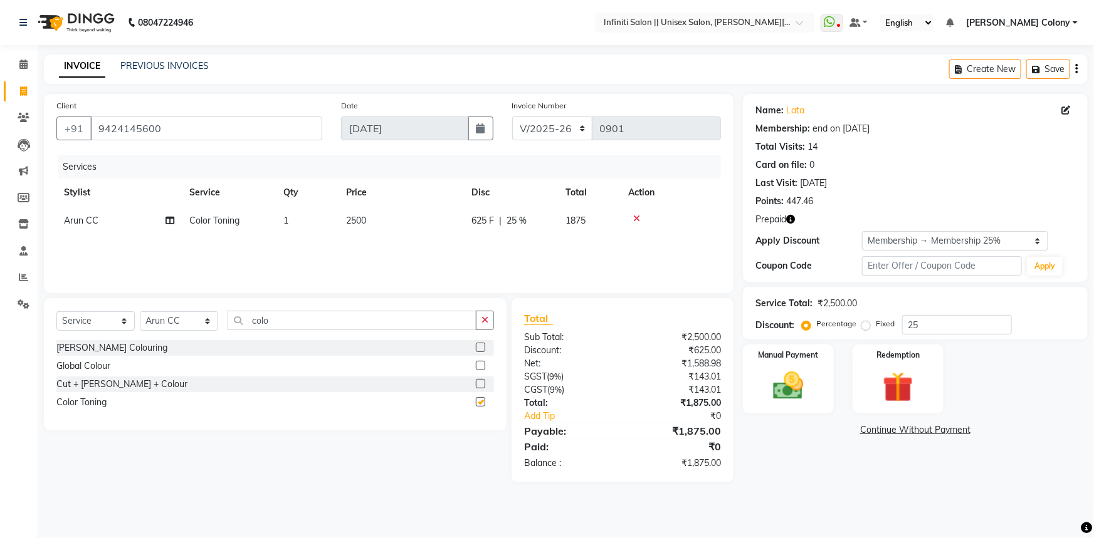
checkbox input "false"
click at [365, 223] on span "2500" at bounding box center [356, 220] width 20 height 11
select select "79158"
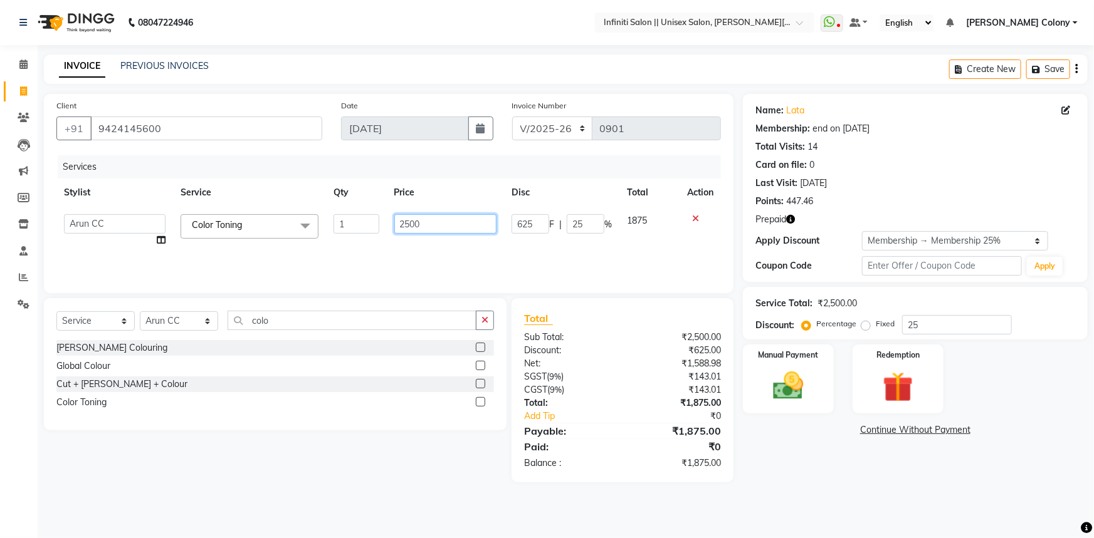
drag, startPoint x: 427, startPoint y: 229, endPoint x: 228, endPoint y: 252, distance: 201.2
click at [228, 252] on tr "Abhishek Anjali Mahato Arun CC Bhoomi Dilshad Ahmad Ishu Jitesh Mikku Moye Niki…" at bounding box center [388, 231] width 664 height 48
type input "10000"
click at [236, 251] on div "Services Stylist Service Qty Price Disc Total Action Abhishek Anjali Mahato Aru…" at bounding box center [388, 217] width 664 height 125
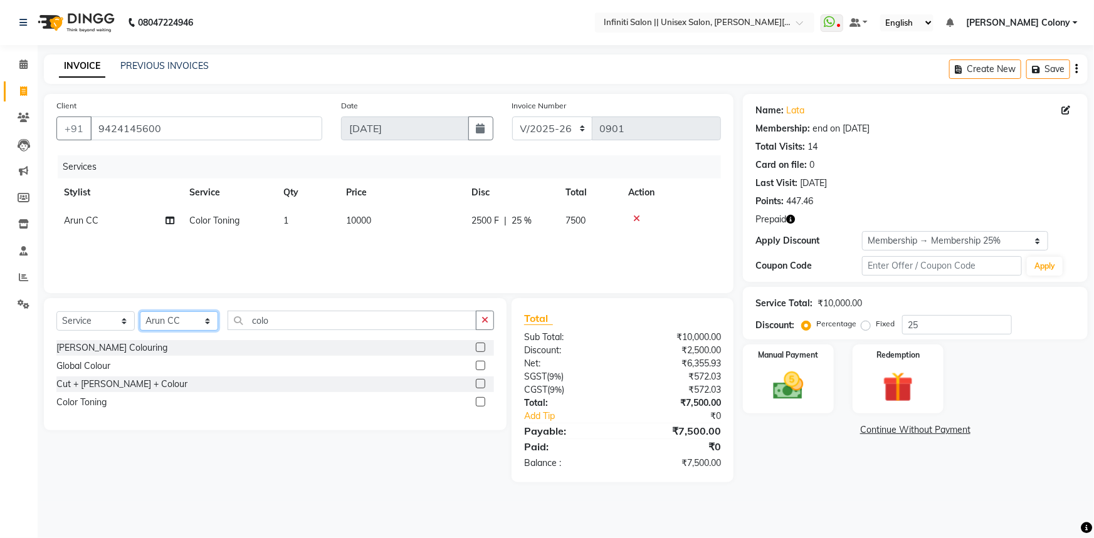
click at [186, 327] on select "Select Stylist Abhishek Anjali Mahato Arun CC Bhoomi Dilshad Ahmad Ishu Jitesh …" at bounding box center [179, 321] width 78 height 19
select select "79161"
click at [140, 312] on select "Select Stylist Abhishek Anjali Mahato Arun CC Bhoomi Dilshad Ahmad Ishu Jitesh …" at bounding box center [179, 321] width 78 height 19
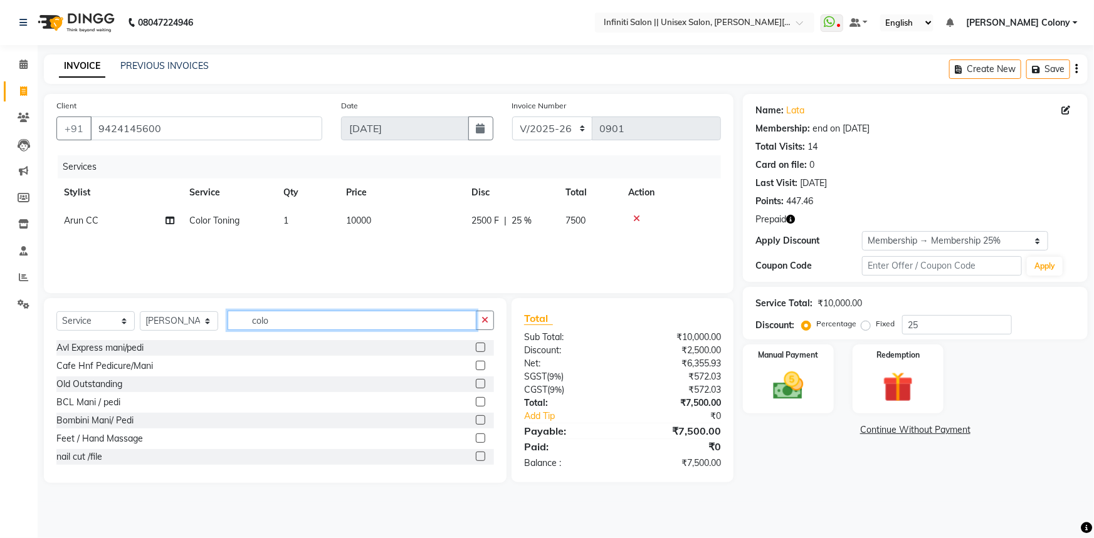
drag, startPoint x: 271, startPoint y: 323, endPoint x: 206, endPoint y: 342, distance: 67.8
click at [206, 342] on div "Select Service Product Membership Package Voucher Prepaid Gift Card Select Styl…" at bounding box center [275, 390] width 463 height 185
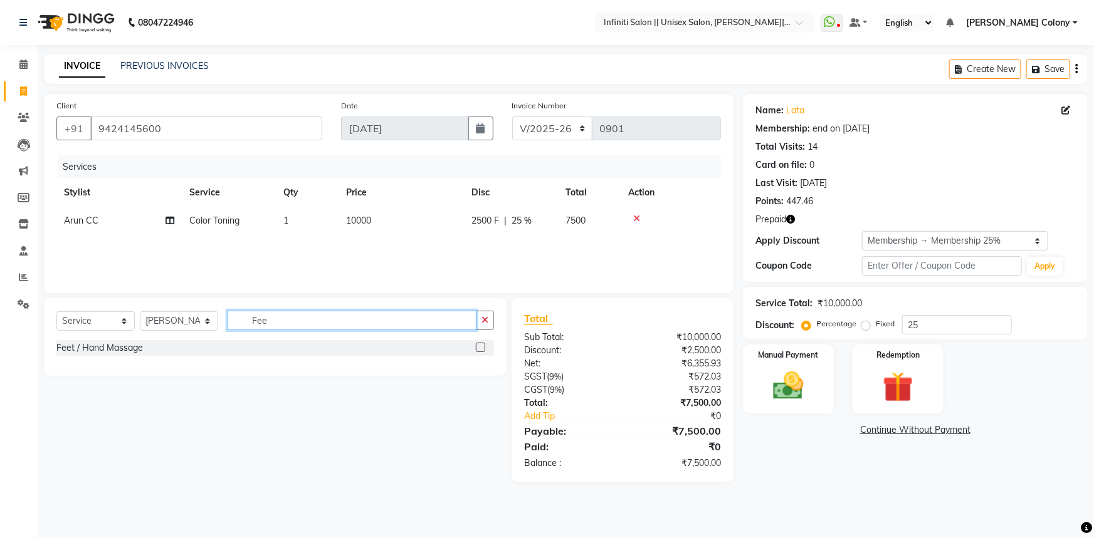
type input "Fee"
click at [484, 345] on label at bounding box center [480, 347] width 9 height 9
click at [484, 345] on input "checkbox" at bounding box center [480, 348] width 8 height 8
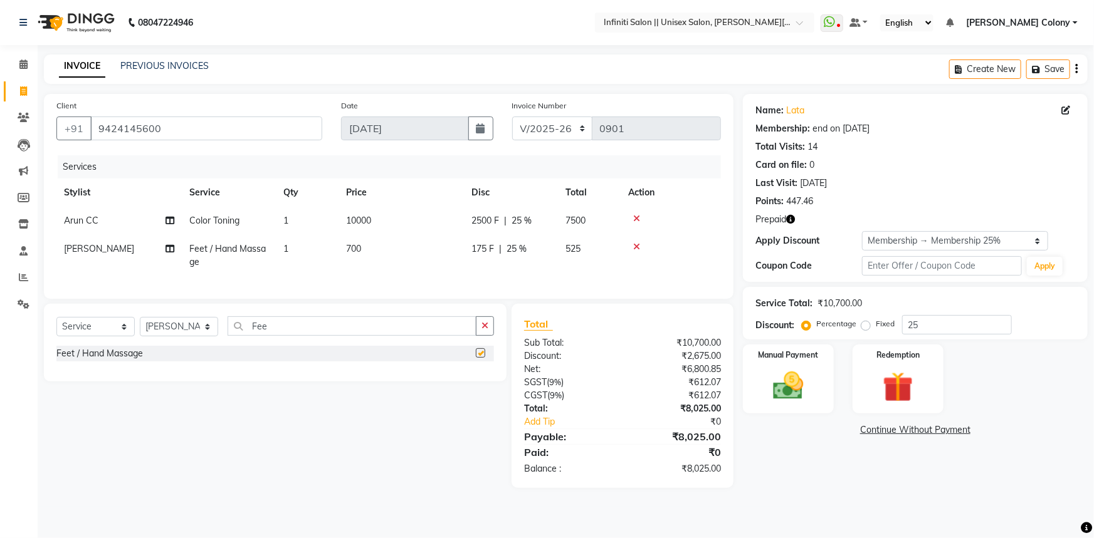
checkbox input "false"
click at [380, 263] on td "700" at bounding box center [400, 255] width 125 height 41
select select "79161"
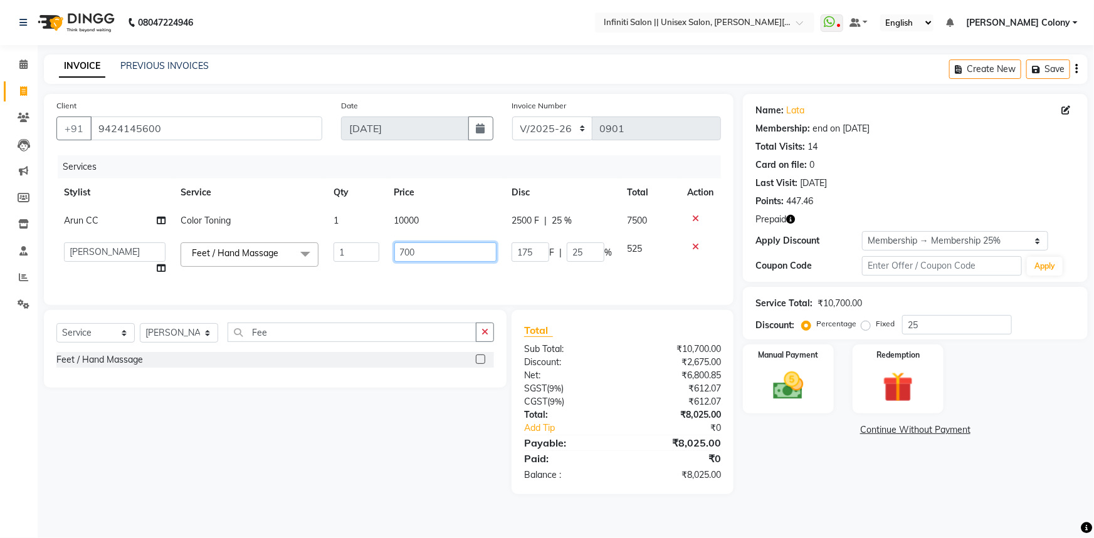
drag, startPoint x: 442, startPoint y: 251, endPoint x: 288, endPoint y: 275, distance: 155.5
click at [288, 275] on tr "Abhishek Anjali Mahato Arun CC Bhoomi Dilshad Ahmad Ishu Jitesh Mikku Moye Niki…" at bounding box center [388, 259] width 664 height 48
type input "1500"
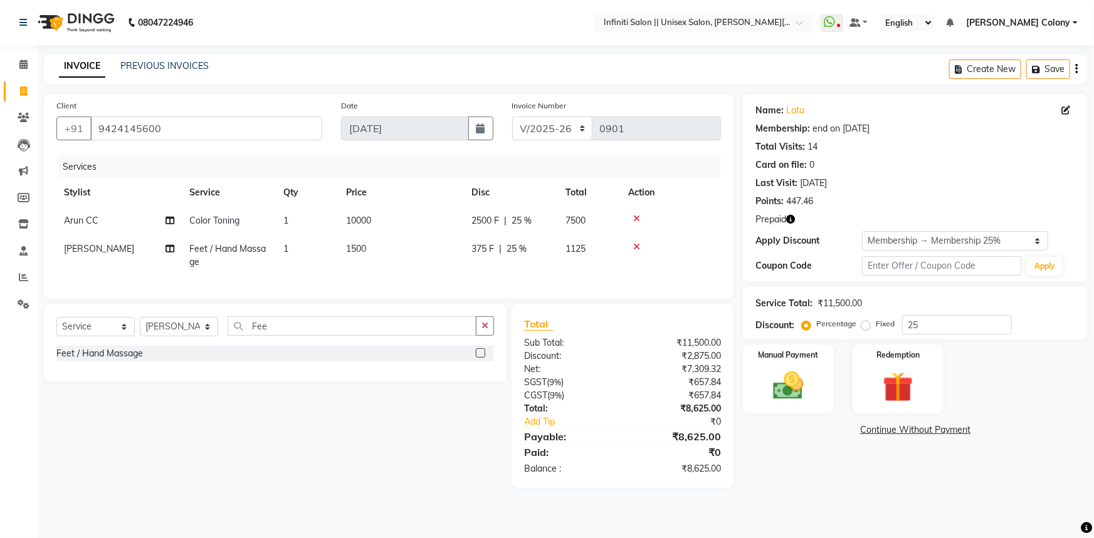
click at [293, 275] on tr "Triveni Feet / Hand Massage 1 1500 375 F | 25 % 1125" at bounding box center [388, 255] width 664 height 41
click at [925, 373] on div "Redemption" at bounding box center [898, 379] width 95 height 72
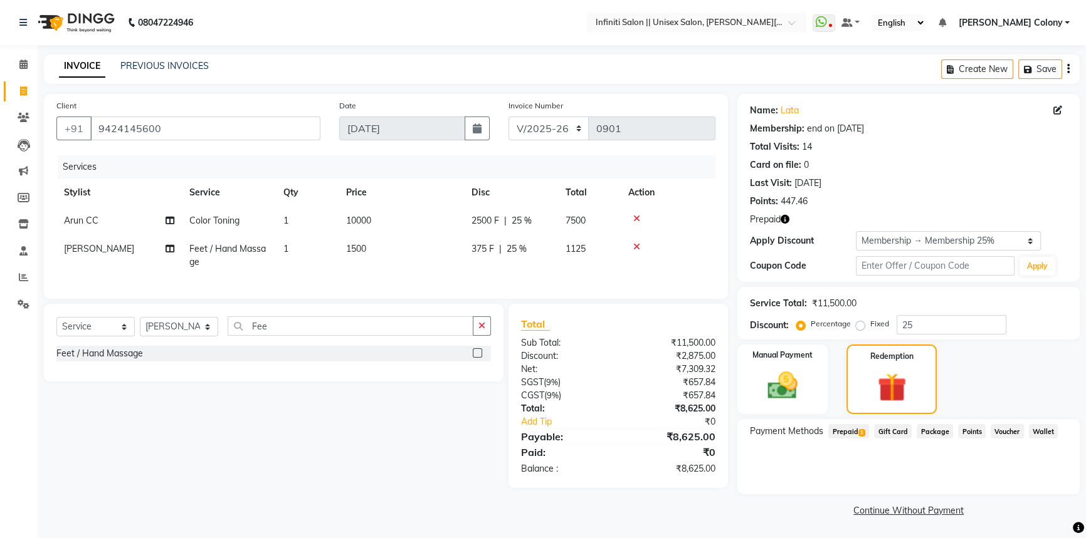
click at [857, 431] on span "Prepaid 1" at bounding box center [848, 431] width 41 height 14
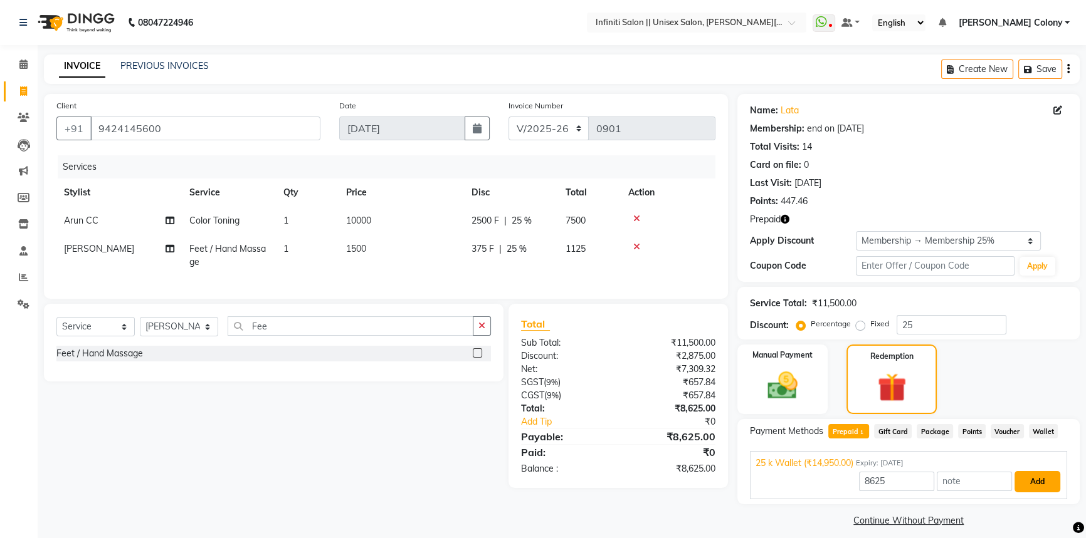
click at [1042, 482] on button "Add" at bounding box center [1037, 481] width 46 height 21
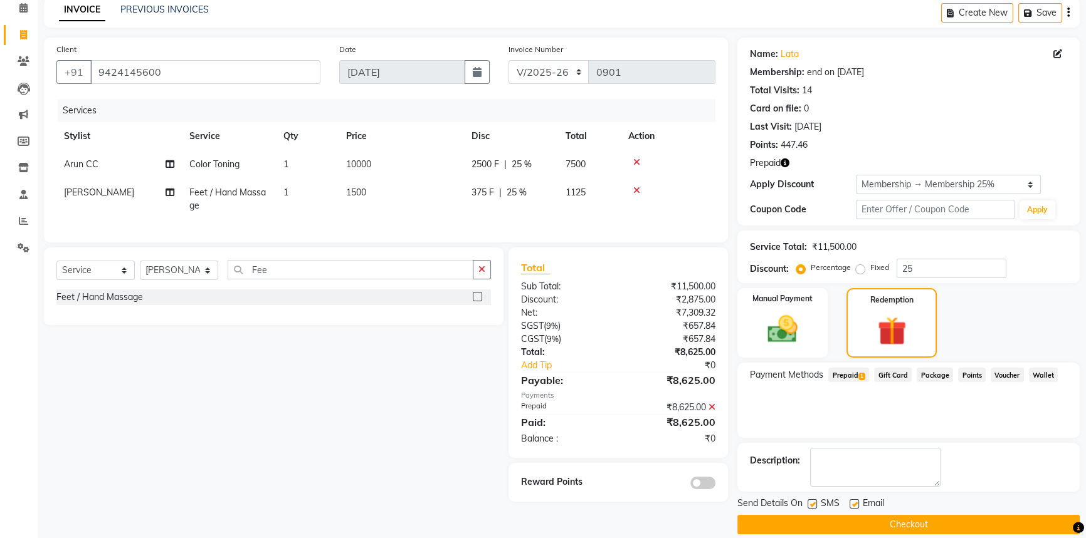
scroll to position [71, 0]
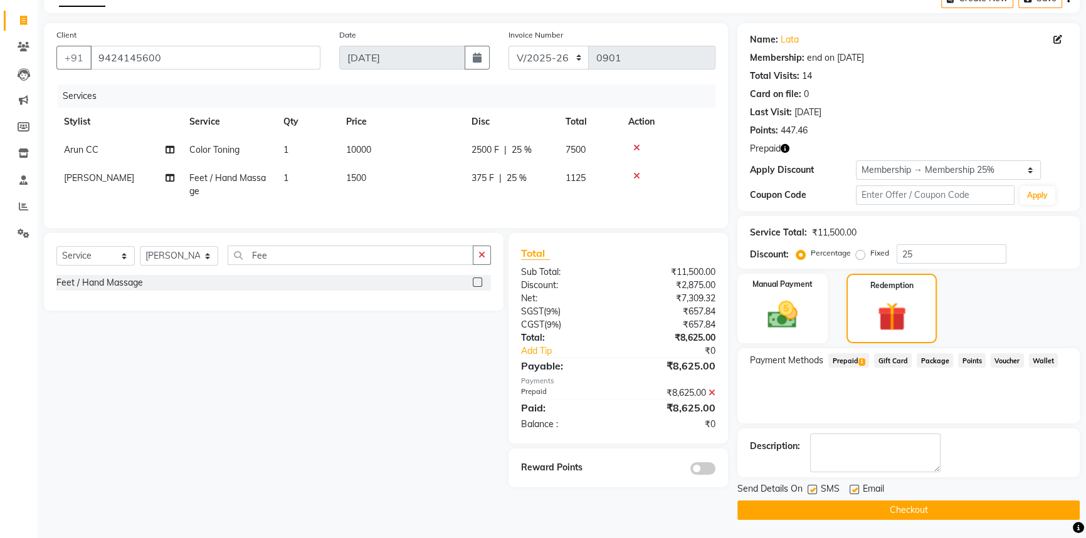
click at [975, 501] on button "Checkout" at bounding box center [908, 510] width 342 height 19
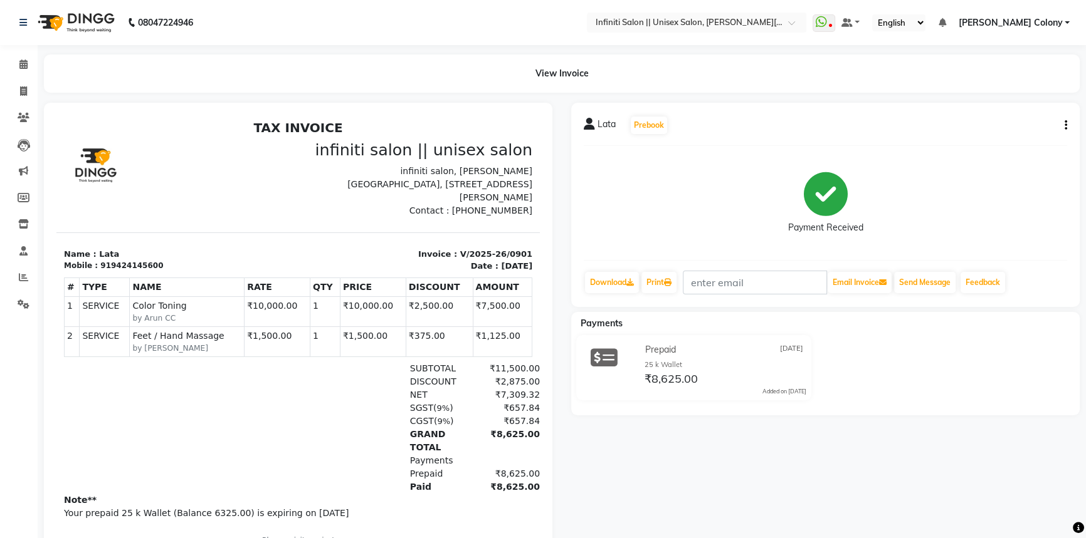
click at [46, 19] on img at bounding box center [75, 22] width 86 height 35
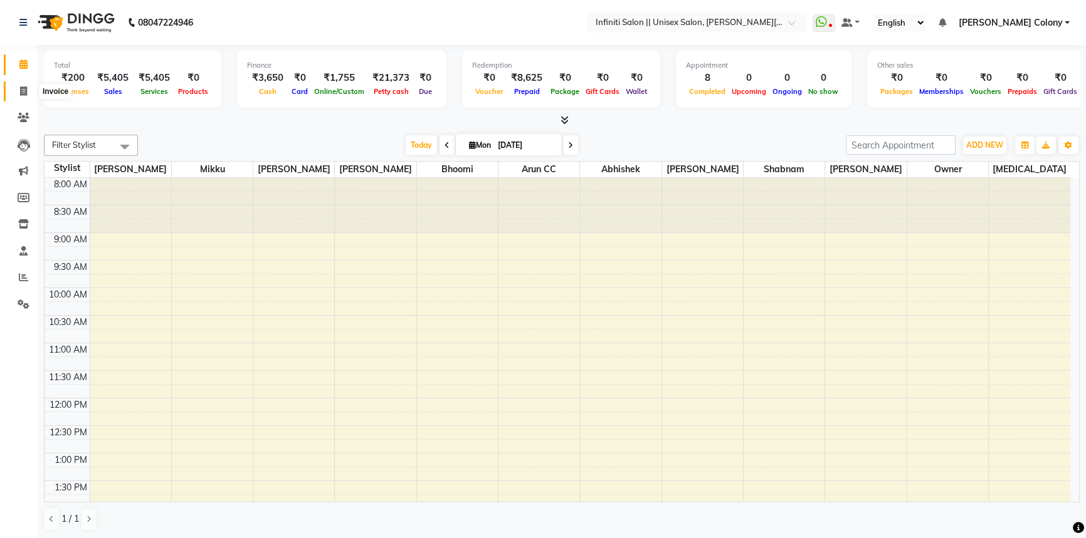
click at [16, 93] on span at bounding box center [24, 92] width 22 height 14
select select "service"
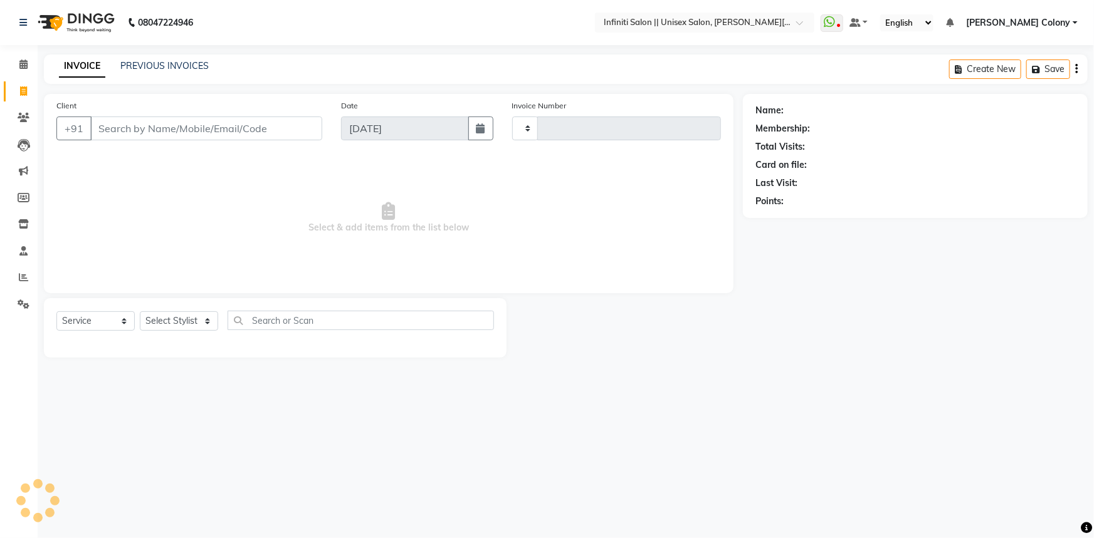
type input "0902"
select select "8233"
click at [102, 130] on input "Client" at bounding box center [206, 129] width 232 height 24
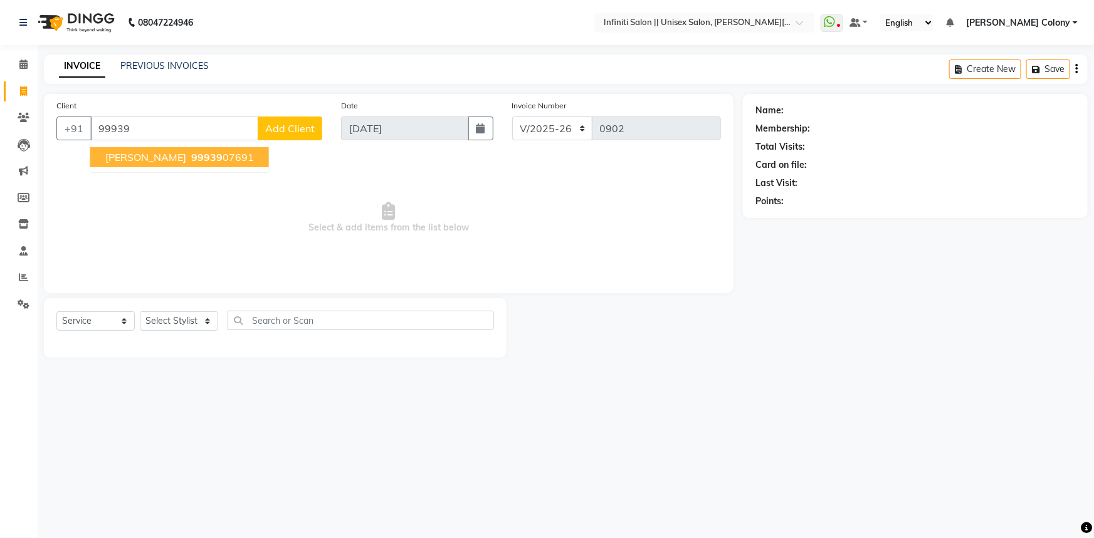
click at [184, 164] on button "Sarita 99939 07691" at bounding box center [179, 157] width 179 height 20
type input "9993907691"
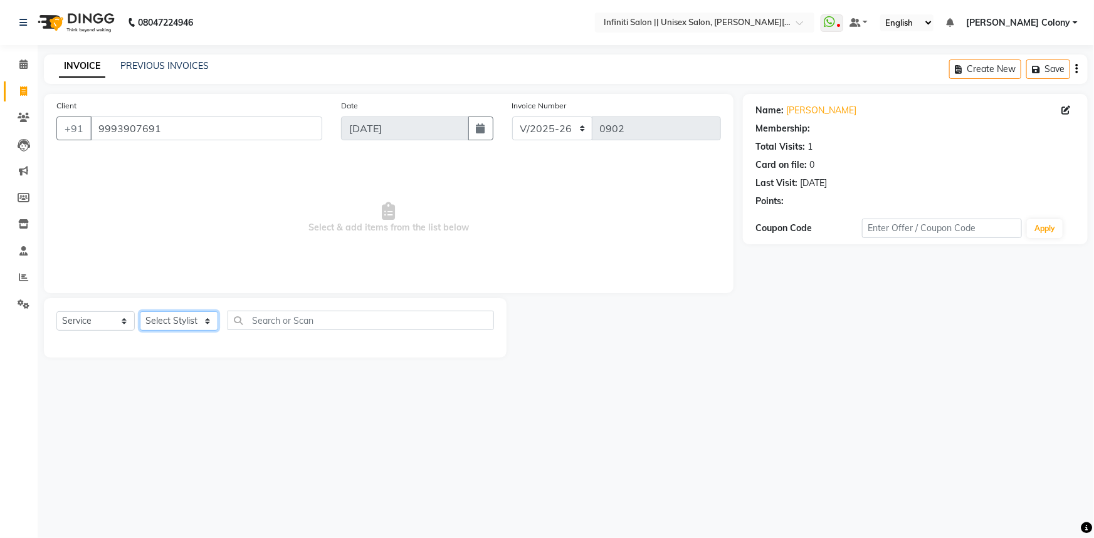
click at [172, 317] on select "Select Stylist Abhishek Anjali Mahato Arun CC Bhoomi Dilshad Ahmad Ishu Jitesh …" at bounding box center [179, 321] width 78 height 19
select select "1: Object"
select select "79161"
click at [140, 312] on select "Select Stylist Abhishek Anjali Mahato Arun CC Bhoomi Dilshad Ahmad Ishu Jitesh …" at bounding box center [179, 321] width 78 height 19
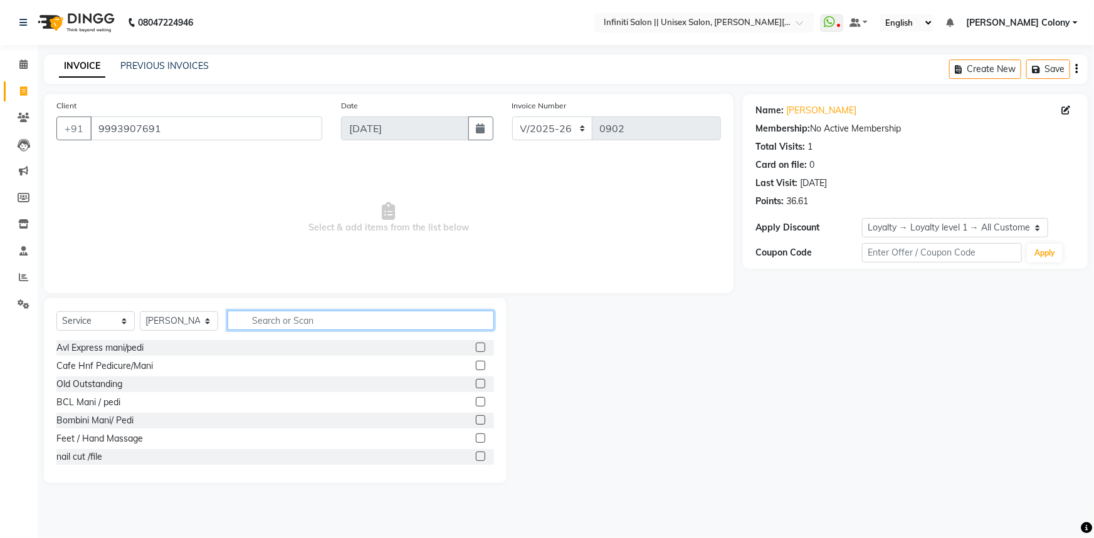
click at [269, 320] on input "text" at bounding box center [361, 320] width 266 height 19
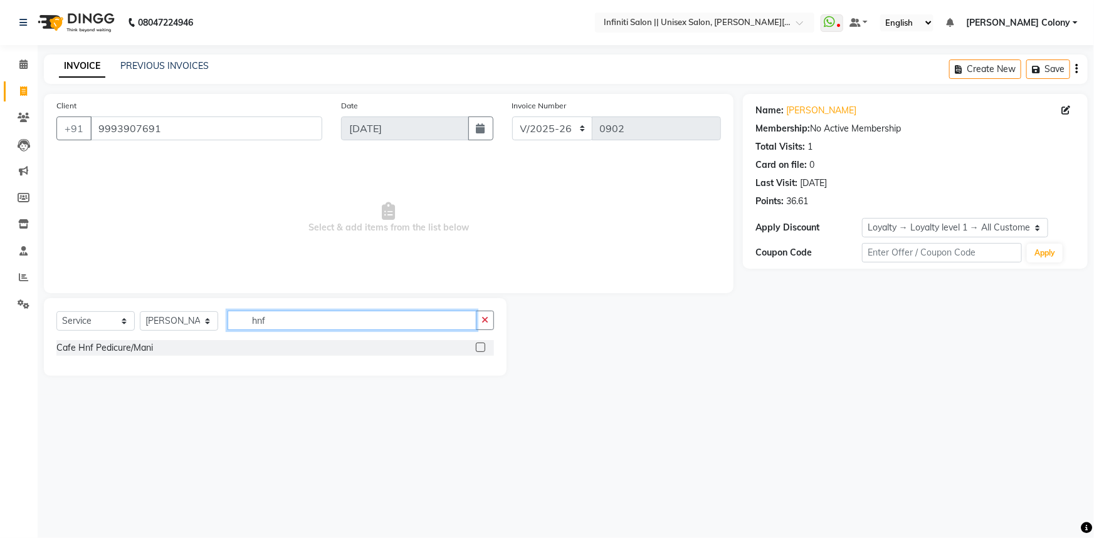
type input "hnf"
click at [476, 347] on label at bounding box center [480, 347] width 9 height 9
click at [476, 347] on input "checkbox" at bounding box center [480, 348] width 8 height 8
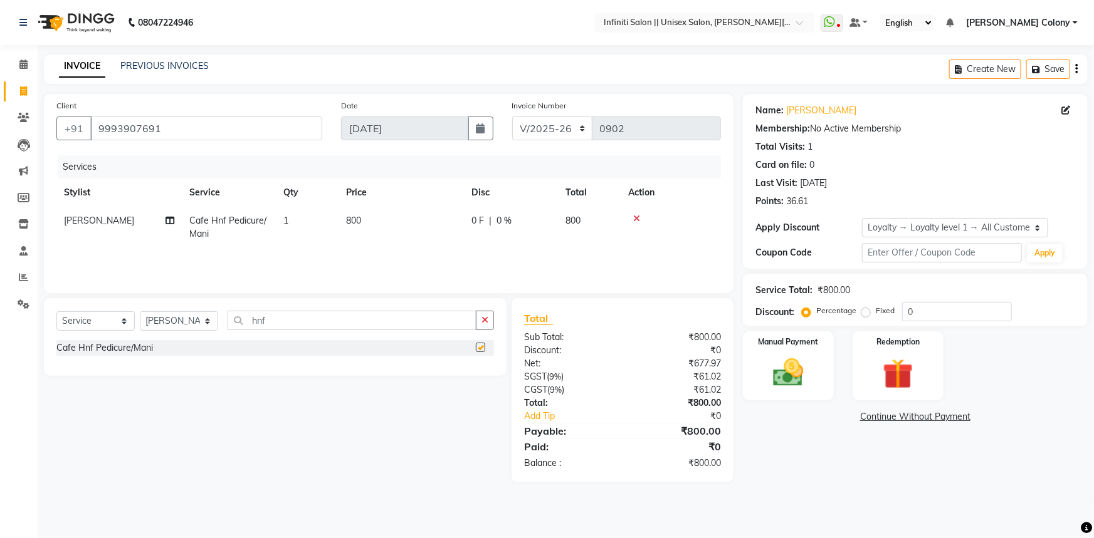
checkbox input "false"
click at [189, 325] on select "Select Stylist Abhishek Anjali Mahato Arun CC Bhoomi Dilshad Ahmad Ishu Jitesh …" at bounding box center [179, 321] width 78 height 19
select select "79154"
click at [140, 312] on select "Select Stylist Abhishek Anjali Mahato Arun CC Bhoomi Dilshad Ahmad Ishu Jitesh …" at bounding box center [179, 321] width 78 height 19
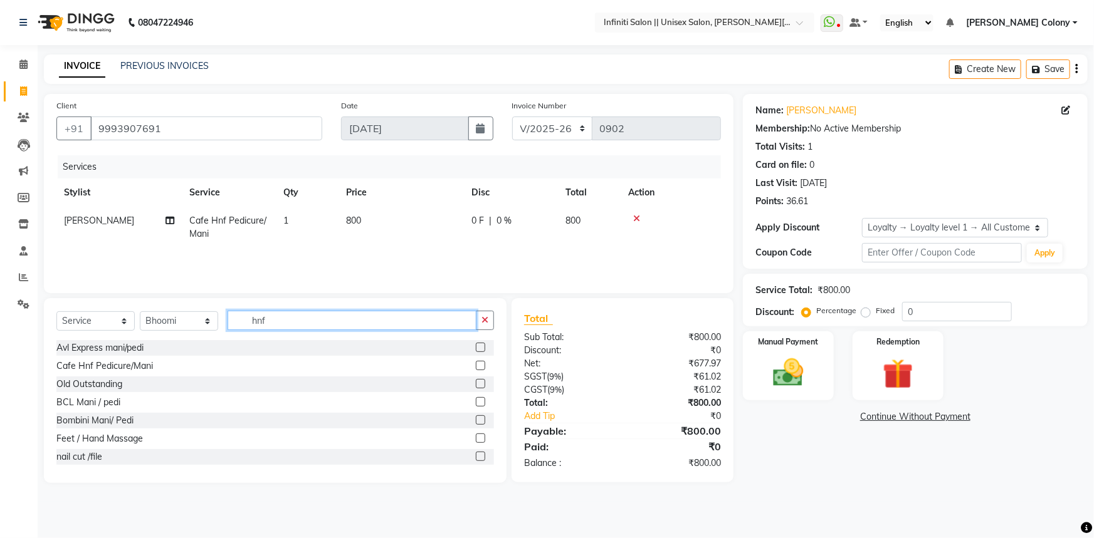
click at [272, 316] on input "hnf" at bounding box center [352, 320] width 249 height 19
click at [476, 363] on label at bounding box center [480, 365] width 9 height 9
click at [476, 363] on input "checkbox" at bounding box center [480, 366] width 8 height 8
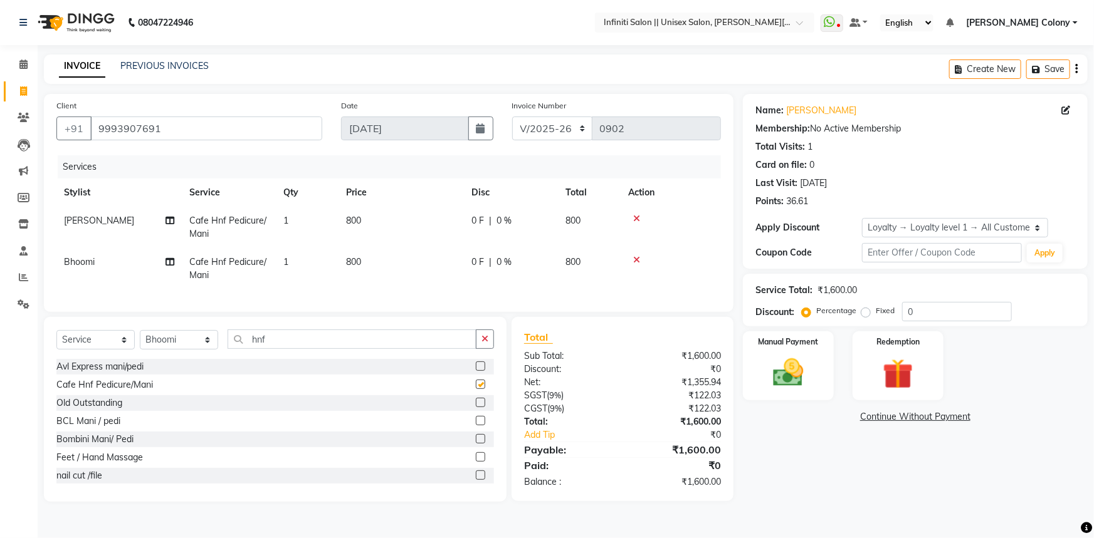
checkbox input "false"
click at [928, 314] on input "0" at bounding box center [957, 311] width 110 height 19
type input "050"
click at [797, 361] on img at bounding box center [788, 373] width 51 height 36
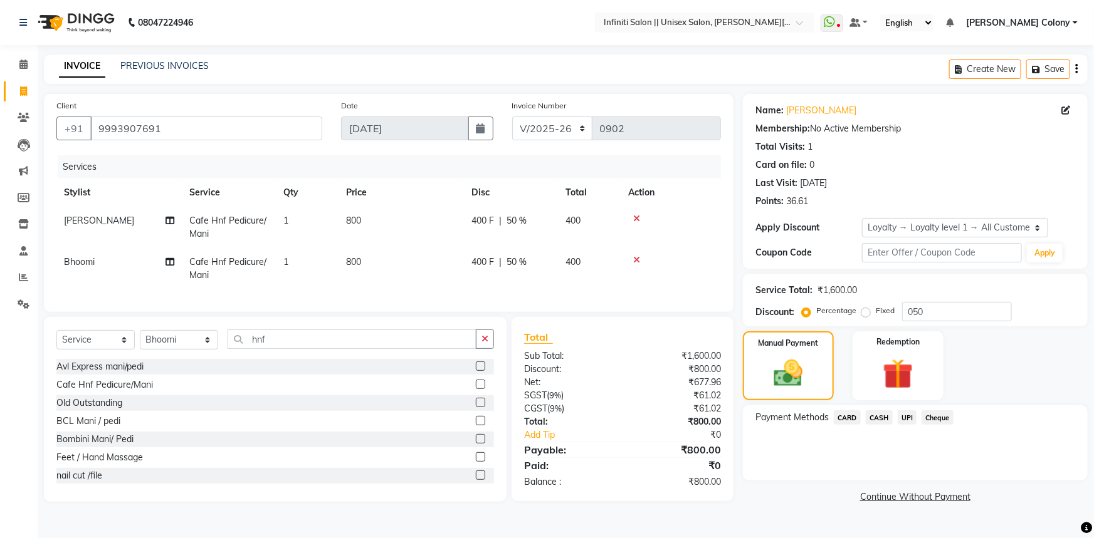
click at [875, 416] on span "CASH" at bounding box center [879, 418] width 27 height 14
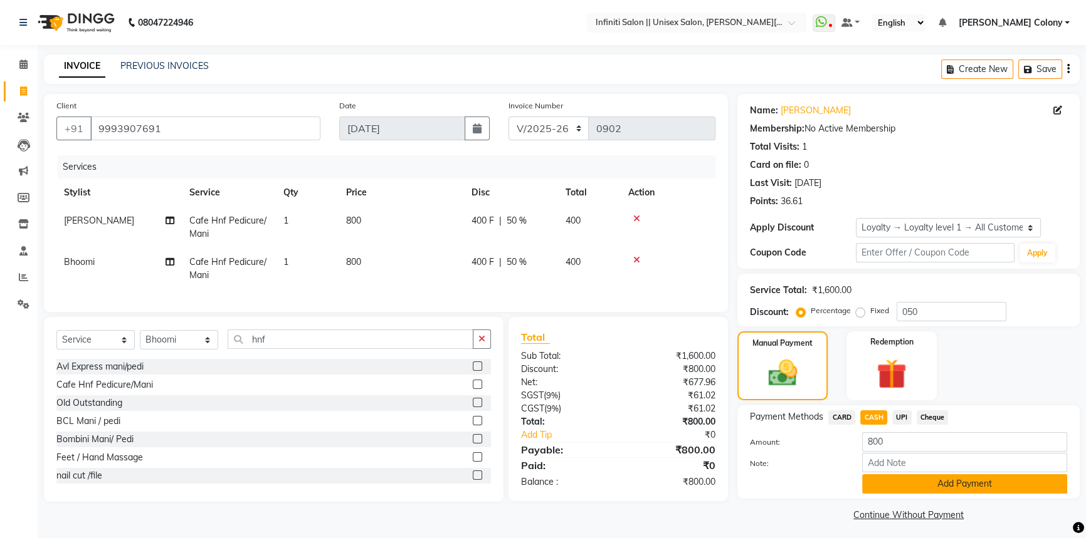
click at [883, 488] on button "Add Payment" at bounding box center [964, 483] width 205 height 19
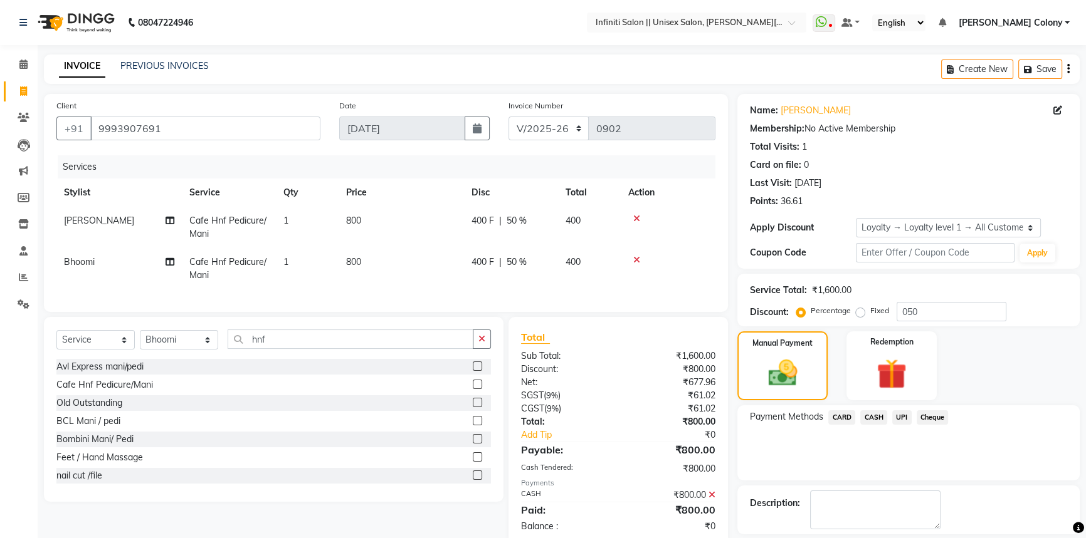
scroll to position [98, 0]
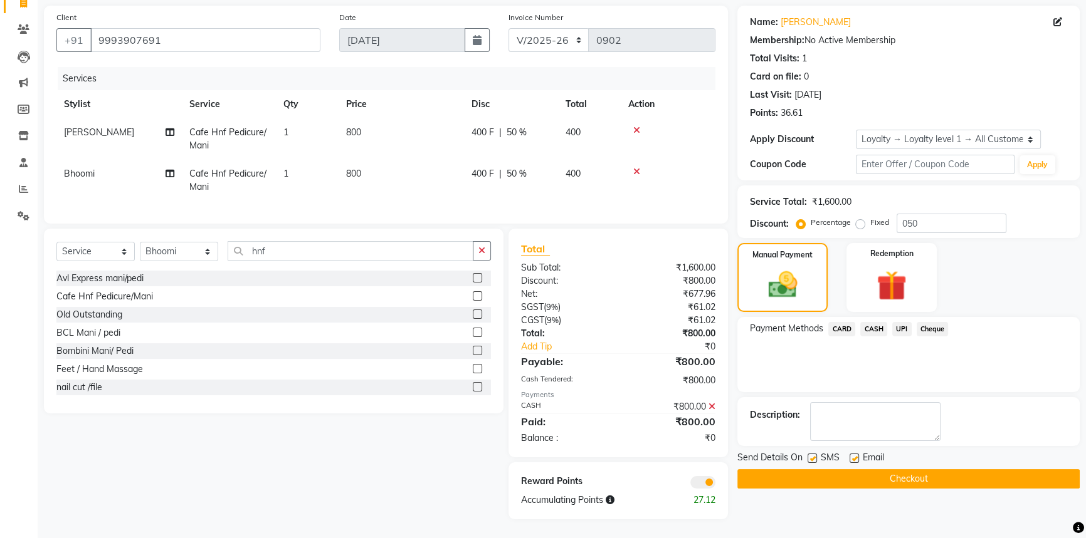
click at [884, 469] on button "Checkout" at bounding box center [908, 478] width 342 height 19
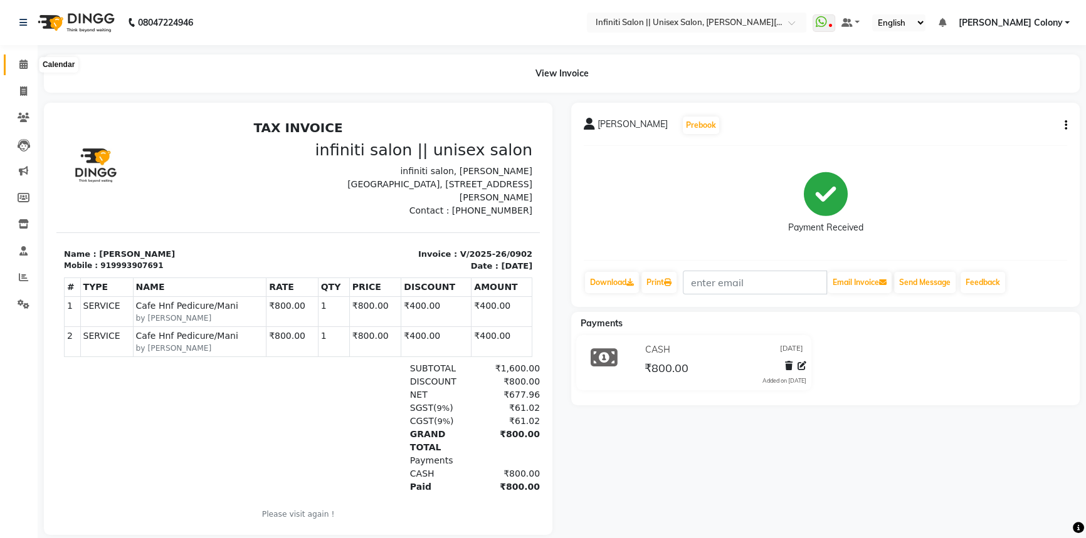
click at [24, 61] on icon at bounding box center [23, 64] width 8 height 9
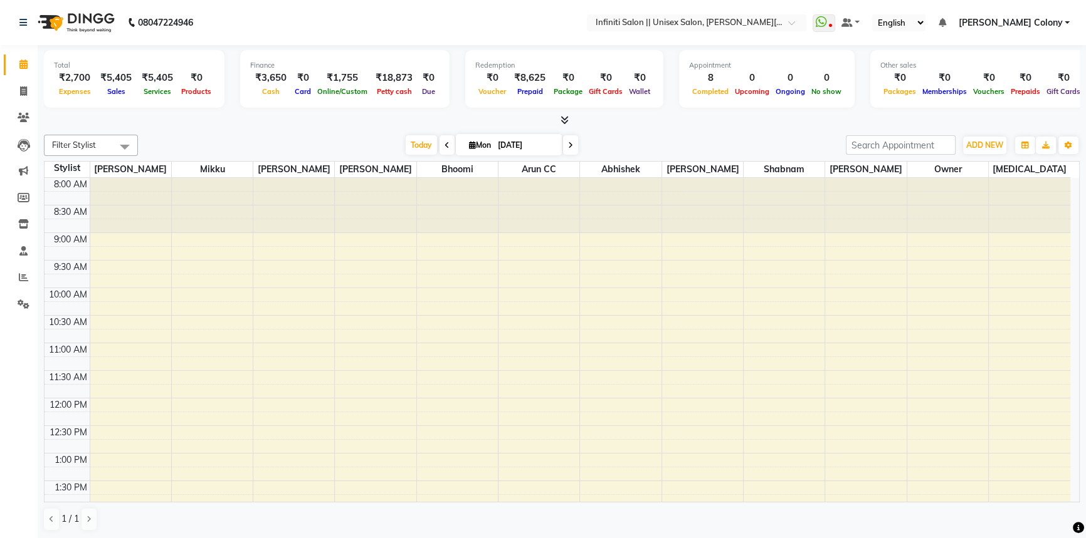
click at [0, 297] on li "Settings" at bounding box center [19, 304] width 38 height 27
click at [16, 310] on span at bounding box center [24, 305] width 22 height 14
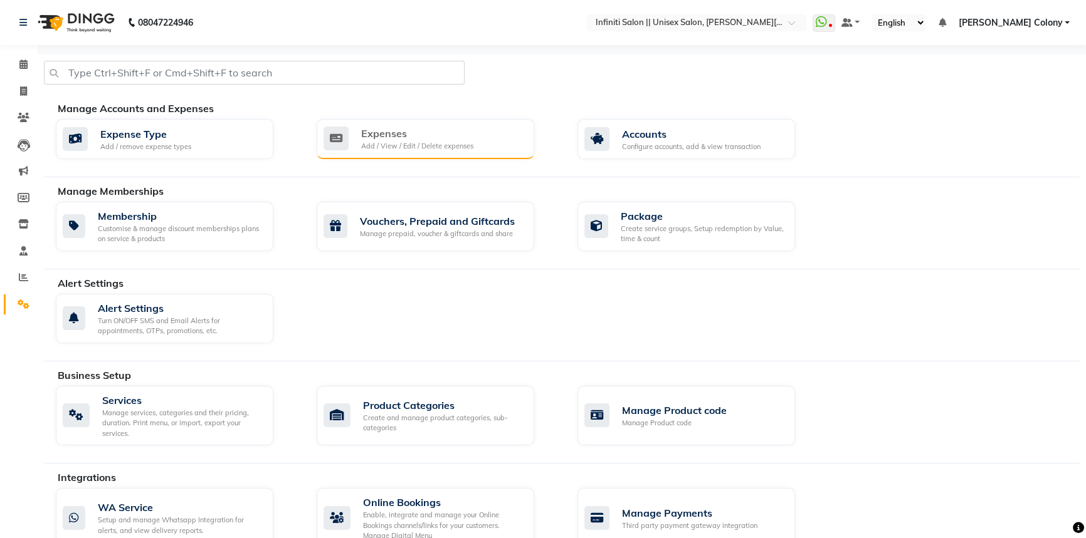
click at [403, 145] on div "Add / View / Edit / Delete expenses" at bounding box center [417, 146] width 112 height 11
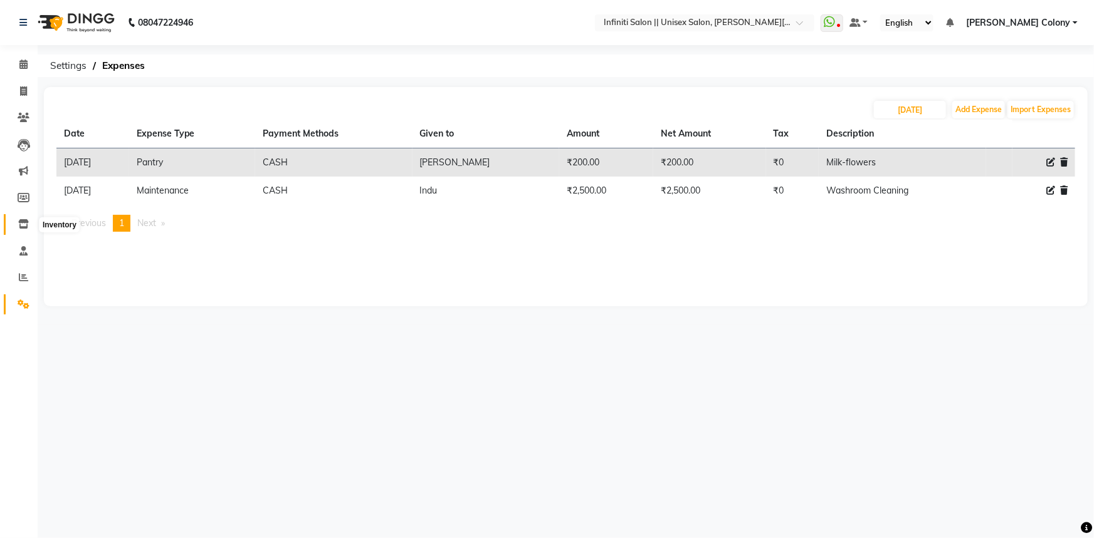
click at [19, 221] on icon at bounding box center [23, 223] width 11 height 9
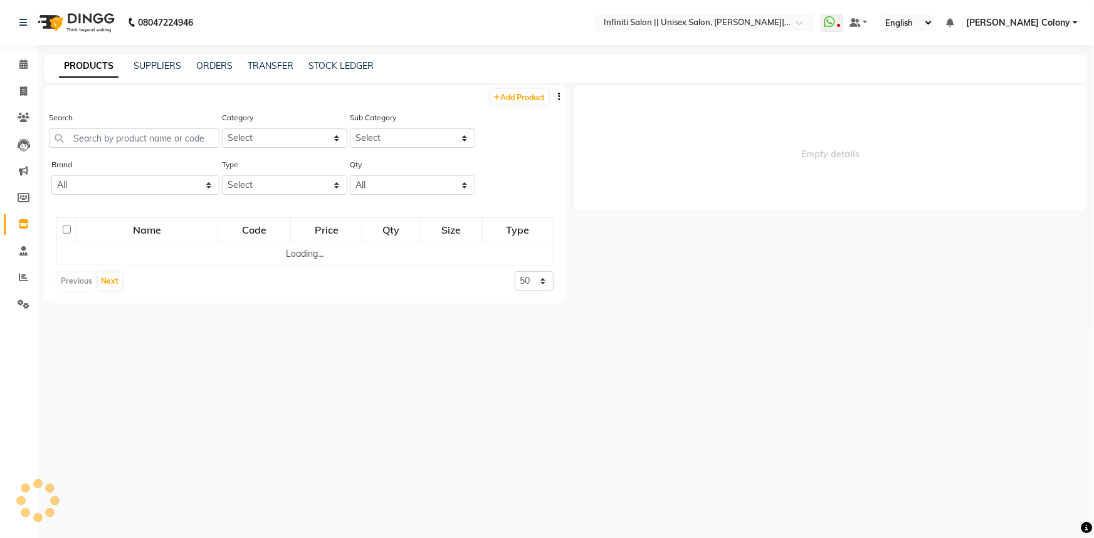
select select
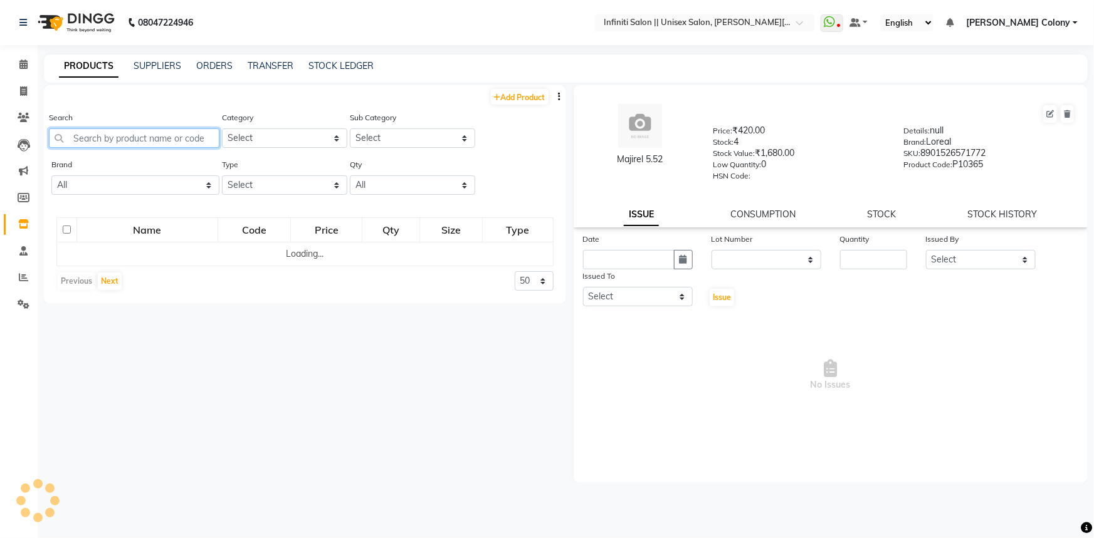
click at [110, 140] on input "text" at bounding box center [134, 137] width 170 height 19
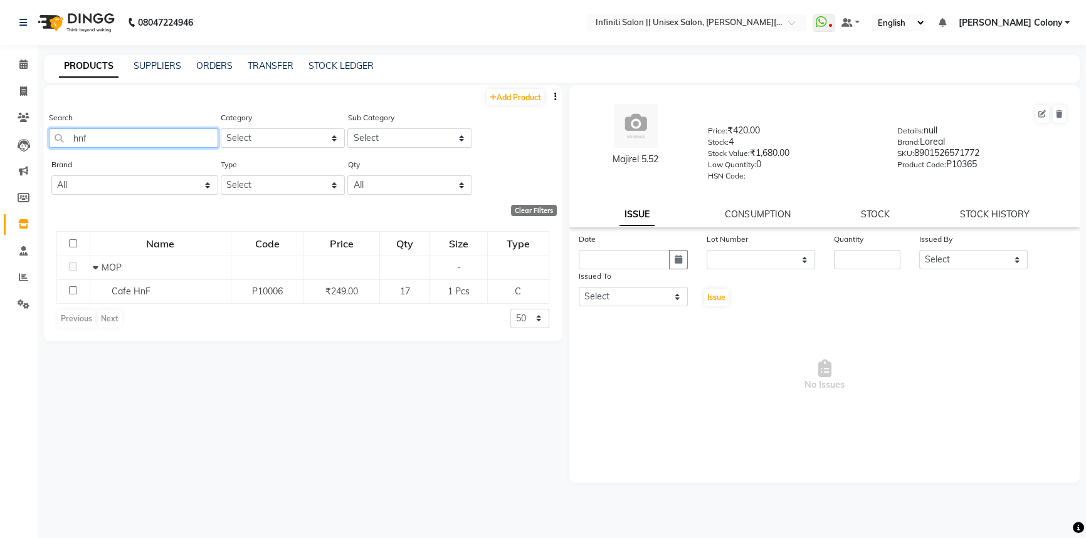
type input "hnf"
click at [119, 295] on span "Cafe HnF" at bounding box center [131, 291] width 39 height 11
select select
click at [874, 215] on link "STOCK" at bounding box center [875, 214] width 29 height 11
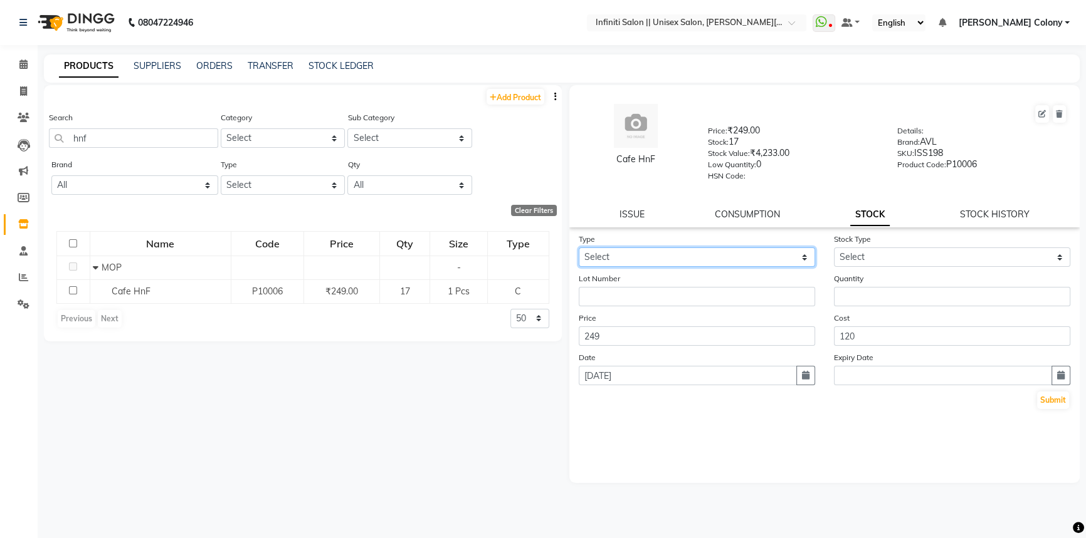
drag, startPoint x: 603, startPoint y: 259, endPoint x: 604, endPoint y: 268, distance: 8.2
click at [603, 259] on select "Select In Out" at bounding box center [697, 257] width 236 height 19
select select "out"
click at [579, 250] on select "Select In Out" at bounding box center [697, 257] width 236 height 19
select select
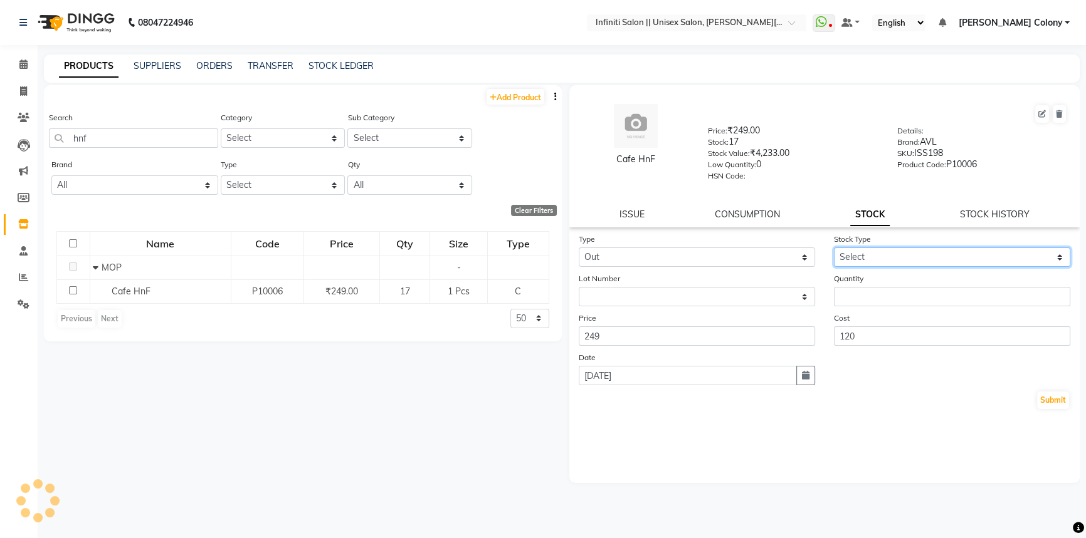
click at [902, 264] on select "Select Internal Use Damaged Expired Adjustment Return Other" at bounding box center [952, 257] width 236 height 19
select select "internal use"
click at [834, 250] on select "Select Internal Use Damaged Expired Adjustment Return Other" at bounding box center [952, 257] width 236 height 19
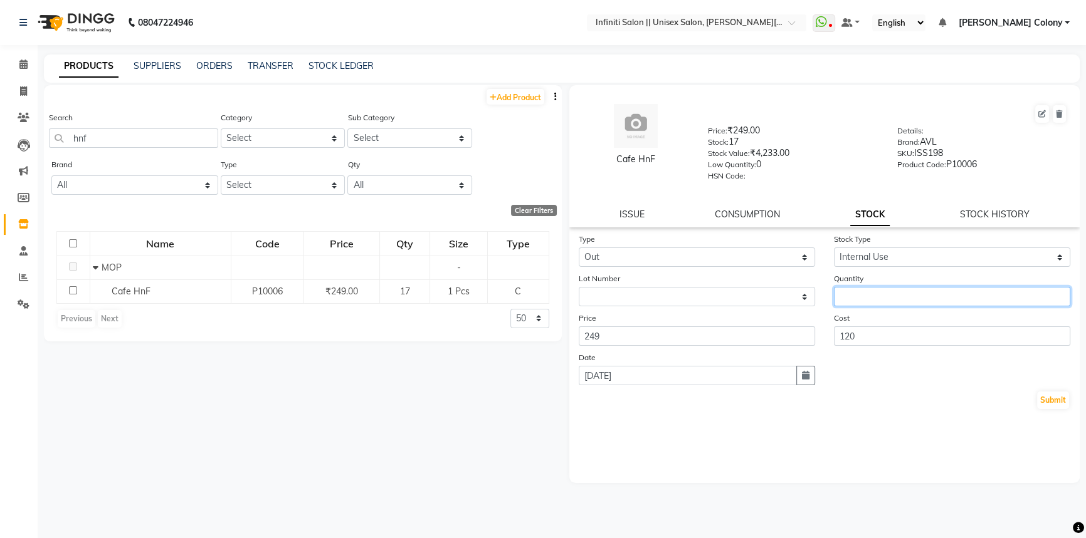
click at [881, 299] on input "number" at bounding box center [952, 296] width 236 height 19
type input "2"
click at [1062, 401] on button "Submit" at bounding box center [1053, 401] width 32 height 18
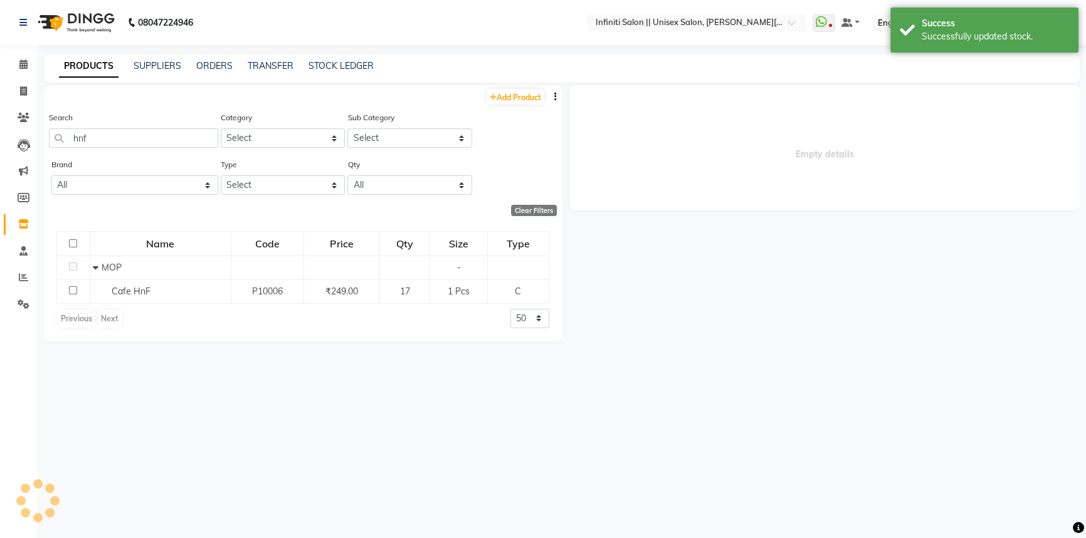
select select
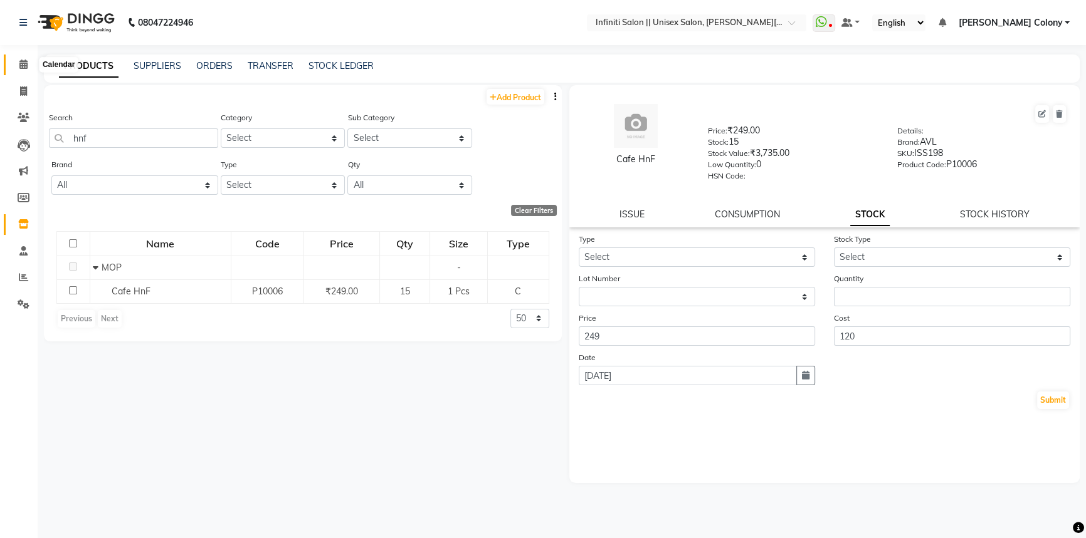
click at [17, 62] on span at bounding box center [24, 65] width 22 height 14
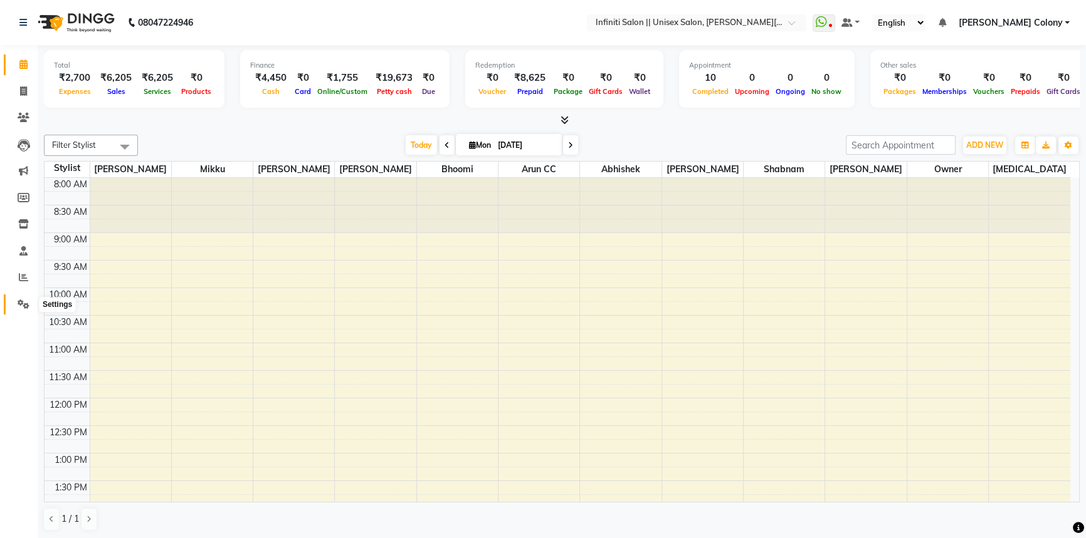
click at [18, 307] on icon at bounding box center [24, 304] width 12 height 9
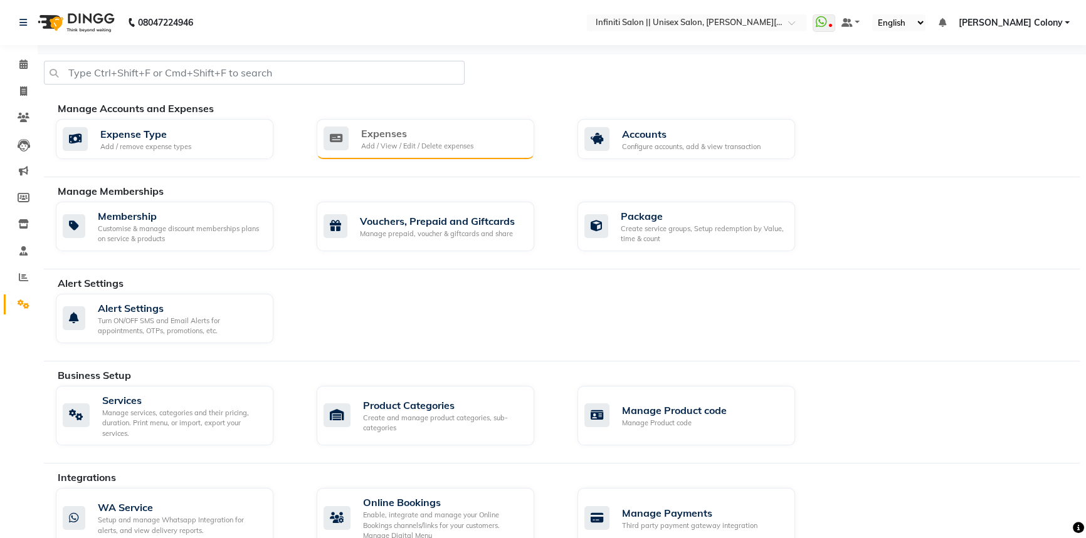
click at [425, 136] on div "Expenses" at bounding box center [417, 133] width 112 height 15
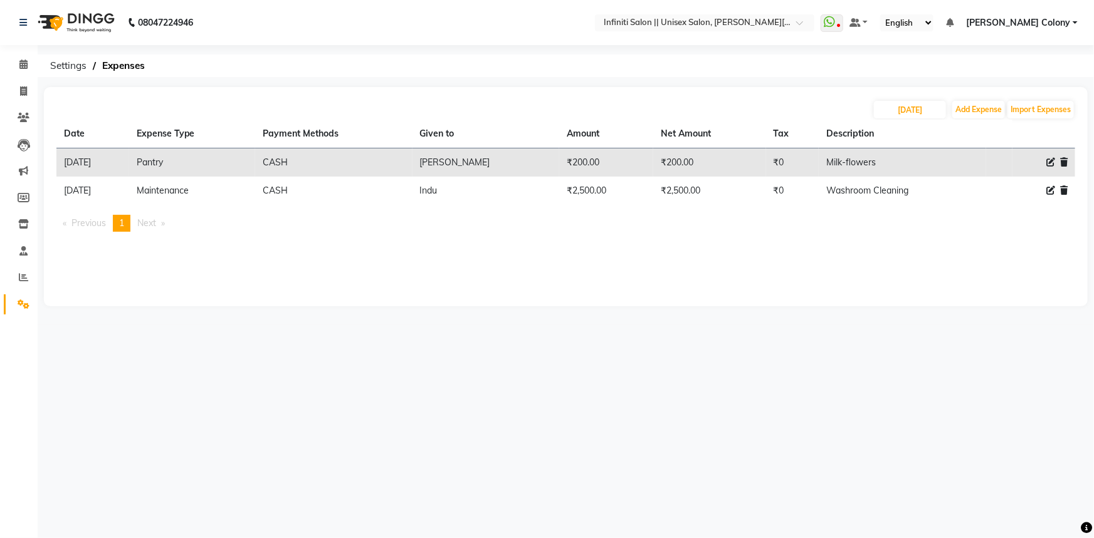
click at [1052, 160] on icon at bounding box center [1050, 162] width 9 height 9
select select "12403"
select select "1"
select select "7361"
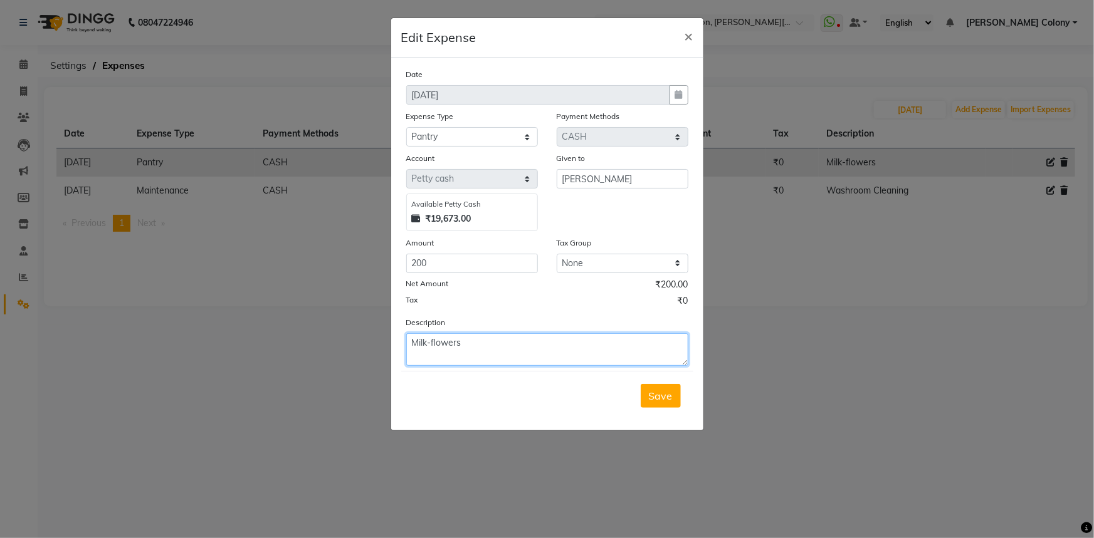
drag, startPoint x: 464, startPoint y: 345, endPoint x: 429, endPoint y: 330, distance: 38.2
click at [429, 330] on div "Description Milk-flowers" at bounding box center [547, 341] width 301 height 50
type textarea "Milk"
drag, startPoint x: 436, startPoint y: 269, endPoint x: 231, endPoint y: 210, distance: 213.9
click at [231, 211] on ngb-modal-window "Edit Expense × Date 01-09-2025 Expense Type Select Advance Salary Client Snacks…" at bounding box center [547, 269] width 1094 height 538
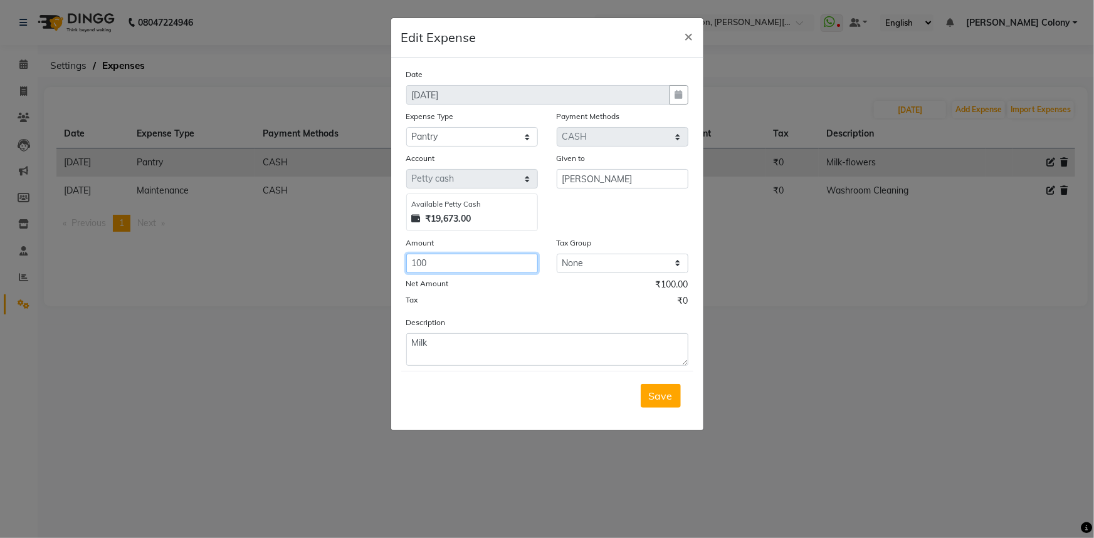
drag, startPoint x: 429, startPoint y: 265, endPoint x: 417, endPoint y: 259, distance: 12.6
click at [417, 259] on input "100" at bounding box center [472, 263] width 132 height 19
type input "180"
click at [663, 395] on span "Save" at bounding box center [661, 396] width 24 height 13
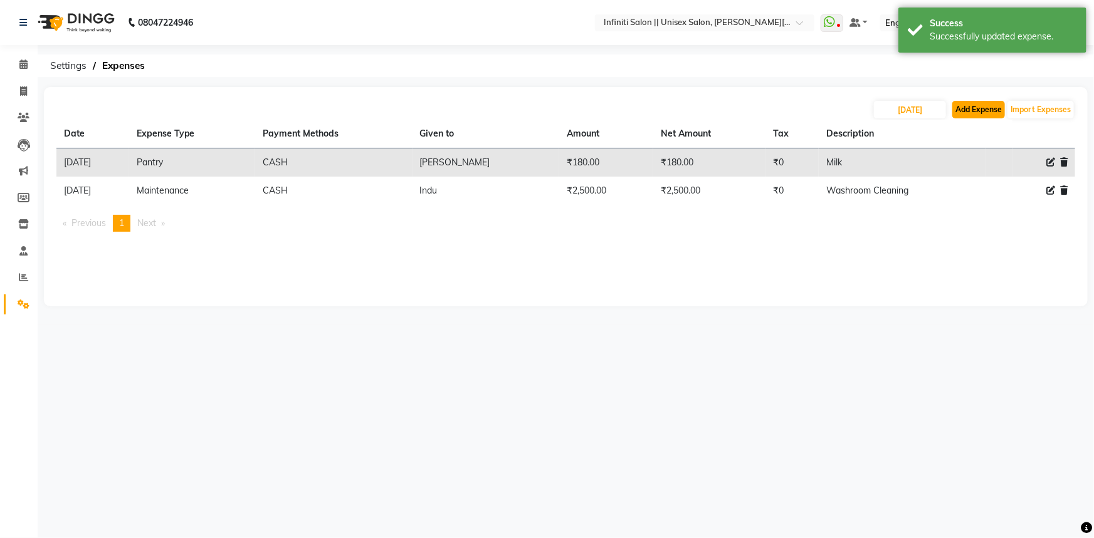
click at [965, 104] on button "Add Expense" at bounding box center [978, 110] width 53 height 18
select select "1"
select select "7361"
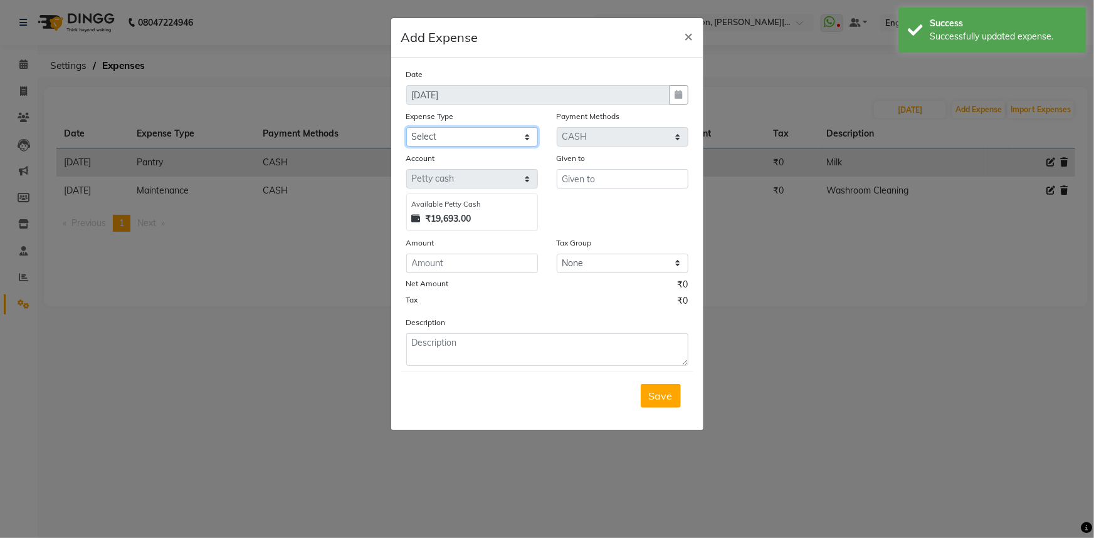
click at [441, 134] on select "Select Advance Salary Client Snacks Fuel Incentive Maintenance Miscellaneous Pa…" at bounding box center [472, 136] width 132 height 19
select select "12403"
click at [406, 128] on select "Select Advance Salary Client Snacks Fuel Incentive Maintenance Miscellaneous Pa…" at bounding box center [472, 136] width 132 height 19
click at [576, 180] on input "text" at bounding box center [623, 178] width 132 height 19
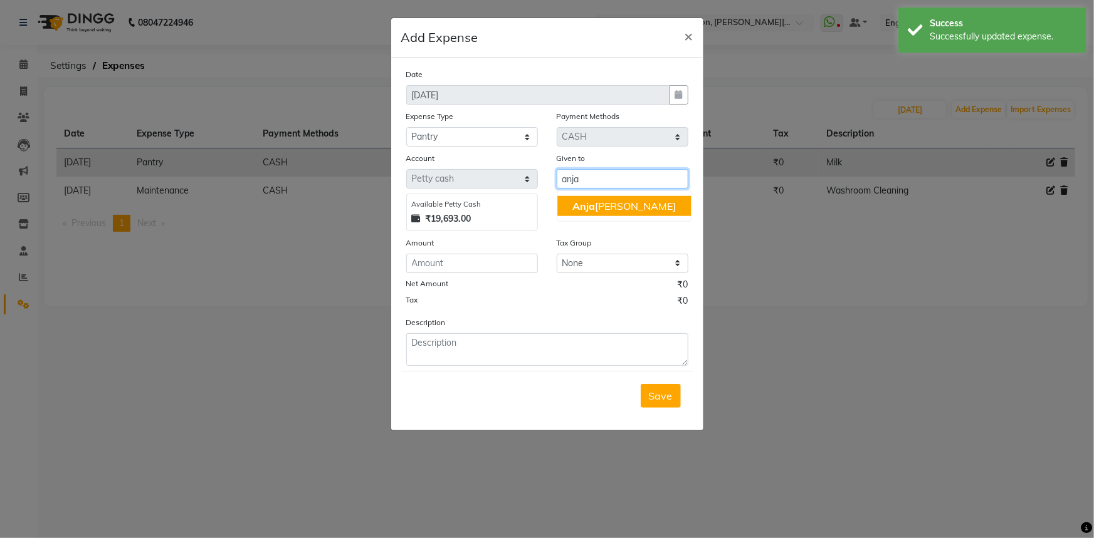
click at [581, 206] on span "Anja" at bounding box center [583, 206] width 23 height 13
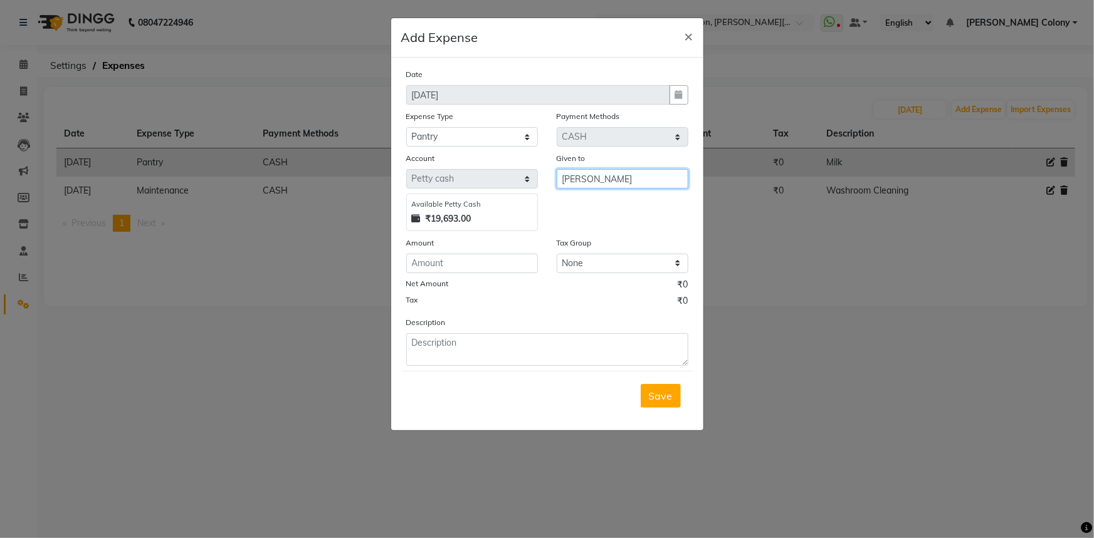
type input "[PERSON_NAME]"
click at [493, 261] on input "number" at bounding box center [472, 263] width 132 height 19
type input "100"
click at [481, 346] on textarea at bounding box center [547, 349] width 282 height 33
type textarea "Flower/Fruits"
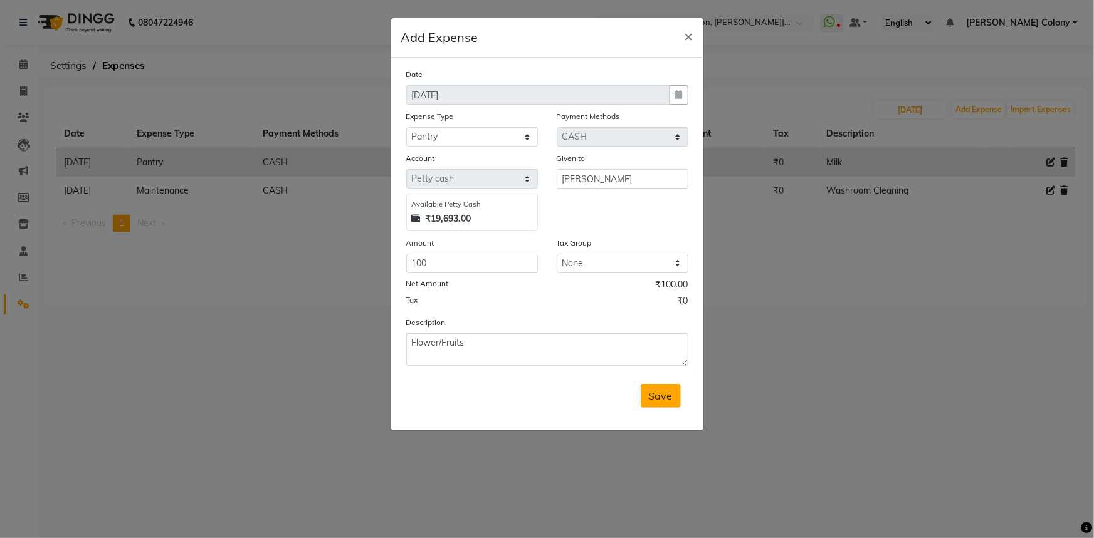
click at [657, 395] on span "Save" at bounding box center [661, 396] width 24 height 13
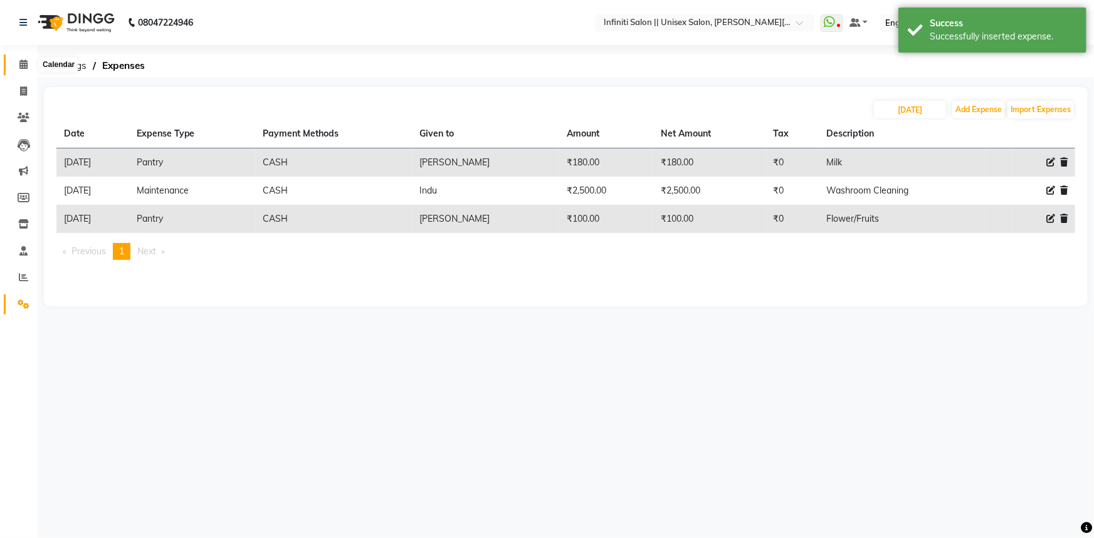
click at [21, 66] on icon at bounding box center [23, 64] width 8 height 9
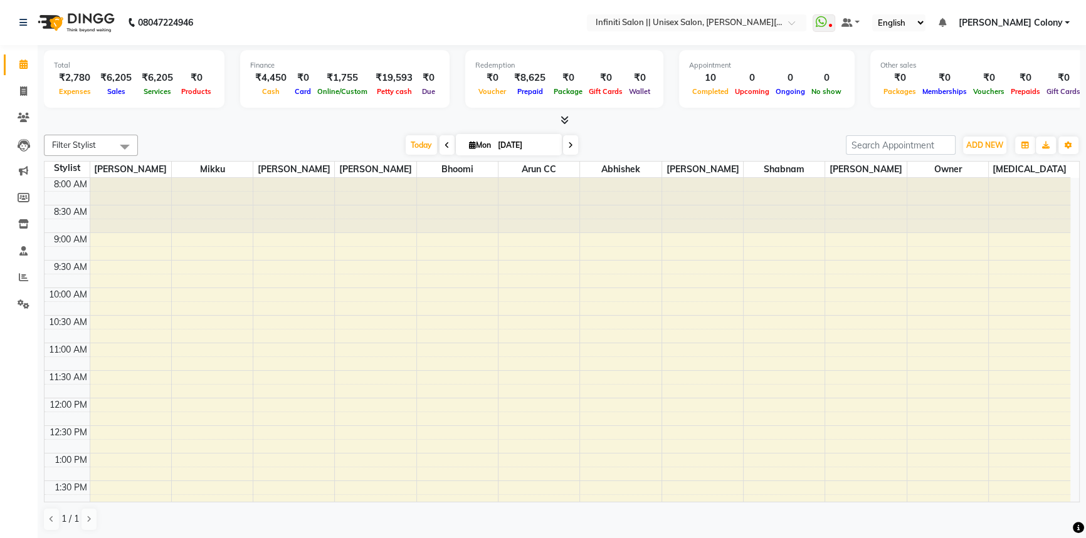
click at [565, 119] on icon at bounding box center [564, 119] width 8 height 9
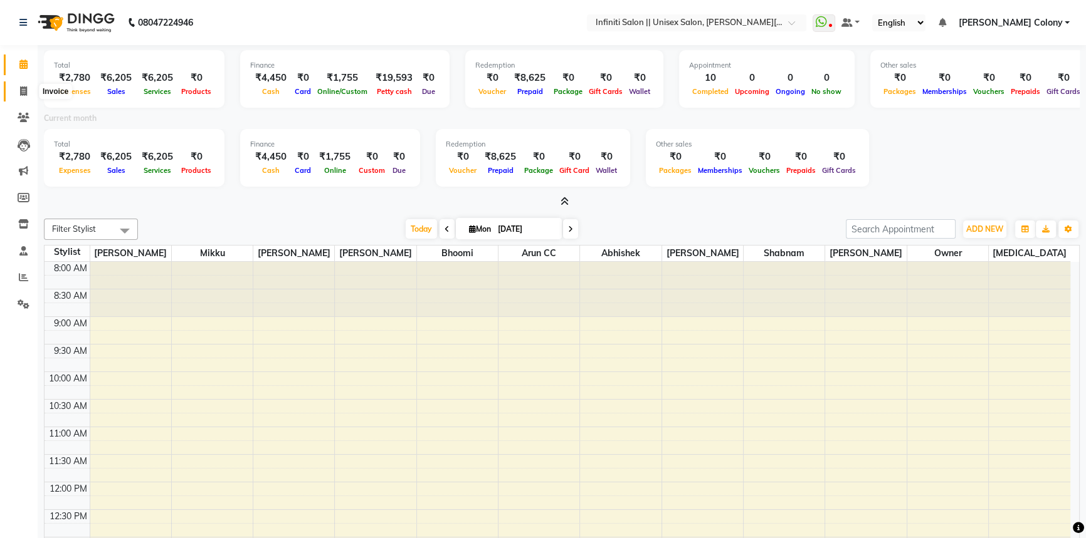
click at [20, 90] on icon at bounding box center [23, 90] width 7 height 9
select select "service"
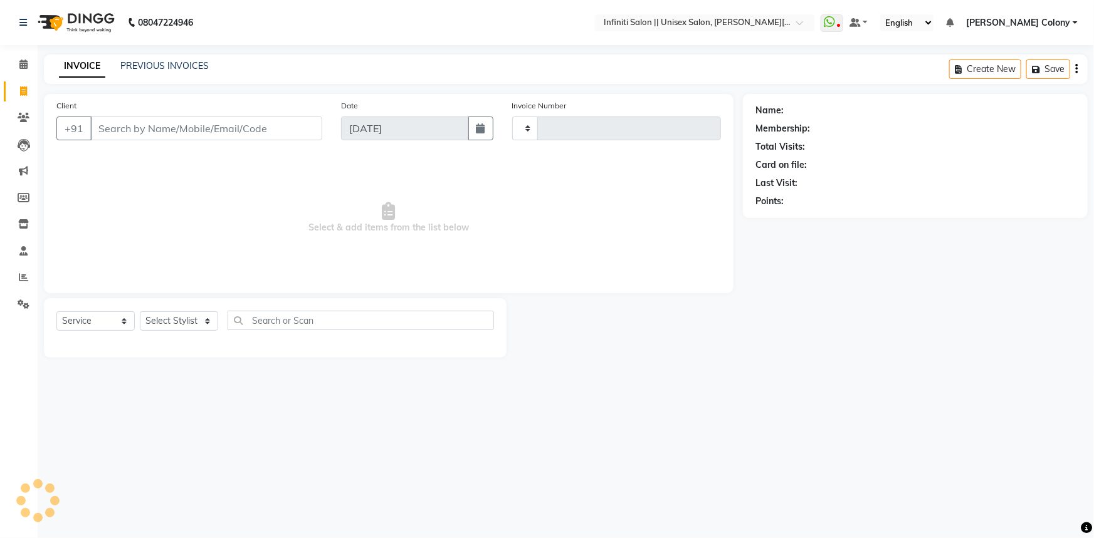
type input "0903"
select select "8233"
click at [167, 122] on input "Client" at bounding box center [206, 129] width 232 height 24
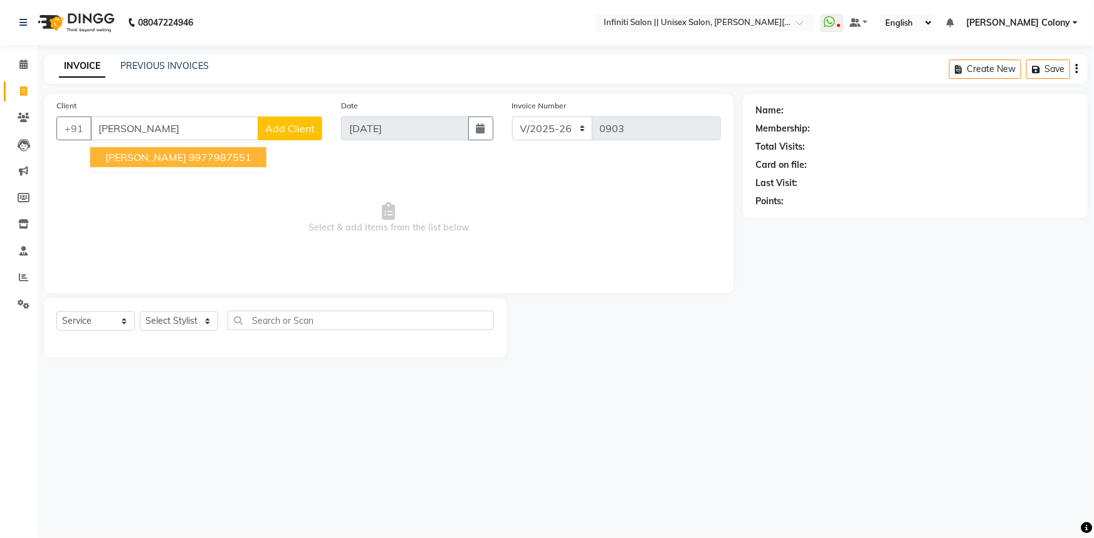
click at [196, 156] on ngb-highlight "9977987551" at bounding box center [220, 157] width 63 height 13
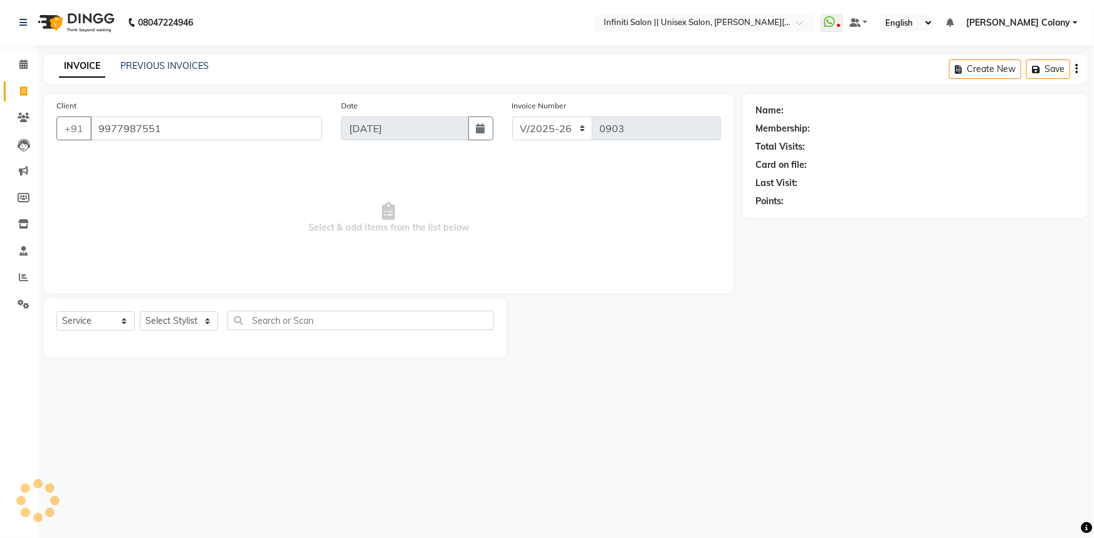
type input "9977987551"
select select "1: Object"
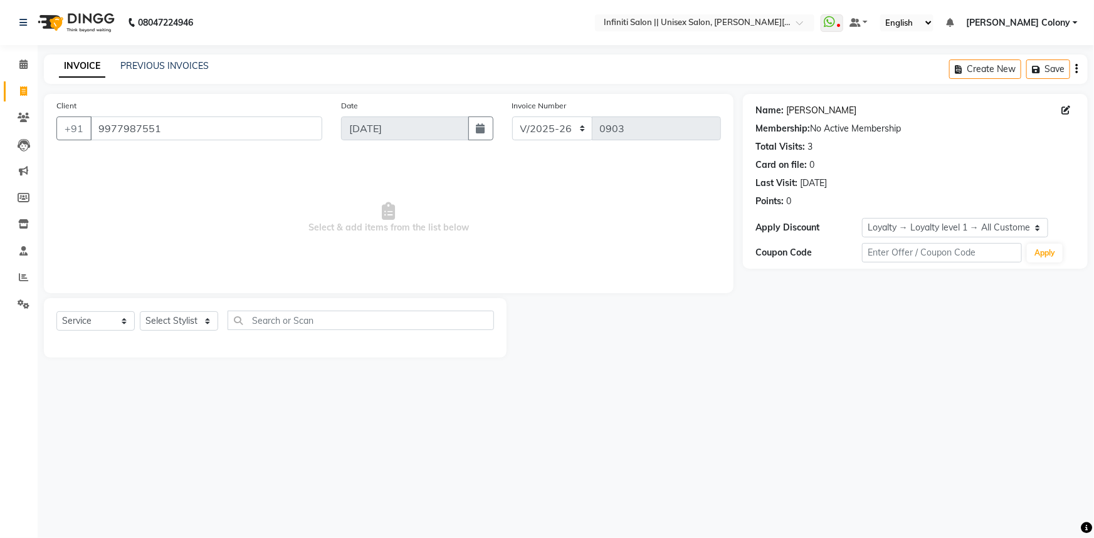
click at [831, 109] on link "[PERSON_NAME]" at bounding box center [821, 110] width 70 height 13
click at [29, 63] on span at bounding box center [24, 65] width 22 height 14
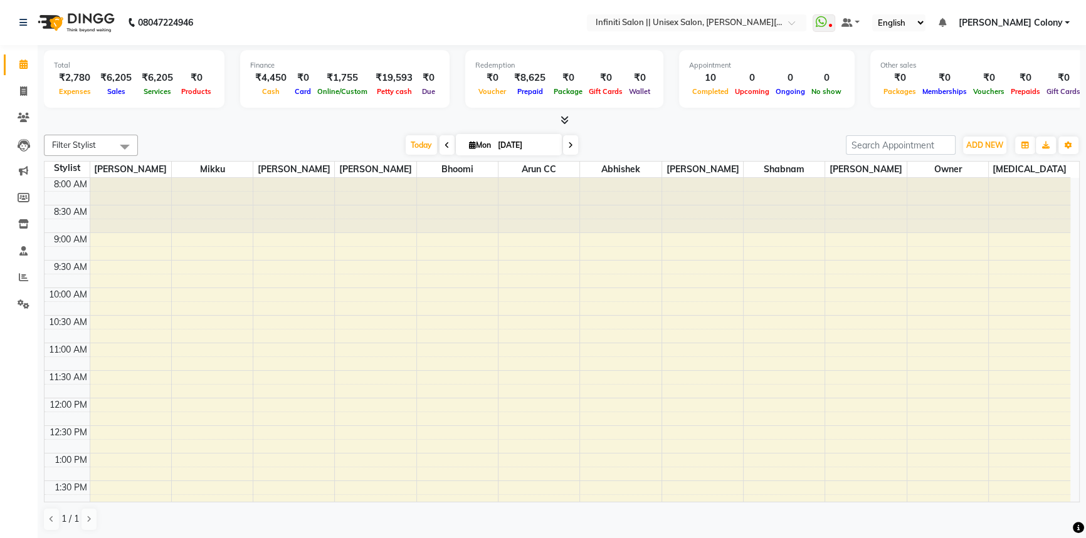
click at [565, 115] on icon at bounding box center [564, 119] width 8 height 9
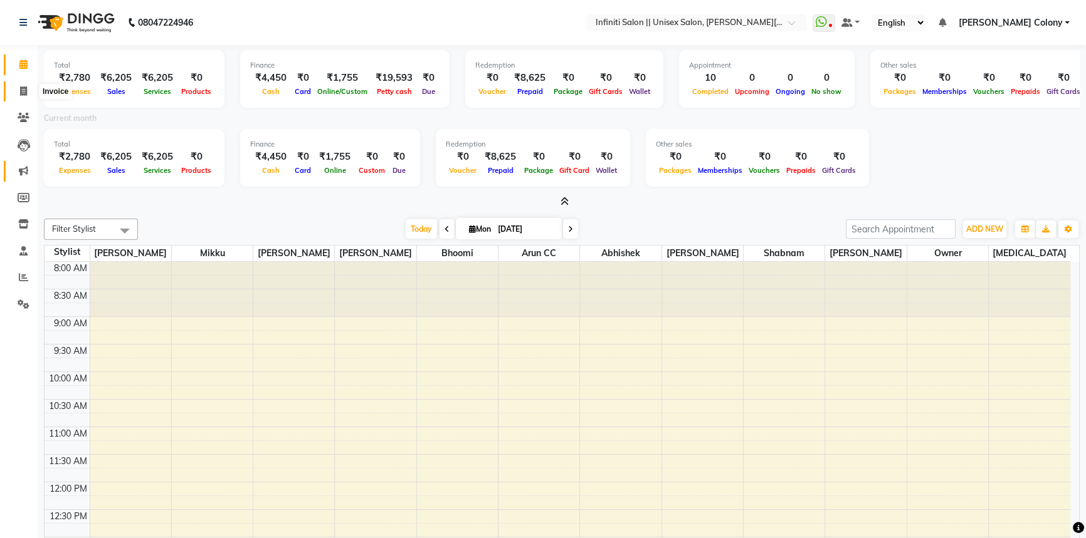
click at [20, 95] on icon at bounding box center [23, 90] width 7 height 9
select select "service"
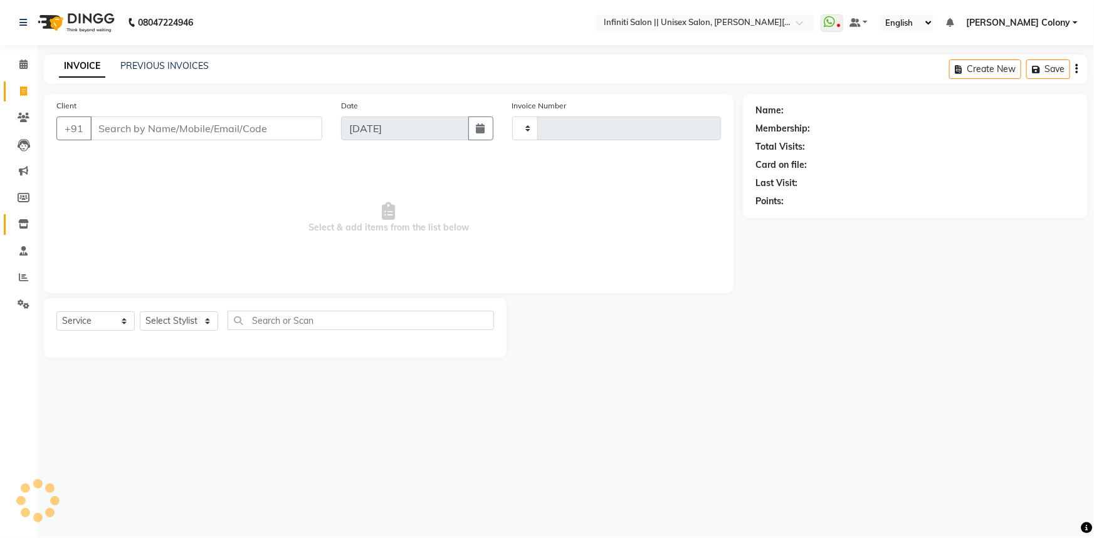
type input "0903"
select select "8233"
click at [143, 67] on link "PREVIOUS INVOICES" at bounding box center [164, 65] width 88 height 11
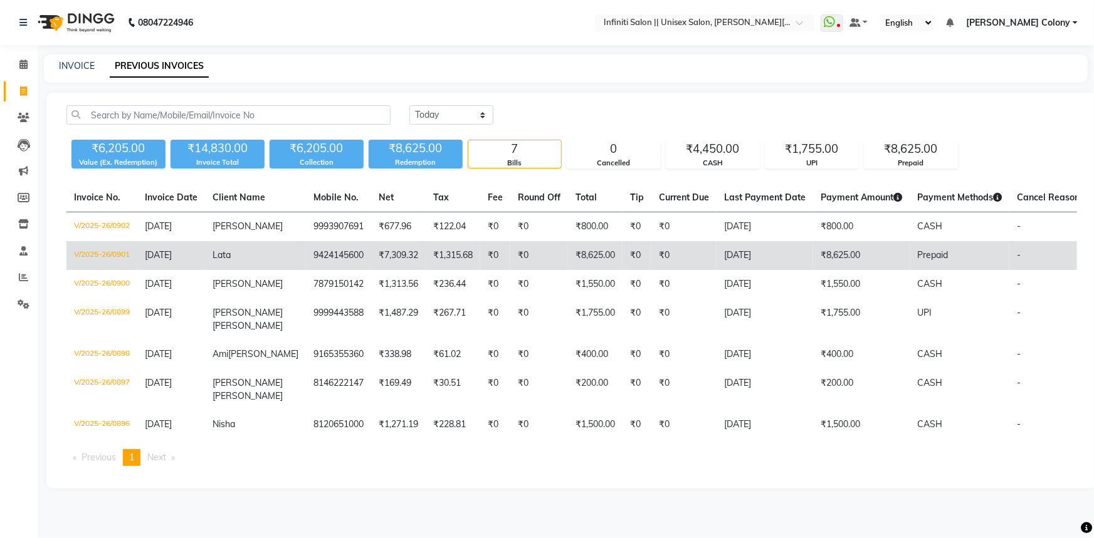
click at [139, 257] on td "[DATE]" at bounding box center [171, 255] width 68 height 29
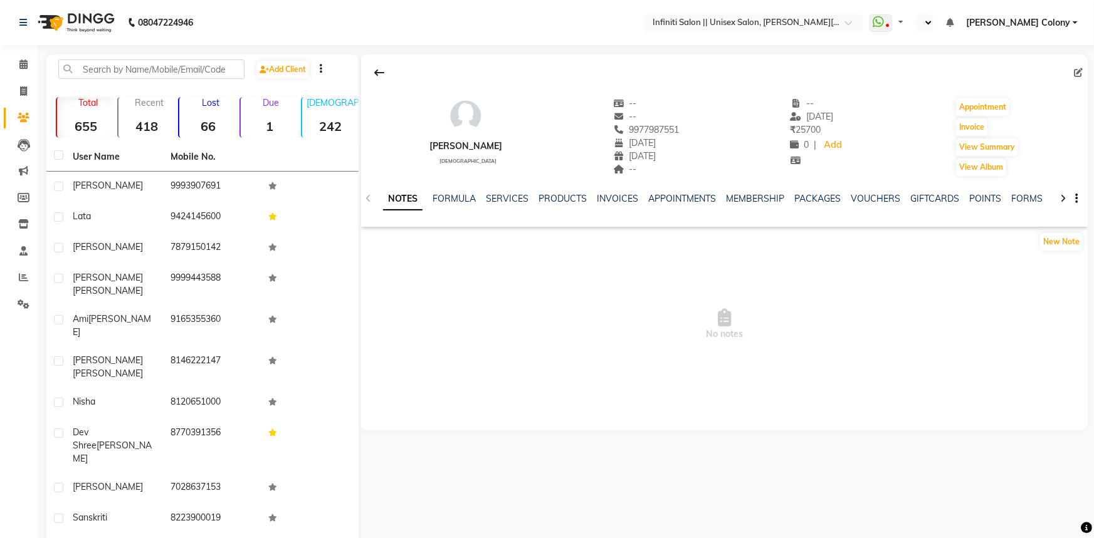
select select "en"
click at [523, 194] on link "SERVICES" at bounding box center [507, 198] width 43 height 11
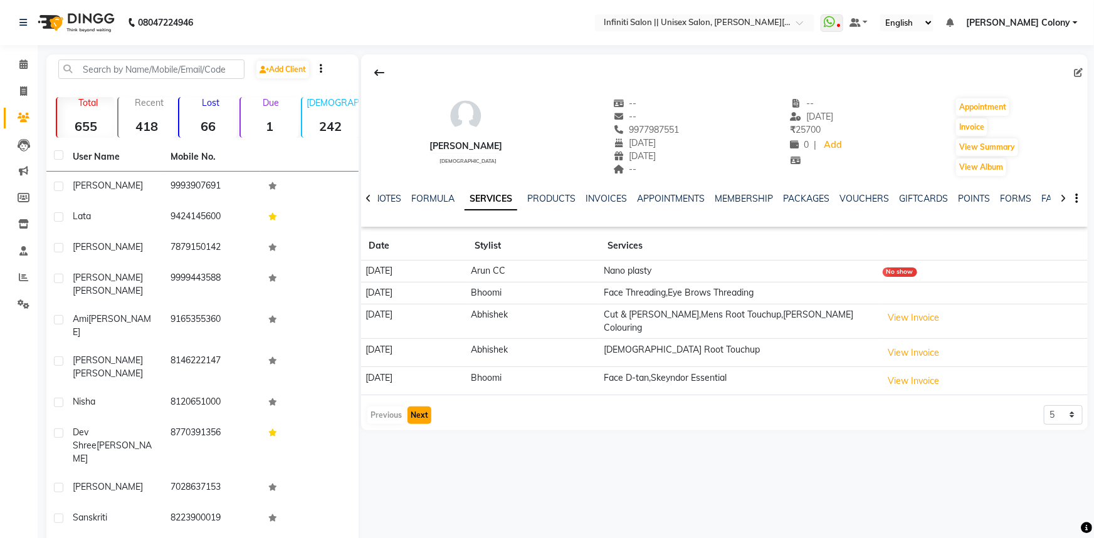
click at [420, 407] on button "Next" at bounding box center [419, 416] width 24 height 18
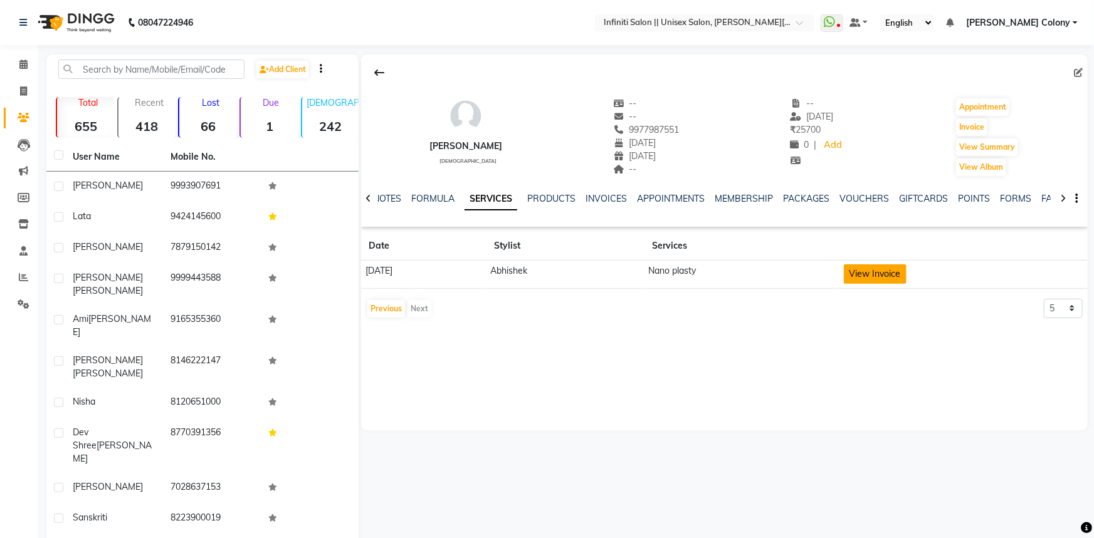
click at [893, 281] on button "View Invoice" at bounding box center [875, 274] width 63 height 19
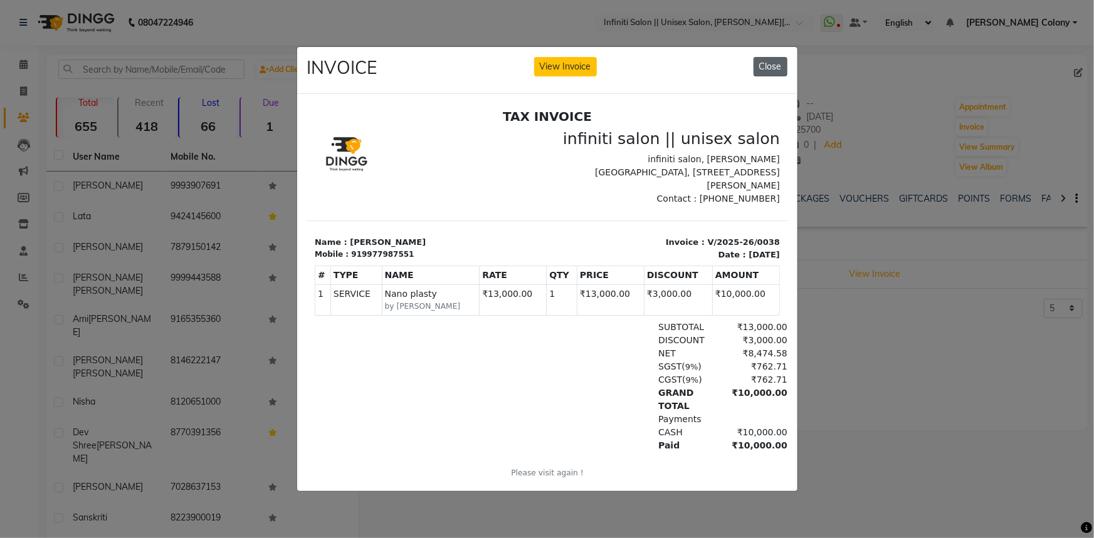
click at [771, 66] on button "Close" at bounding box center [770, 66] width 34 height 19
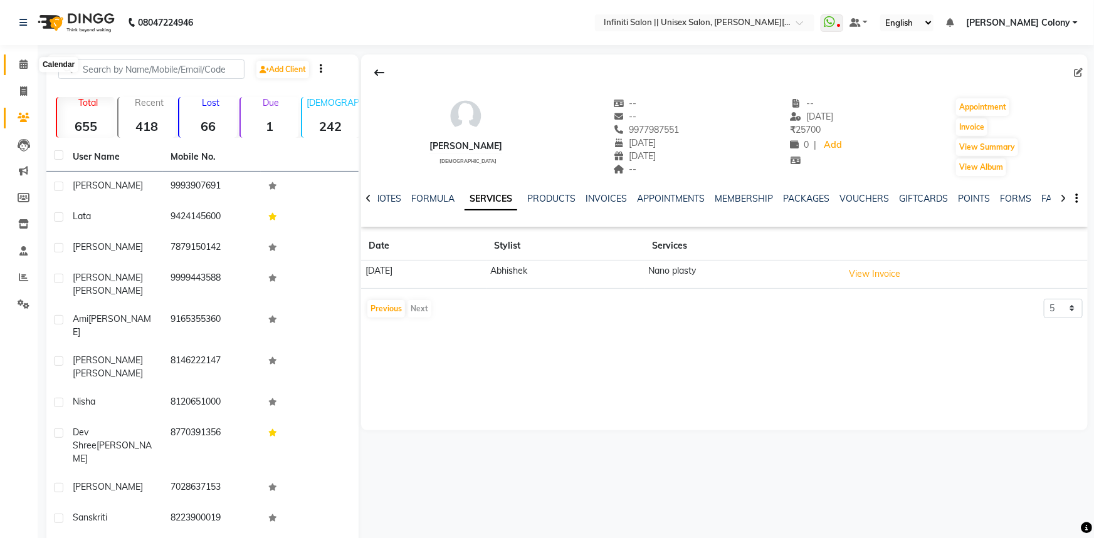
click at [19, 61] on icon at bounding box center [23, 64] width 8 height 9
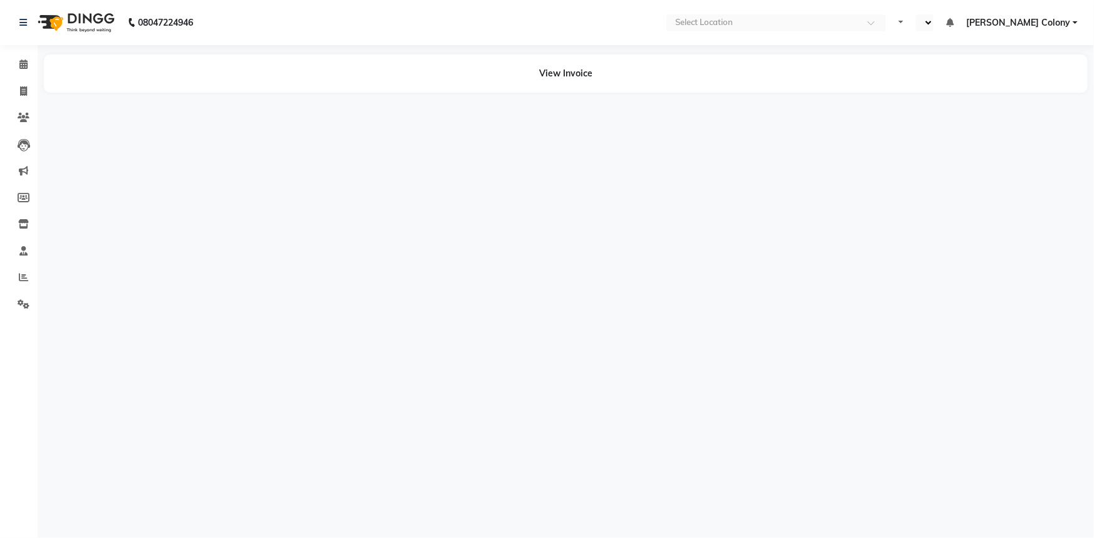
select select "en"
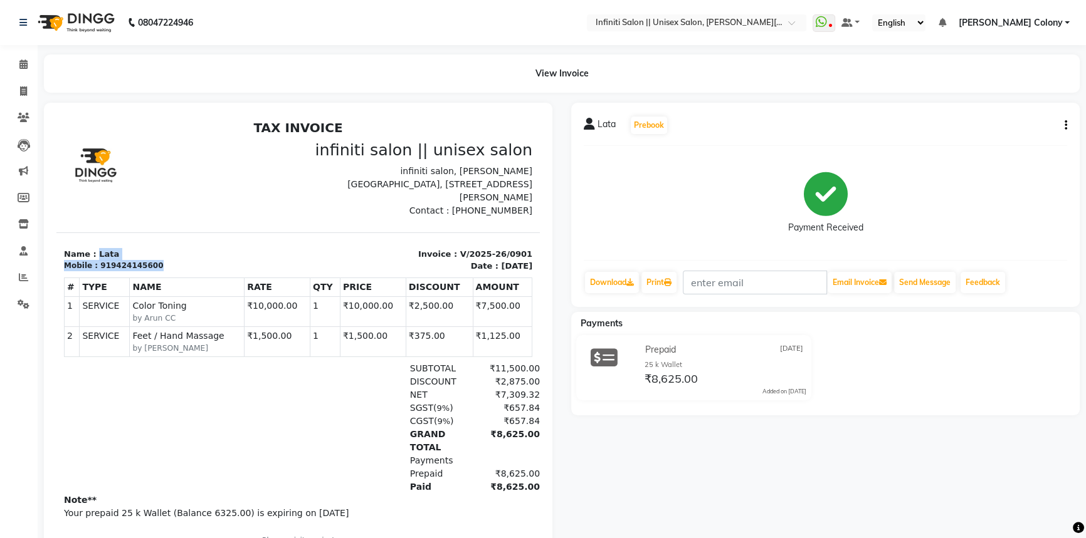
drag, startPoint x: 164, startPoint y: 248, endPoint x: 93, endPoint y: 245, distance: 70.9
click at [93, 248] on div "Name : Lata Mobile : 919424145600" at bounding box center [177, 260] width 242 height 24
copy div "Lata Mobile : 919424145600"
click at [27, 303] on icon at bounding box center [24, 304] width 12 height 9
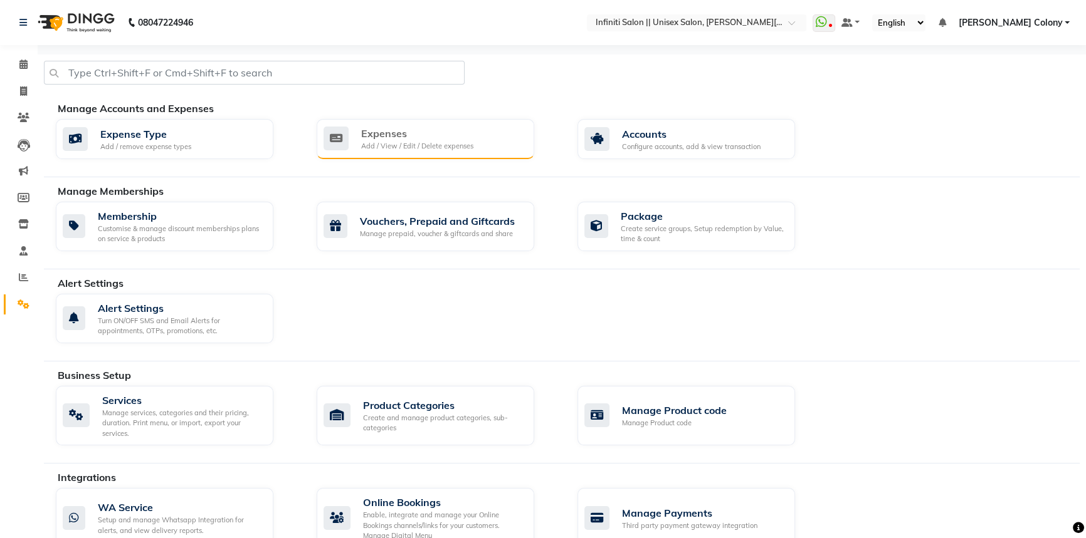
click at [417, 132] on div "Expenses" at bounding box center [417, 133] width 112 height 15
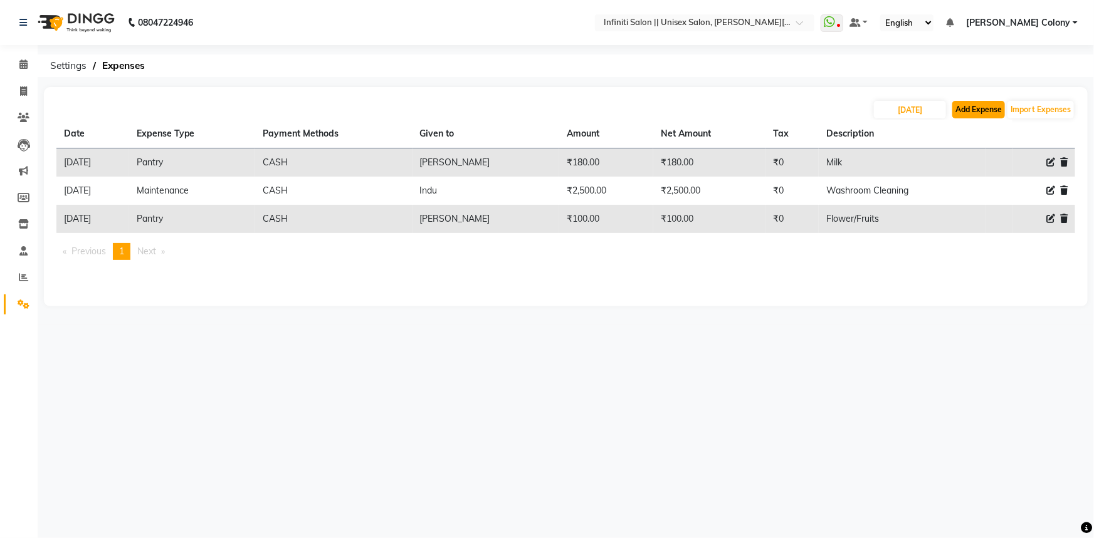
click at [970, 105] on button "Add Expense" at bounding box center [978, 110] width 53 height 18
select select "1"
select select "7361"
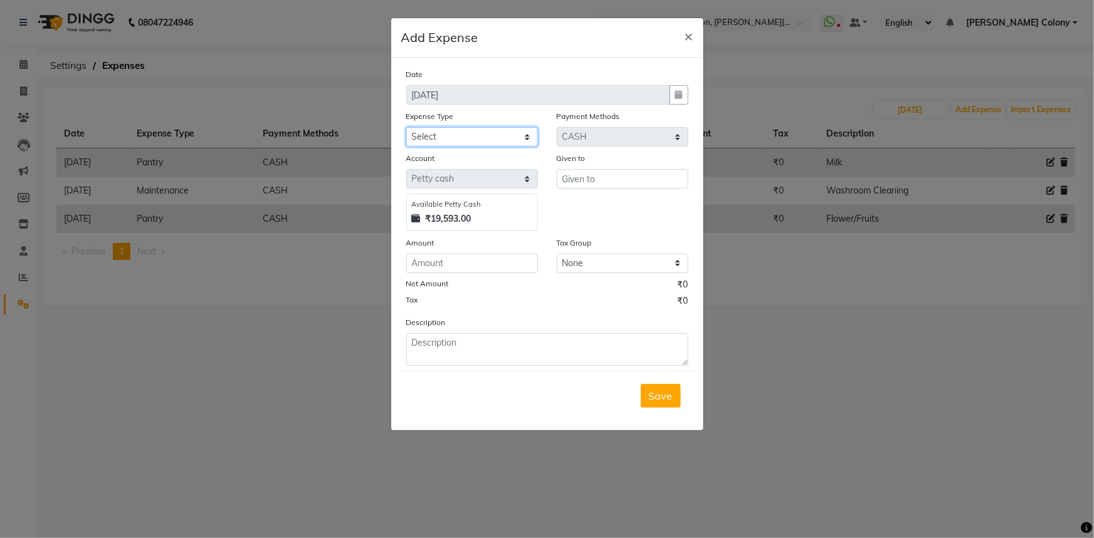
click at [510, 137] on select "Select Advance Salary Client Snacks Fuel Incentive Maintenance Miscellaneous Pa…" at bounding box center [472, 136] width 132 height 19
select select "12400"
click at [406, 128] on select "Select Advance Salary Client Snacks Fuel Incentive Maintenance Miscellaneous Pa…" at bounding box center [472, 136] width 132 height 19
click at [599, 182] on input "text" at bounding box center [623, 178] width 132 height 19
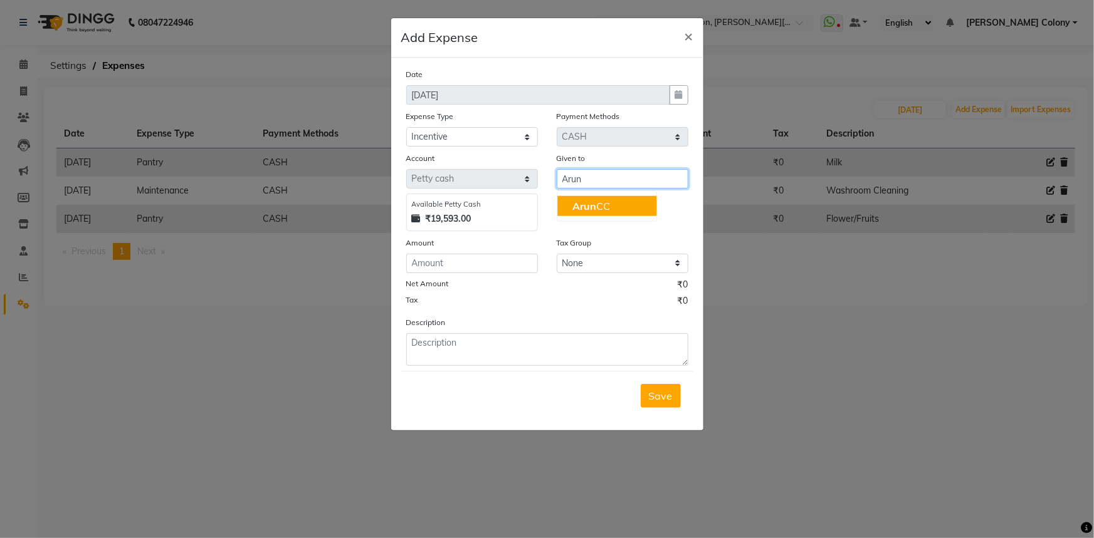
drag, startPoint x: 582, startPoint y: 213, endPoint x: 563, endPoint y: 231, distance: 26.2
click at [583, 212] on button "Arun CC" at bounding box center [606, 206] width 99 height 20
type input "Arun CC"
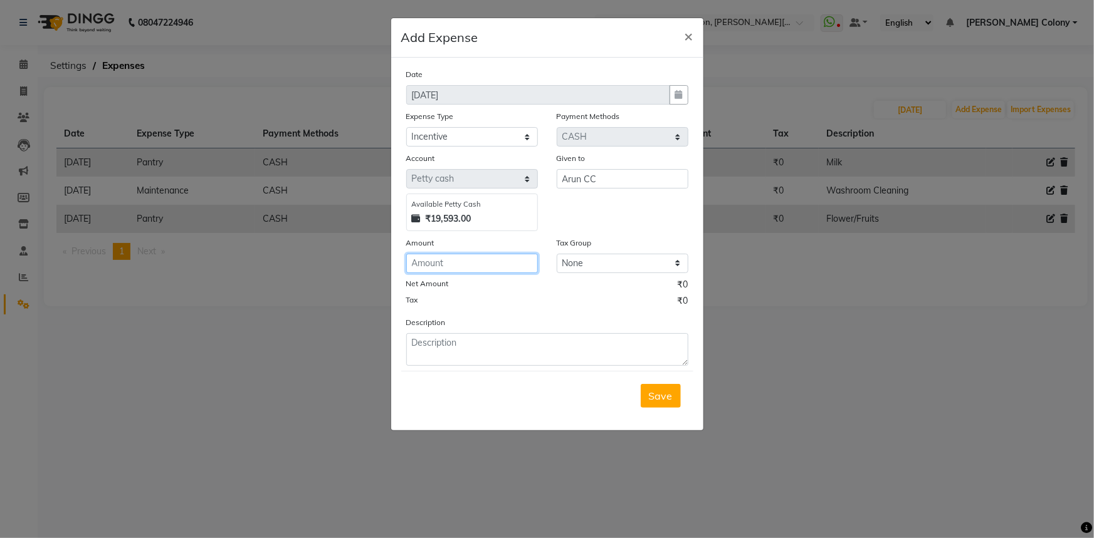
click at [501, 270] on input "number" at bounding box center [472, 263] width 132 height 19
type input "150"
click at [537, 343] on textarea at bounding box center [547, 349] width 282 height 33
paste textarea "Lata Mobile : [PHONE_NUMBER]"
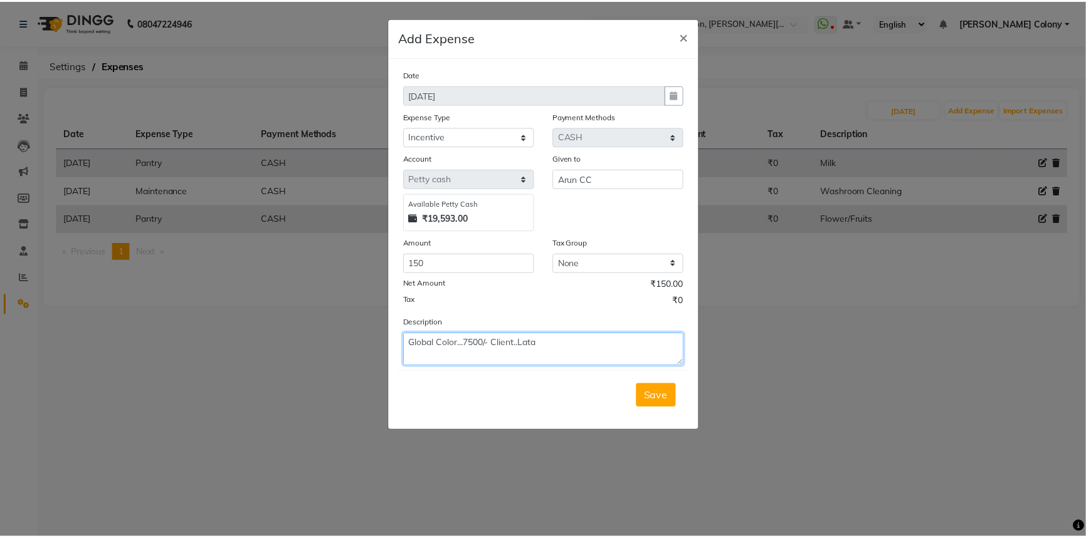
scroll to position [10, 0]
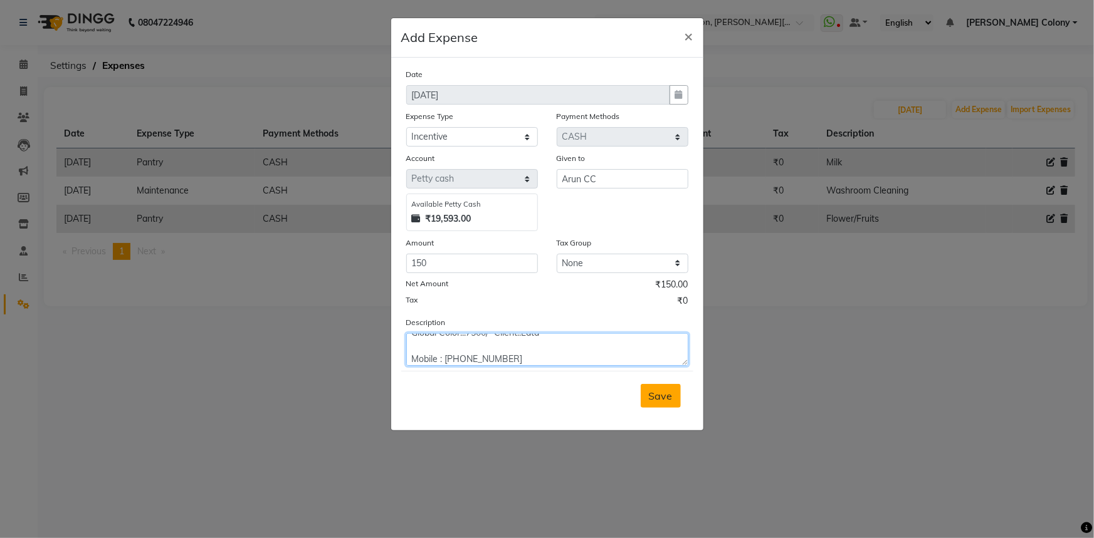
type textarea "Global Color...7500/- Client..Lata Mobile : [PHONE_NUMBER]"
click at [658, 401] on span "Save" at bounding box center [661, 396] width 24 height 13
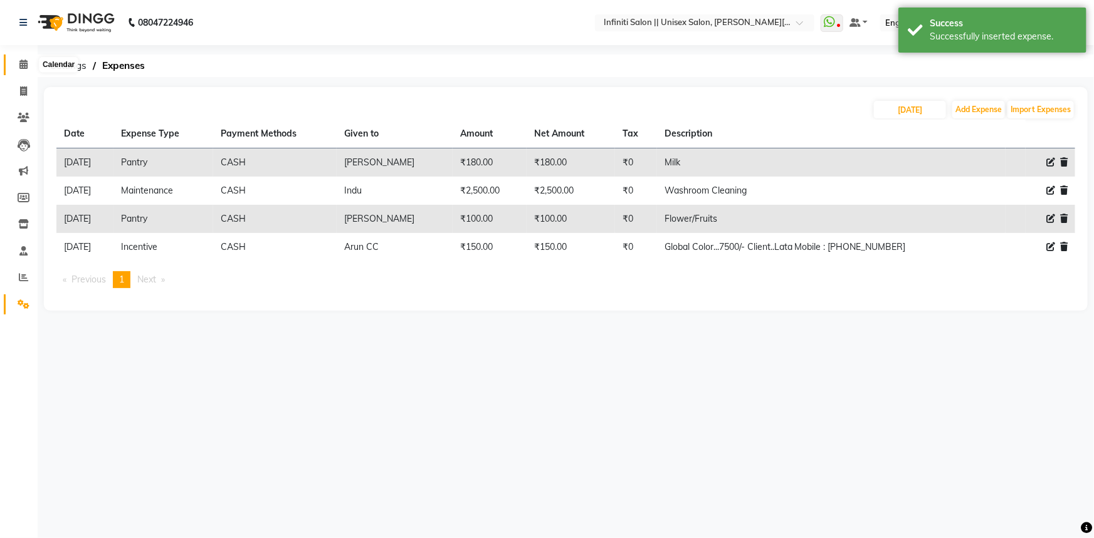
click at [26, 64] on icon at bounding box center [23, 64] width 8 height 9
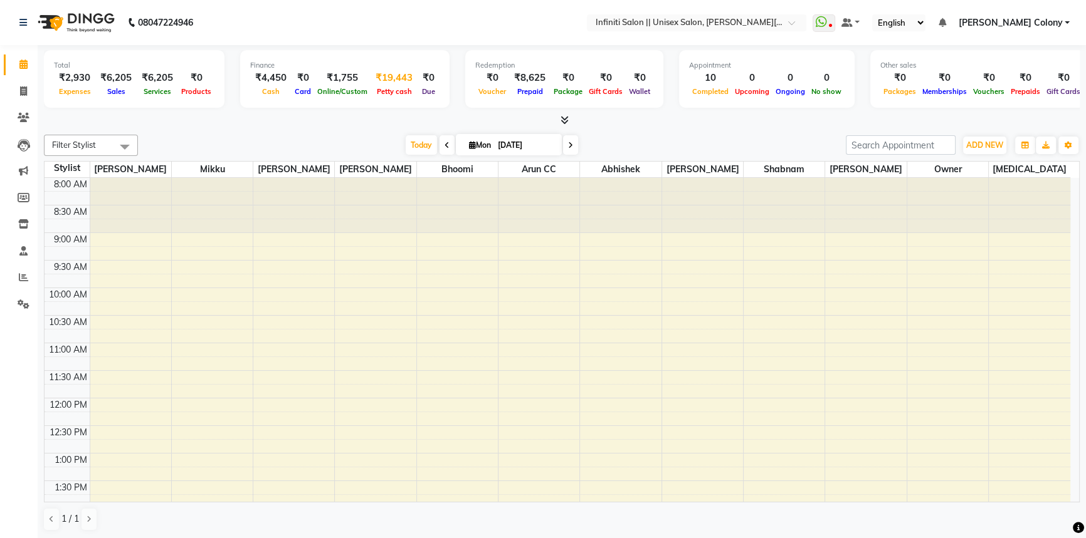
click at [390, 83] on div "₹19,443" at bounding box center [393, 78] width 47 height 14
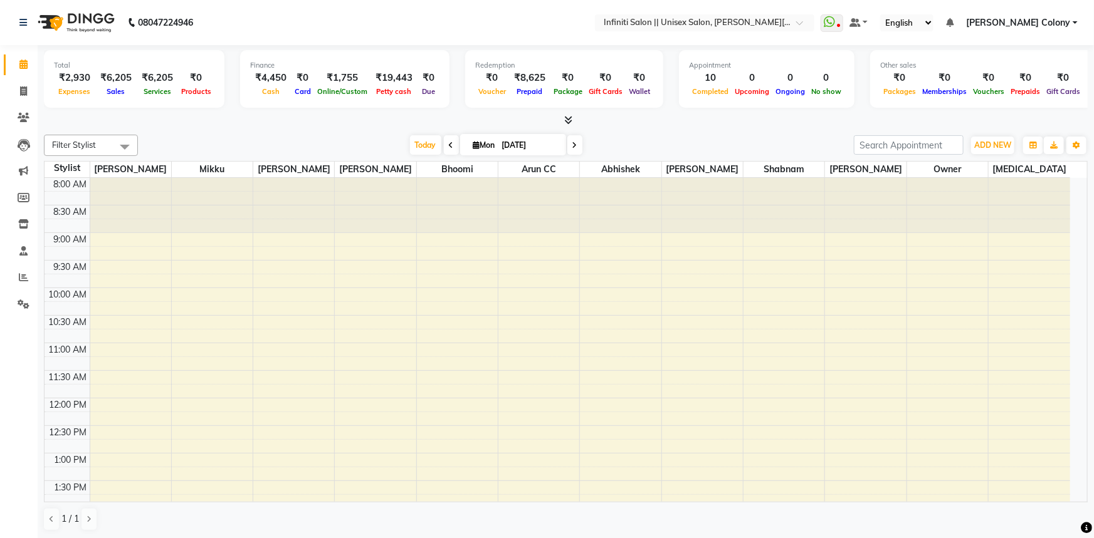
select select "7361"
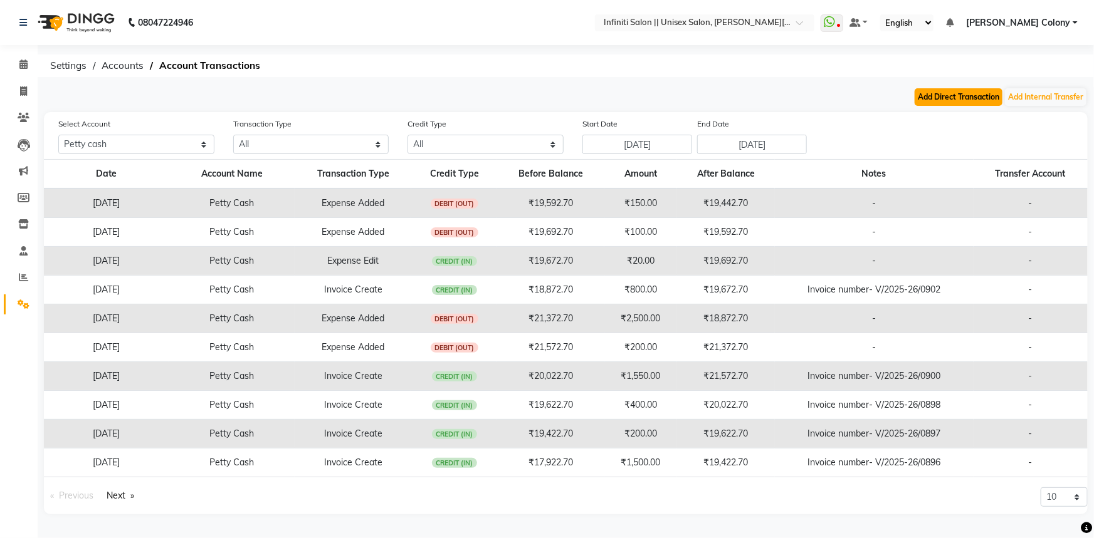
click at [944, 93] on button "Add Direct Transaction" at bounding box center [959, 97] width 88 height 18
select select "direct"
select select "7361"
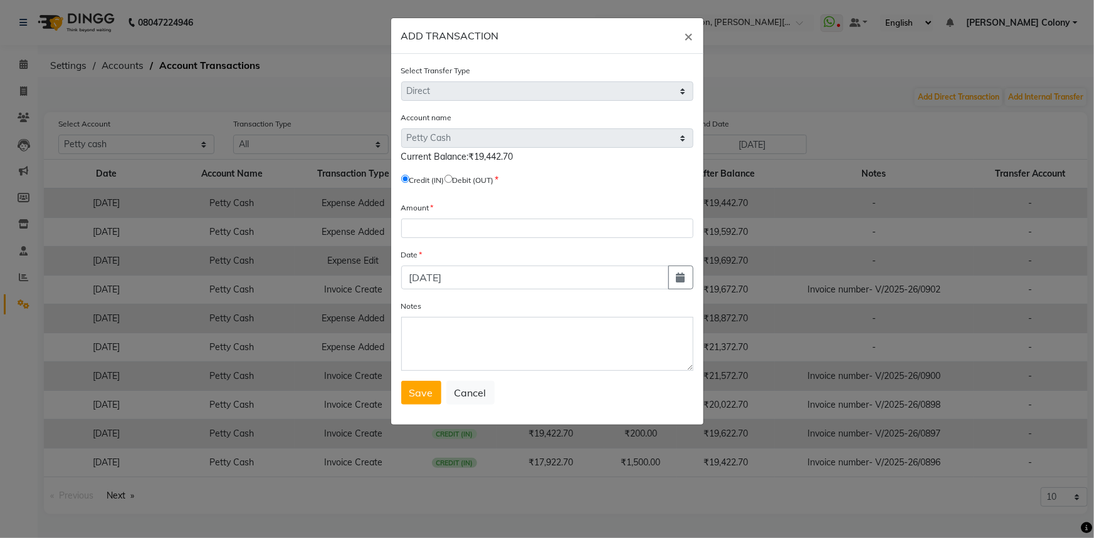
click at [453, 182] on input "radio" at bounding box center [448, 179] width 8 height 8
radio input "true"
click at [451, 231] on input "number" at bounding box center [547, 228] width 292 height 19
type input "13000"
click at [500, 340] on textarea "Notes" at bounding box center [547, 344] width 292 height 54
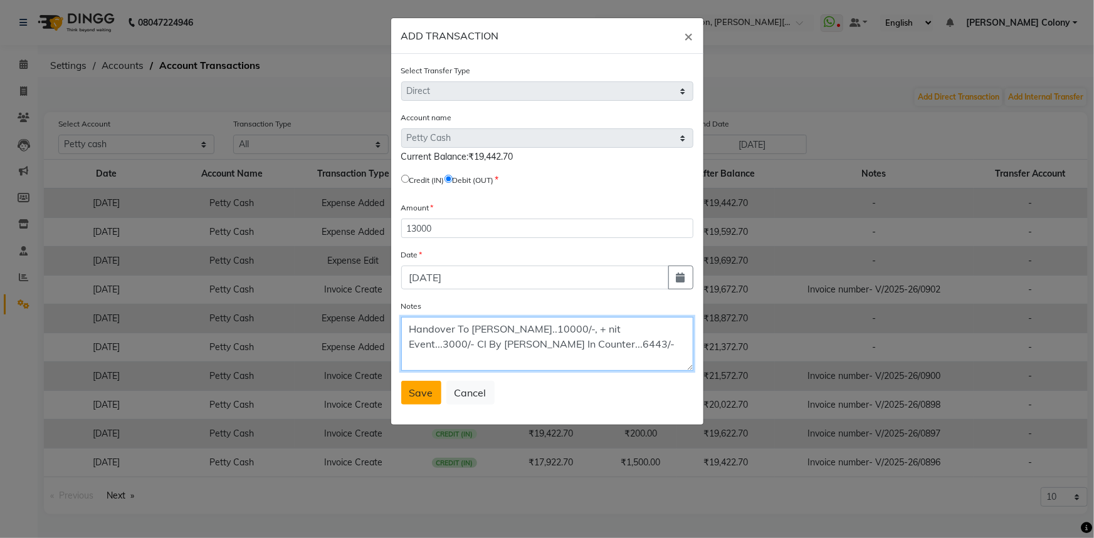
type textarea "Handover To [PERSON_NAME]..10000/-, + nit Event...3000/- Cl By [PERSON_NAME] In…"
click at [422, 399] on span "Save" at bounding box center [421, 393] width 24 height 13
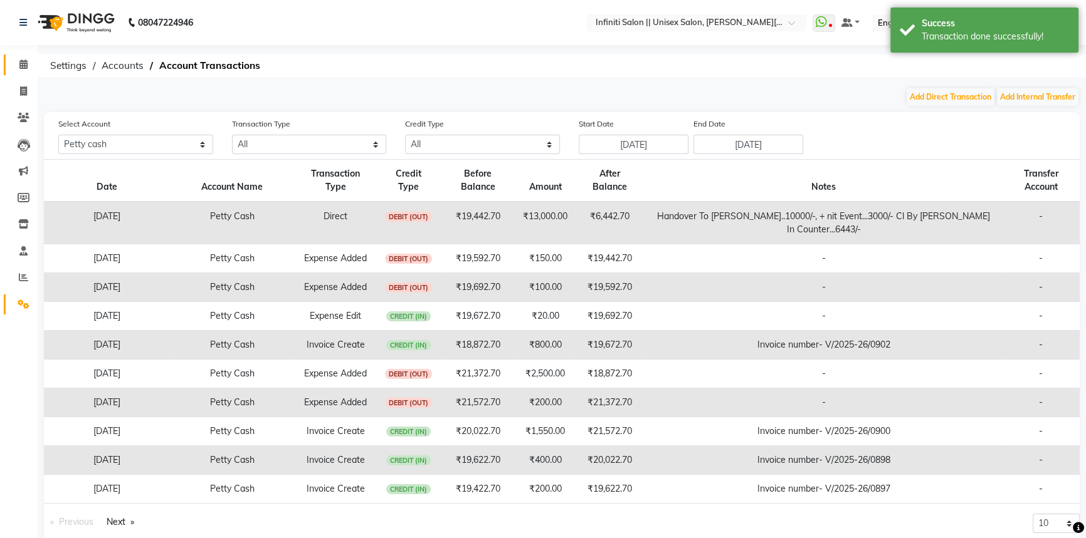
click at [18, 56] on link "Calendar" at bounding box center [19, 65] width 30 height 21
